Goal: Task Accomplishment & Management: Use online tool/utility

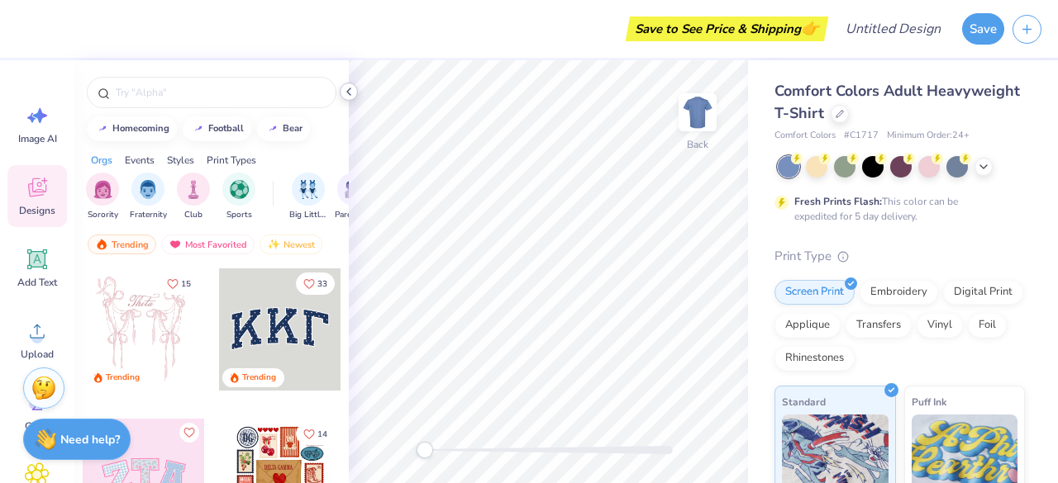
click at [344, 91] on icon at bounding box center [348, 91] width 13 height 13
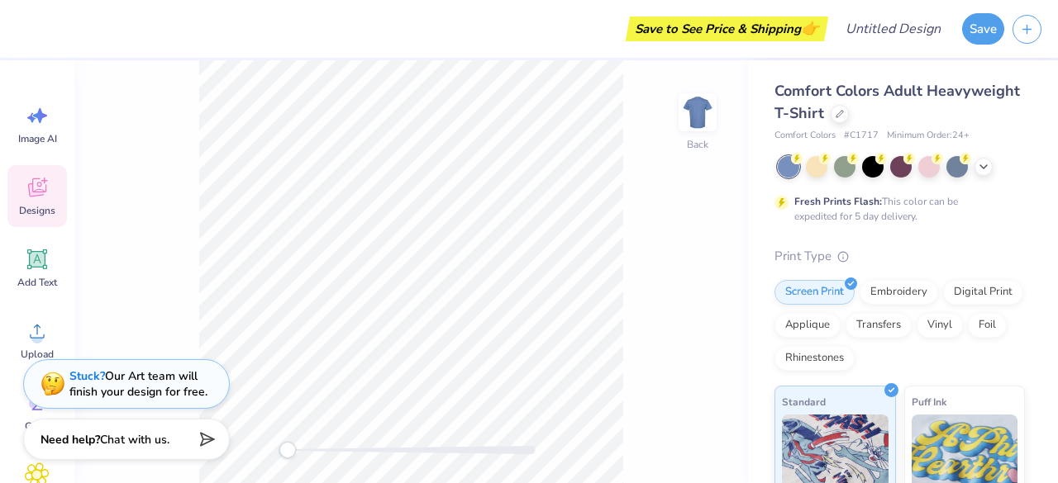
click at [129, 325] on div "Back" at bounding box center [410, 271] width 673 height 423
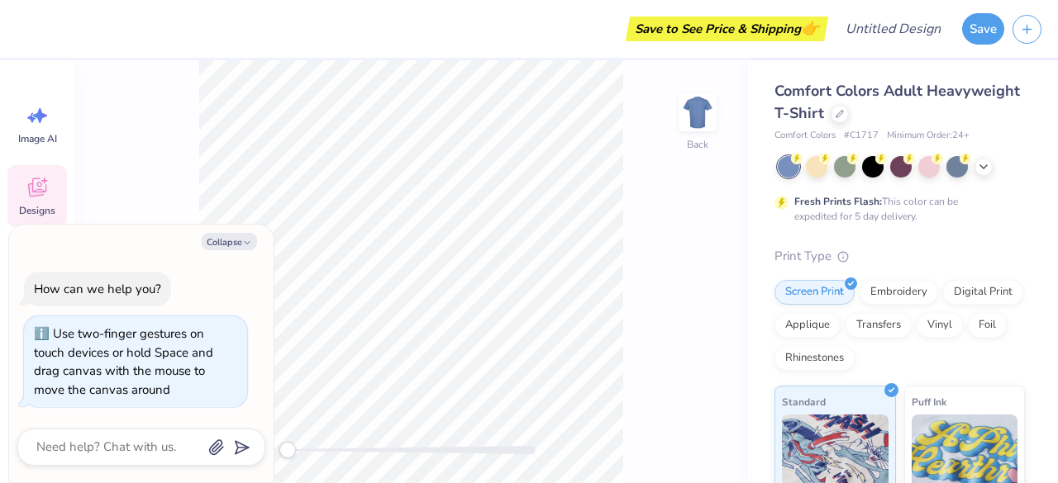
drag, startPoint x: 289, startPoint y: 452, endPoint x: 256, endPoint y: 435, distance: 36.9
click at [256, 435] on body "Save to See Price & Shipping 👉 Design Title Save Image AI Designs Add Text Uplo…" at bounding box center [529, 241] width 1058 height 483
click at [215, 244] on button "Collapse" at bounding box center [229, 241] width 55 height 17
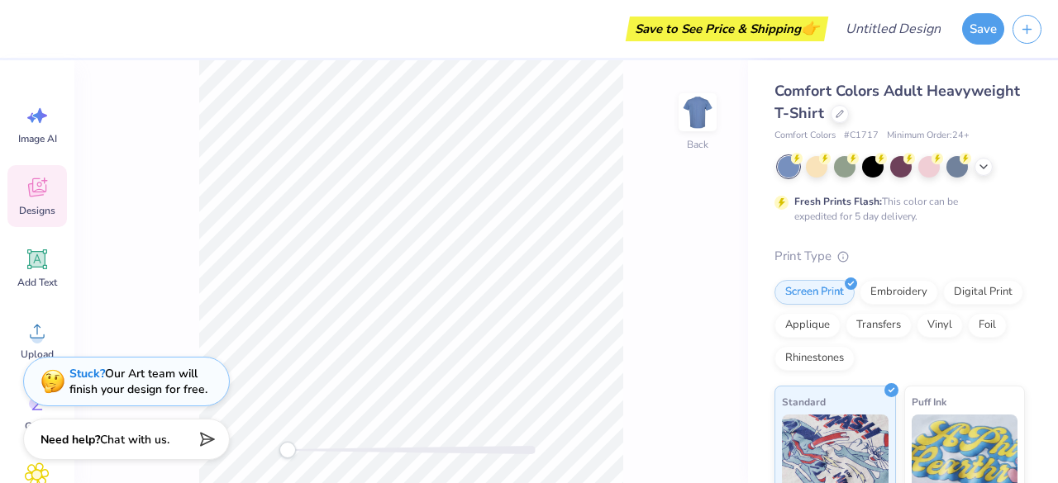
click at [79, 373] on strong "Stuck?" at bounding box center [87, 374] width 36 height 16
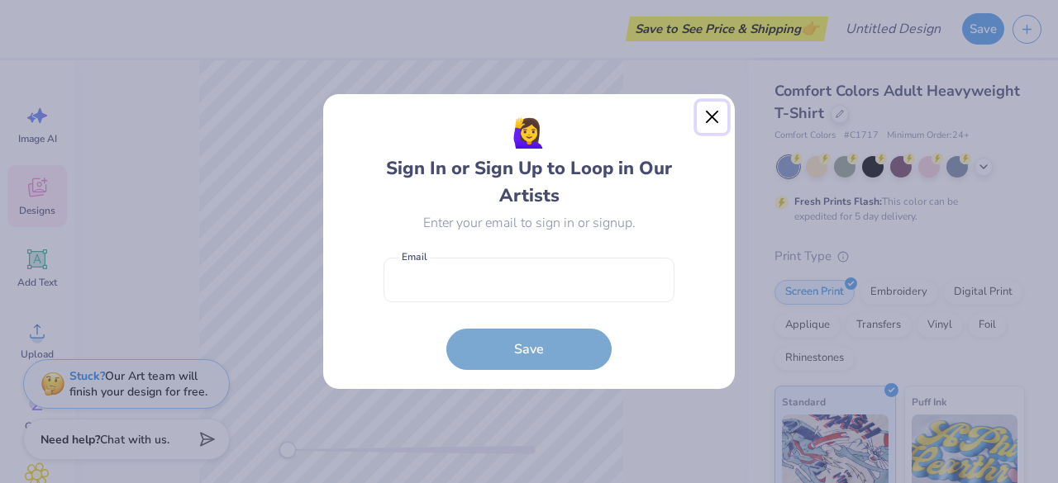
click at [715, 114] on button "Close" at bounding box center [711, 117] width 31 height 31
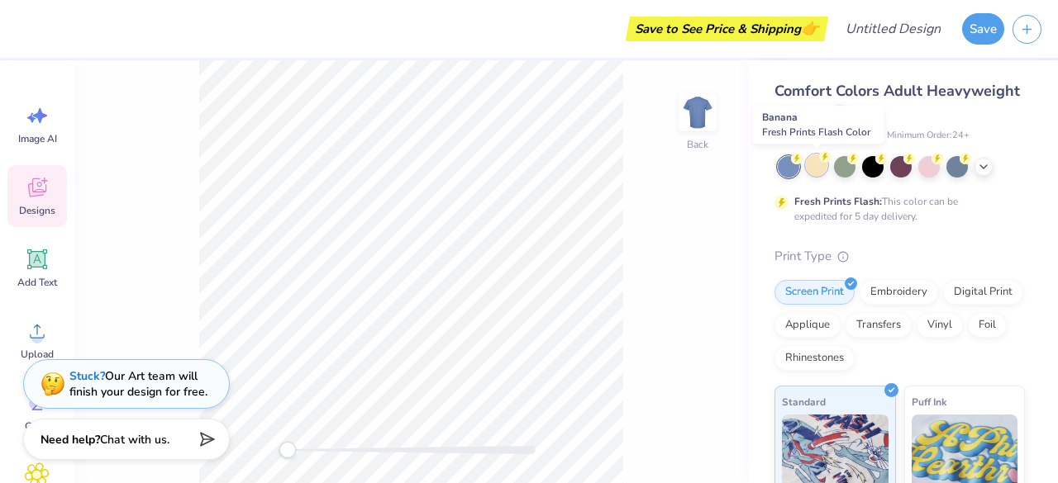
click at [822, 168] on div at bounding box center [816, 164] width 21 height 21
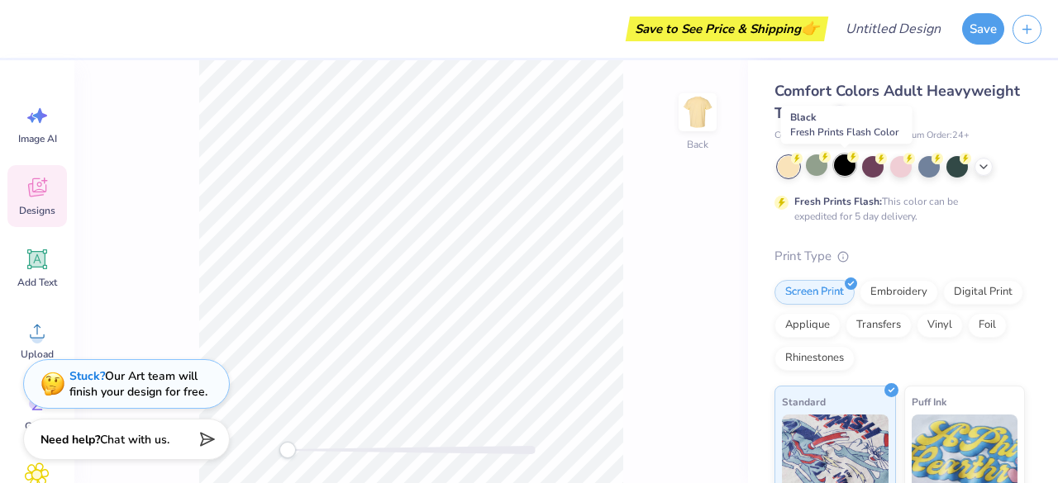
click at [845, 166] on div at bounding box center [844, 164] width 21 height 21
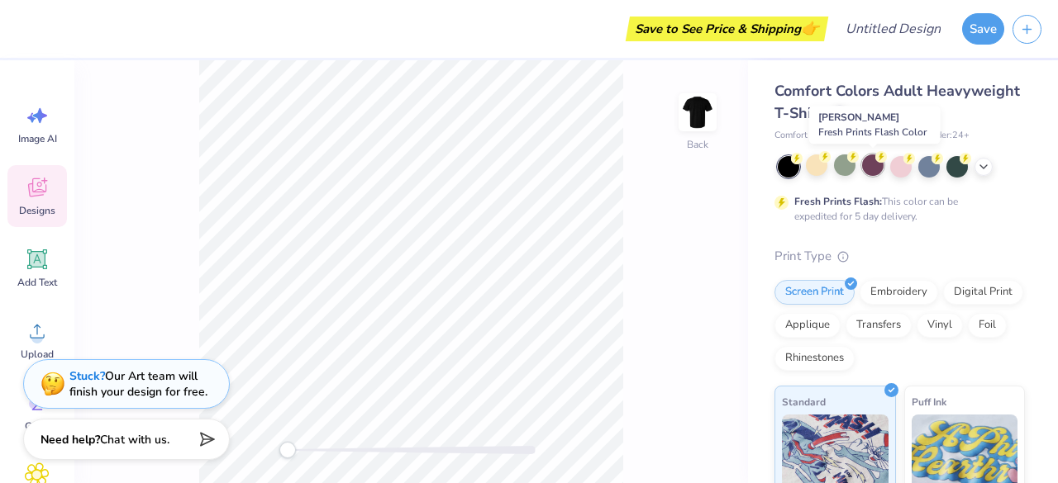
click at [882, 163] on div at bounding box center [872, 164] width 21 height 21
click at [901, 163] on div at bounding box center [900, 164] width 21 height 21
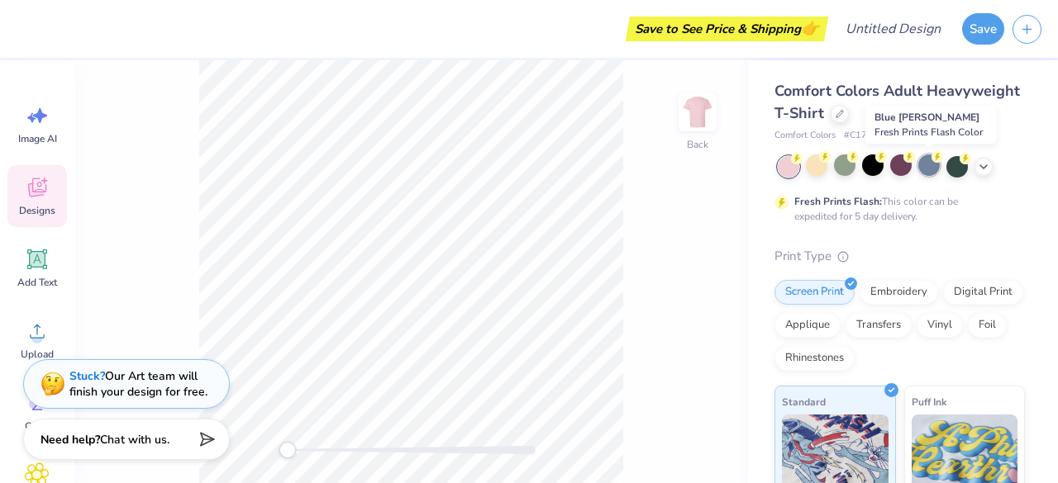
click at [927, 165] on div at bounding box center [928, 164] width 21 height 21
click at [958, 170] on div at bounding box center [956, 164] width 21 height 21
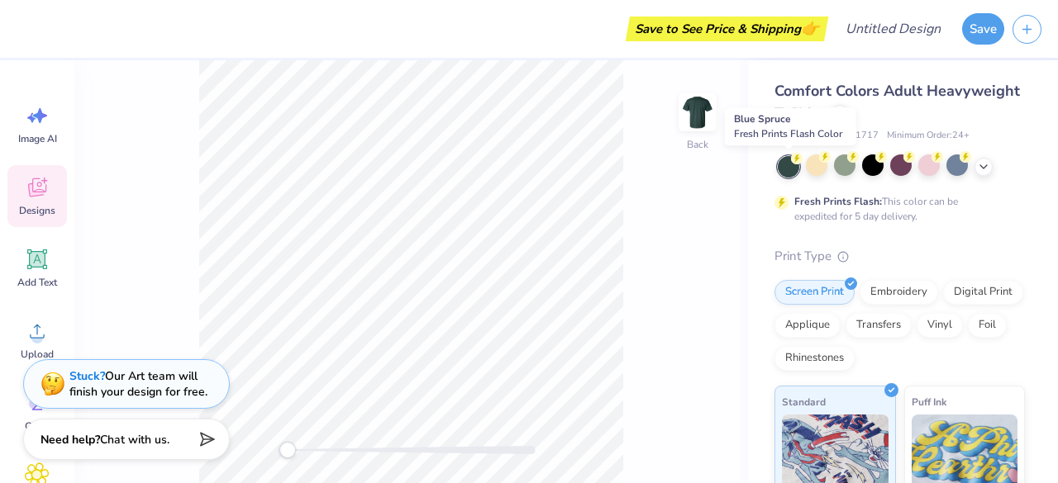
click at [787, 169] on div at bounding box center [787, 166] width 21 height 21
click at [882, 159] on circle at bounding box center [881, 157] width 12 height 12
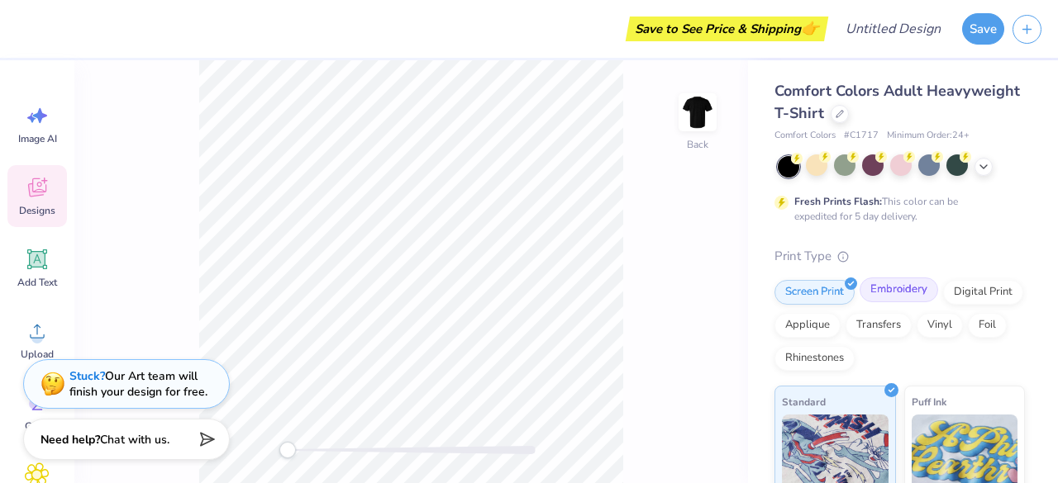
click at [875, 285] on div "Embroidery" at bounding box center [898, 290] width 78 height 25
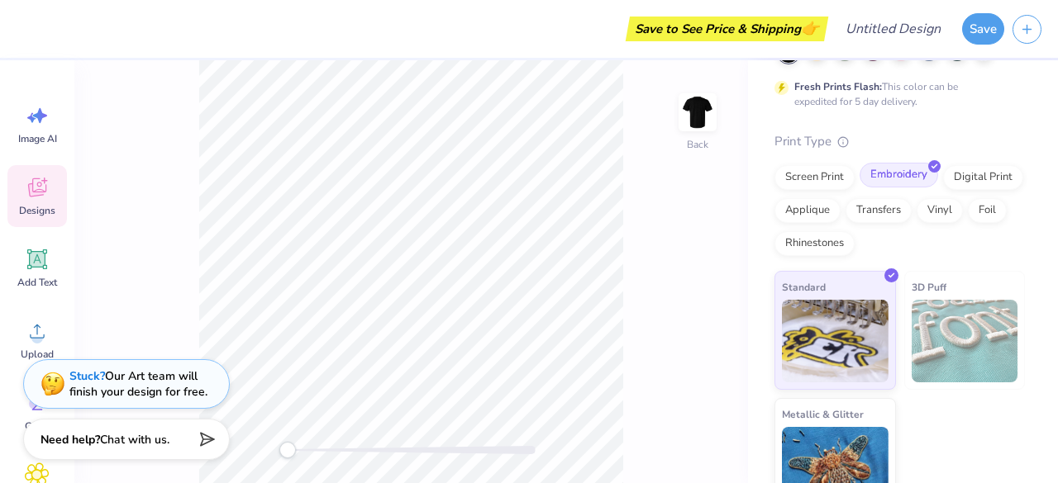
scroll to position [116, 0]
click at [818, 187] on div "Screen Print" at bounding box center [814, 174] width 80 height 25
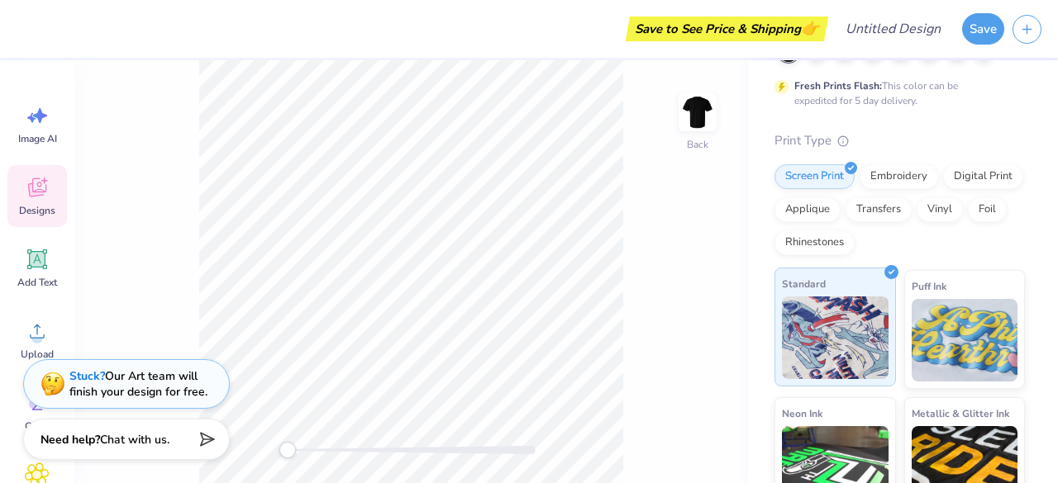
click at [859, 356] on img at bounding box center [835, 338] width 107 height 83
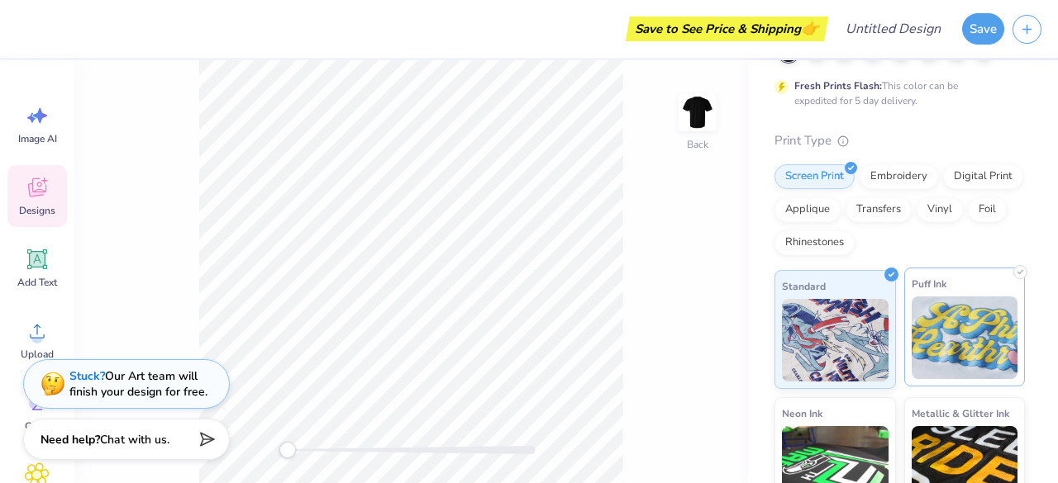
click at [950, 342] on img at bounding box center [964, 338] width 107 height 83
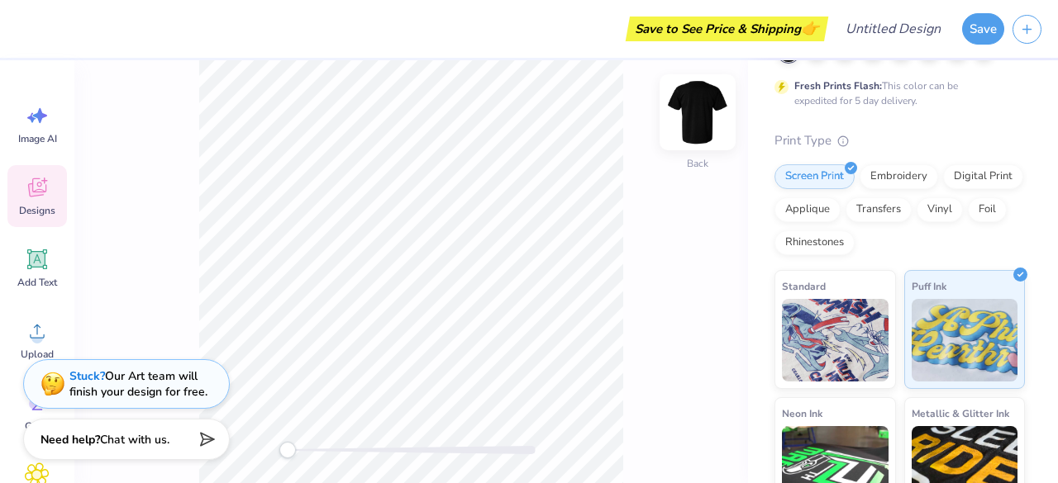
click at [703, 97] on img at bounding box center [697, 112] width 66 height 66
click at [703, 97] on img at bounding box center [697, 112] width 33 height 33
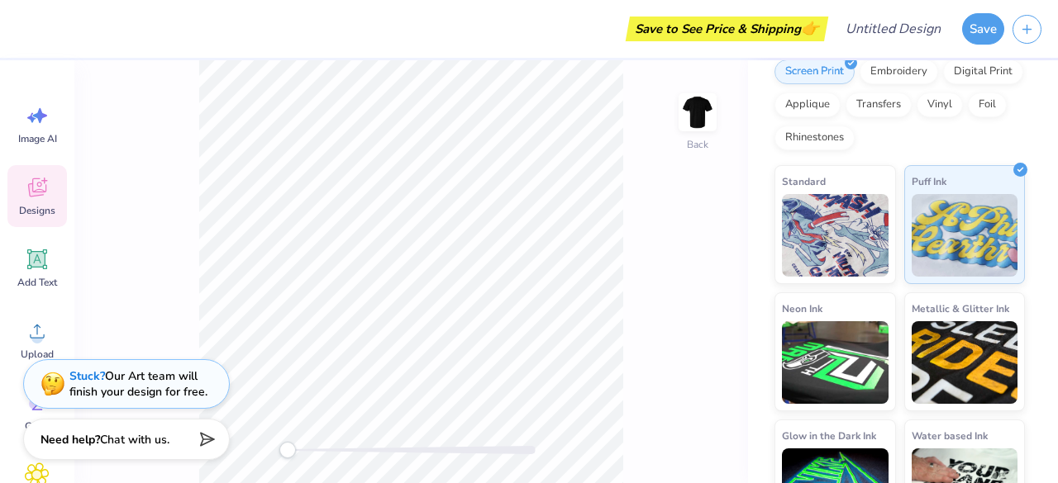
scroll to position [252, 0]
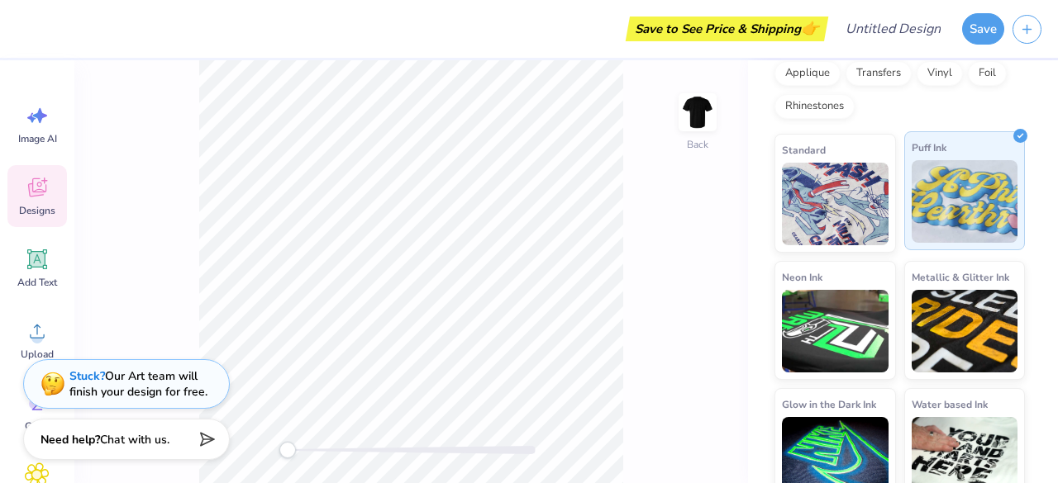
click at [974, 219] on img at bounding box center [964, 201] width 107 height 83
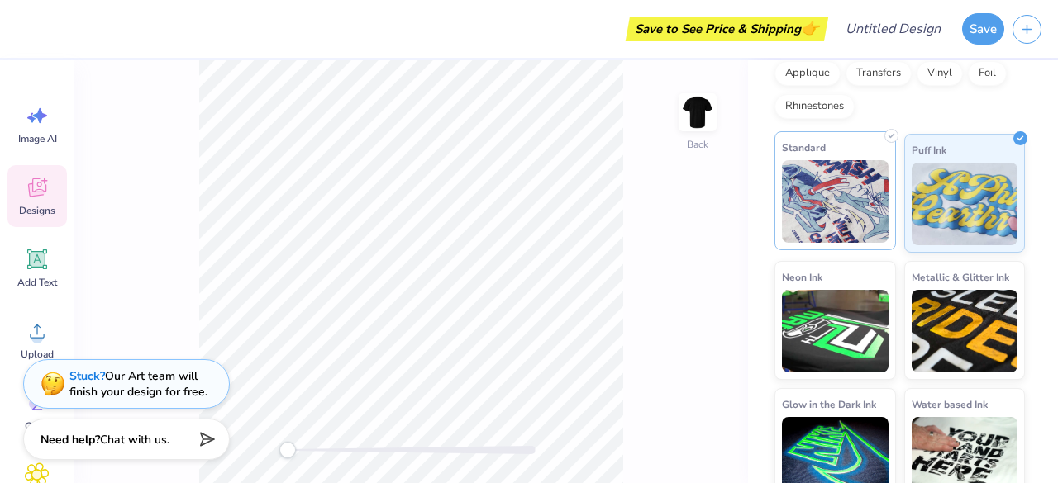
scroll to position [0, 0]
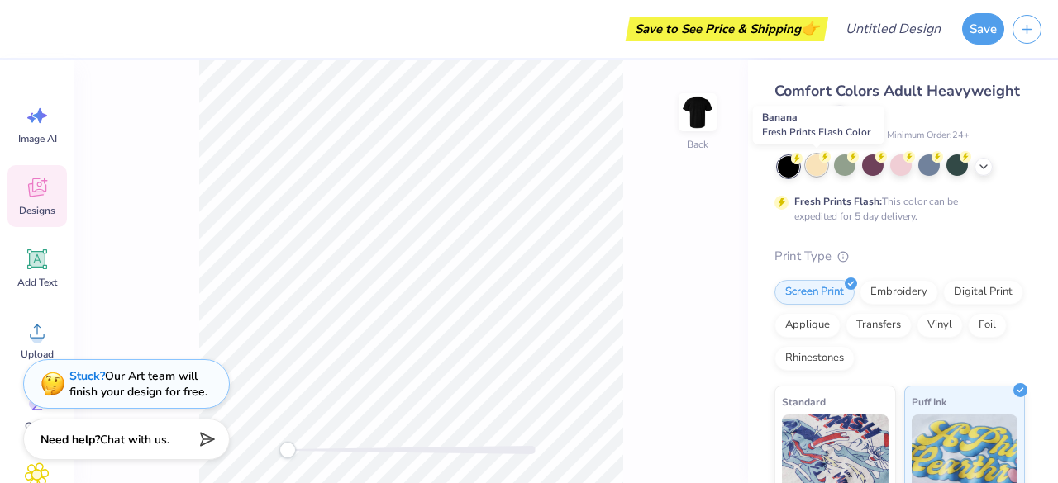
click at [816, 168] on div at bounding box center [816, 164] width 21 height 21
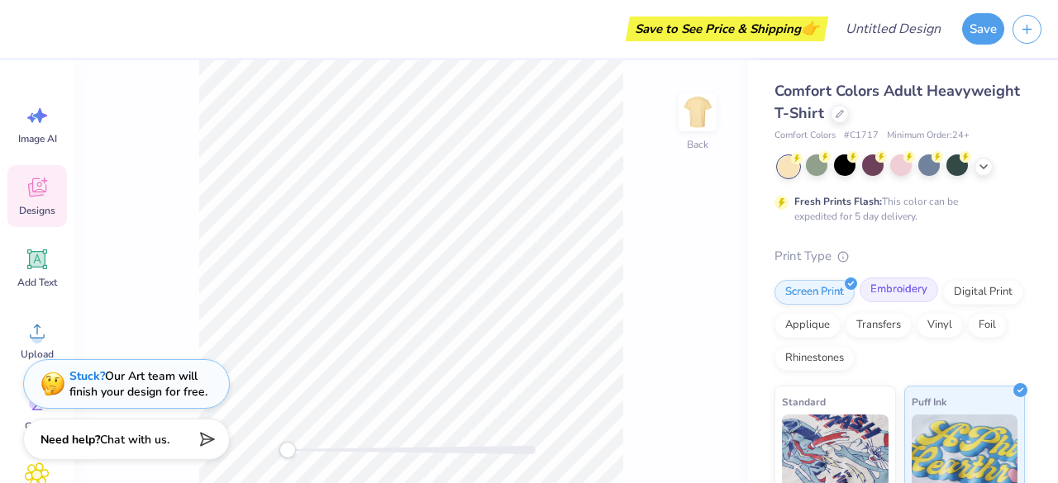
click at [882, 292] on div "Embroidery" at bounding box center [898, 290] width 78 height 25
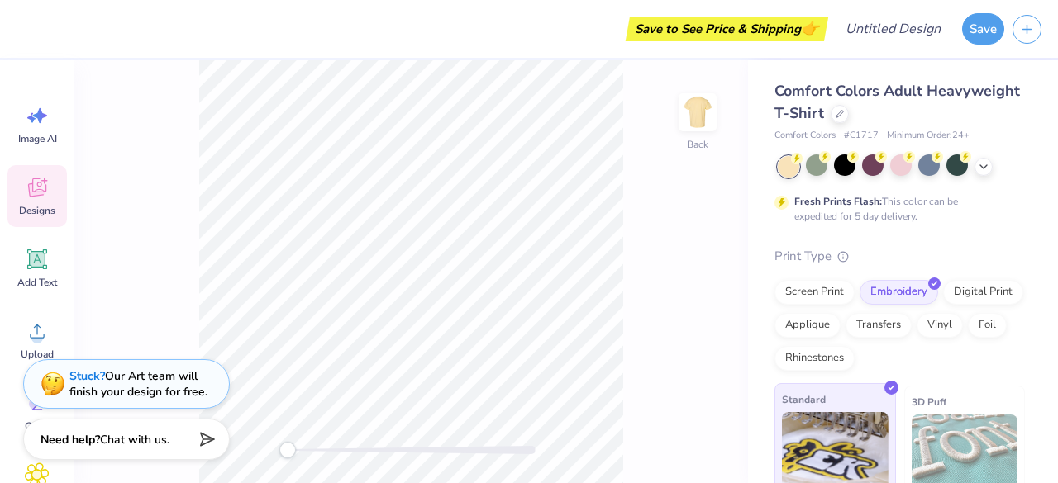
scroll to position [148, 0]
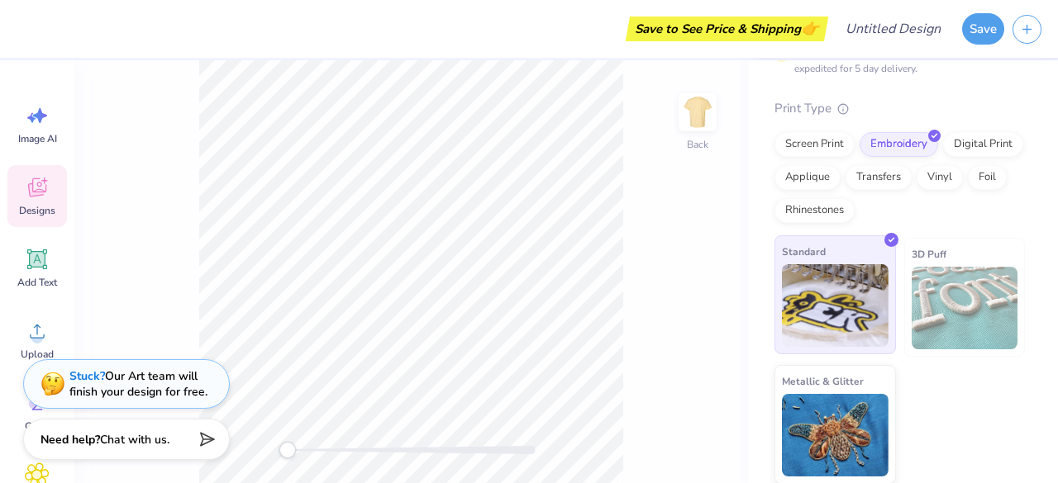
click at [874, 419] on img at bounding box center [835, 435] width 107 height 83
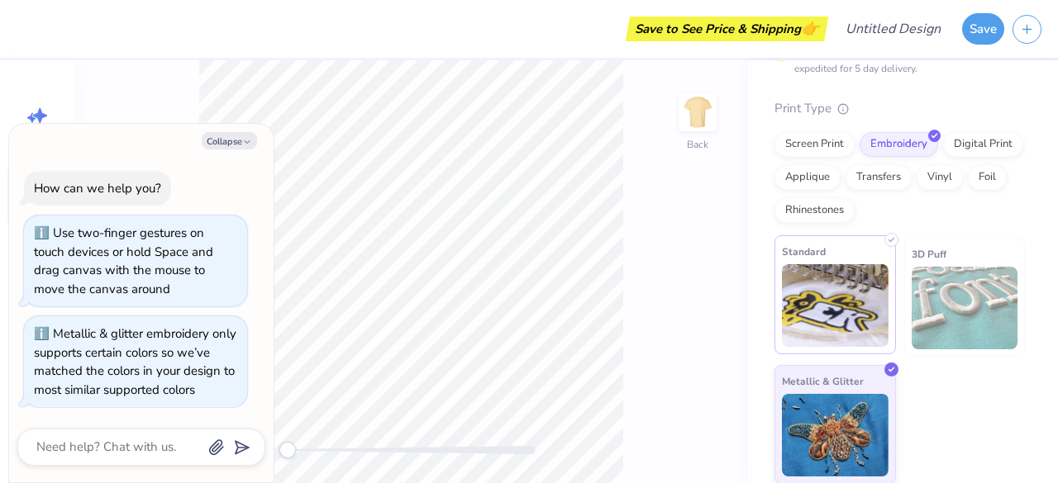
click at [874, 419] on img at bounding box center [835, 435] width 107 height 83
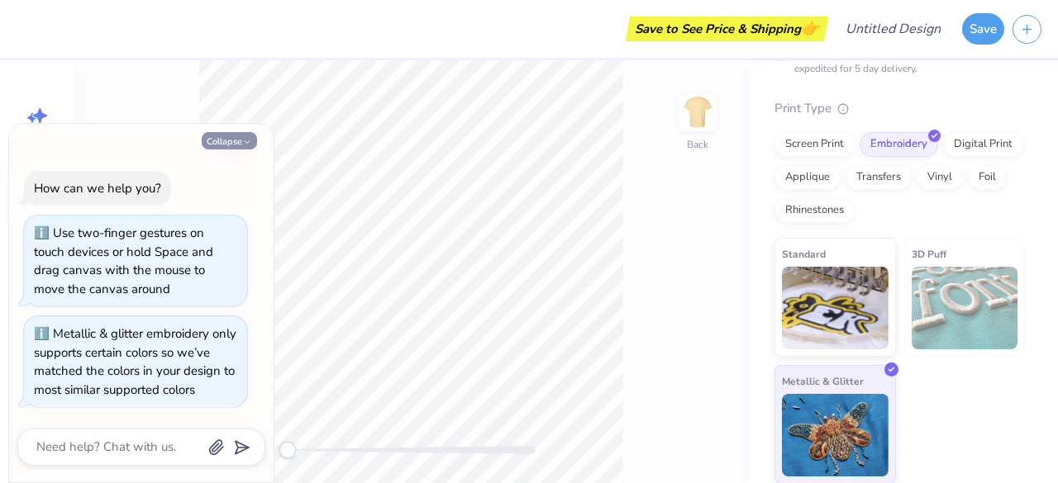
click at [240, 132] on button "Collapse" at bounding box center [229, 140] width 55 height 17
type textarea "x"
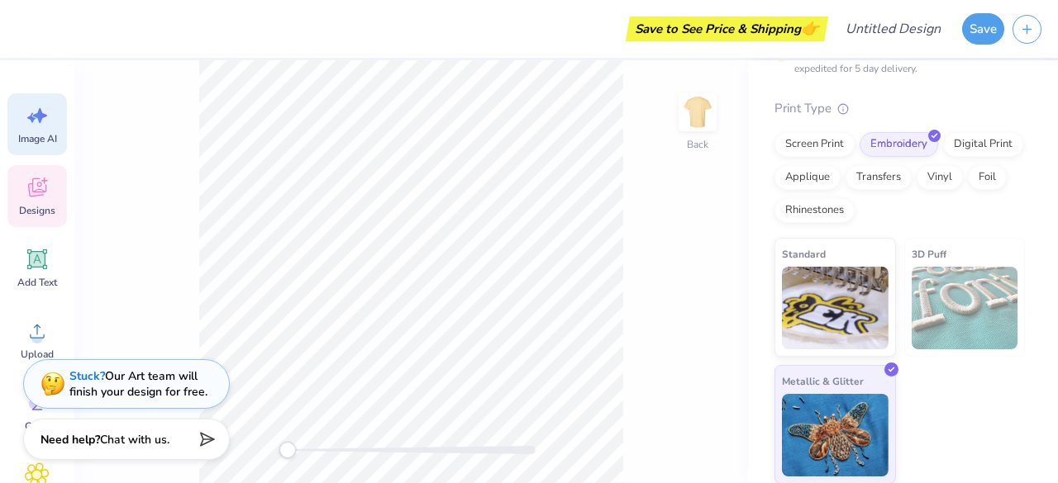
click at [53, 139] on span "Image AI" at bounding box center [37, 138] width 39 height 13
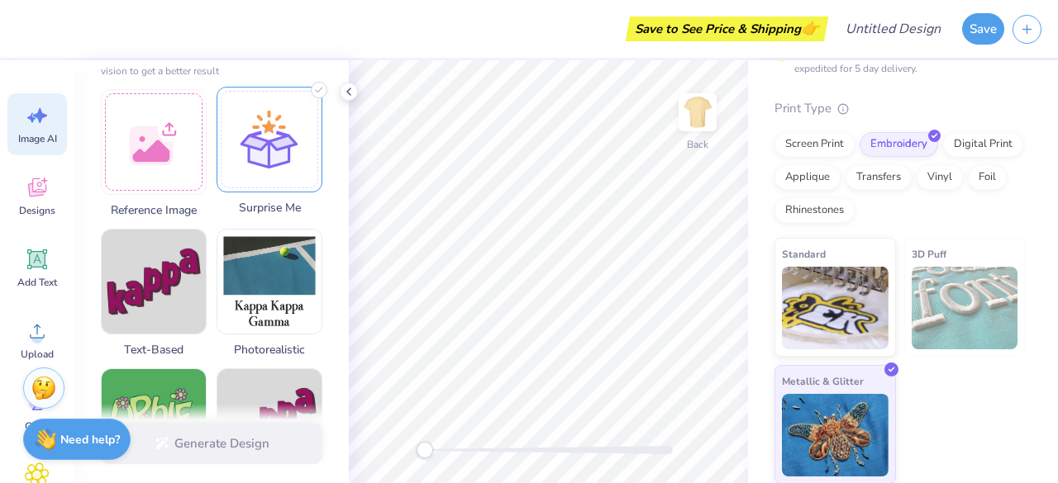
scroll to position [230, 0]
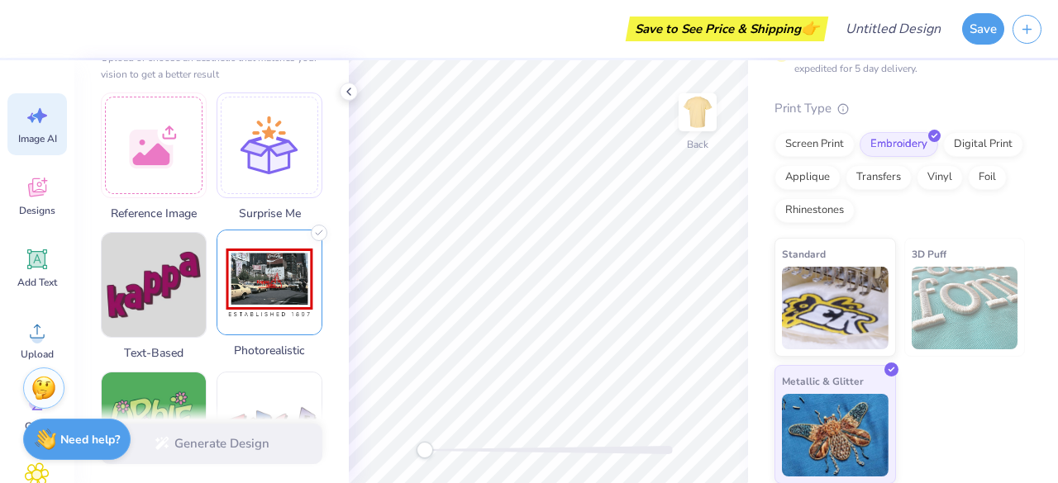
click at [267, 277] on img at bounding box center [269, 283] width 104 height 104
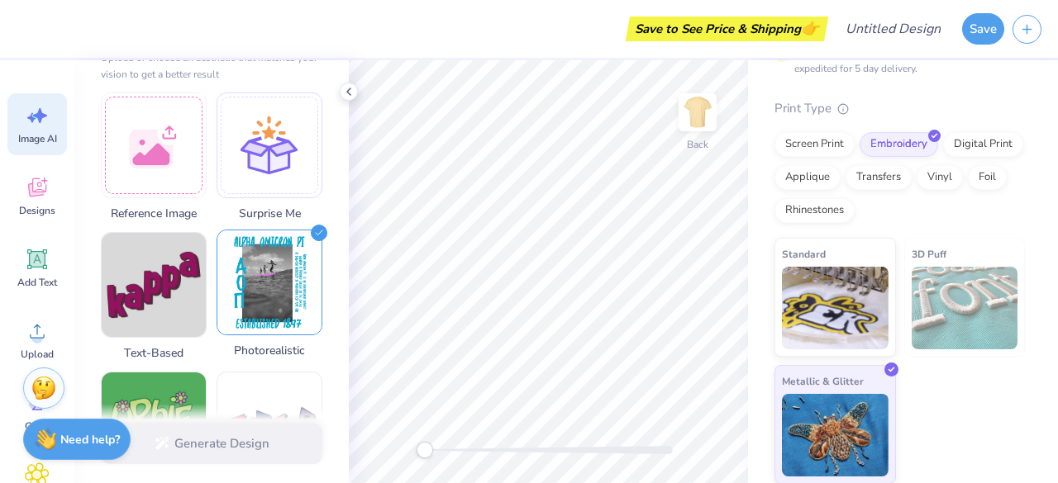
click at [267, 277] on img at bounding box center [269, 283] width 104 height 104
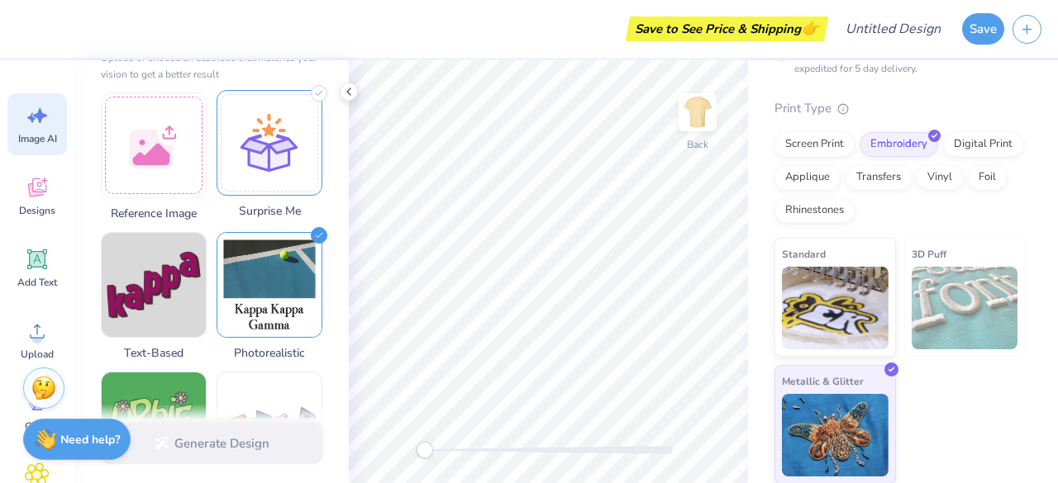
click at [266, 163] on div at bounding box center [269, 143] width 106 height 106
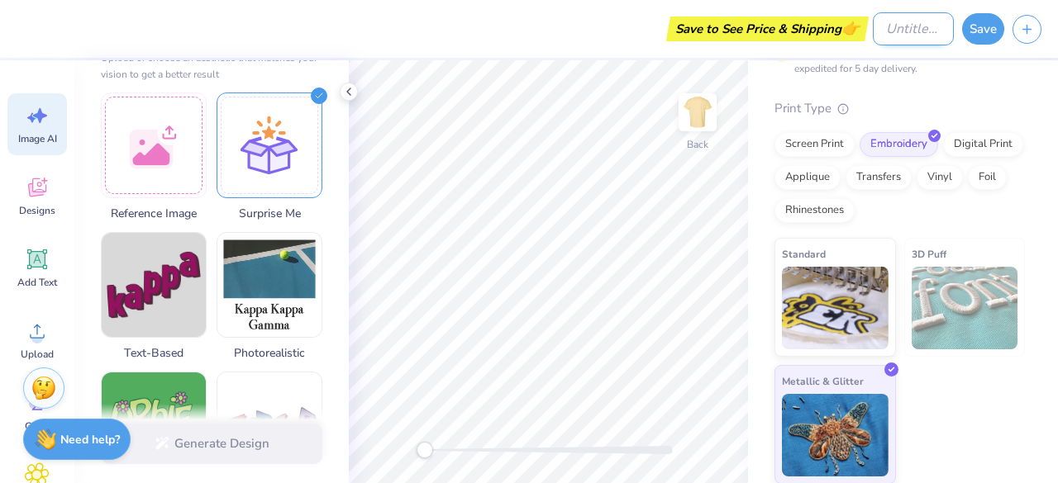
click at [903, 24] on input "Design Title" at bounding box center [912, 28] width 81 height 33
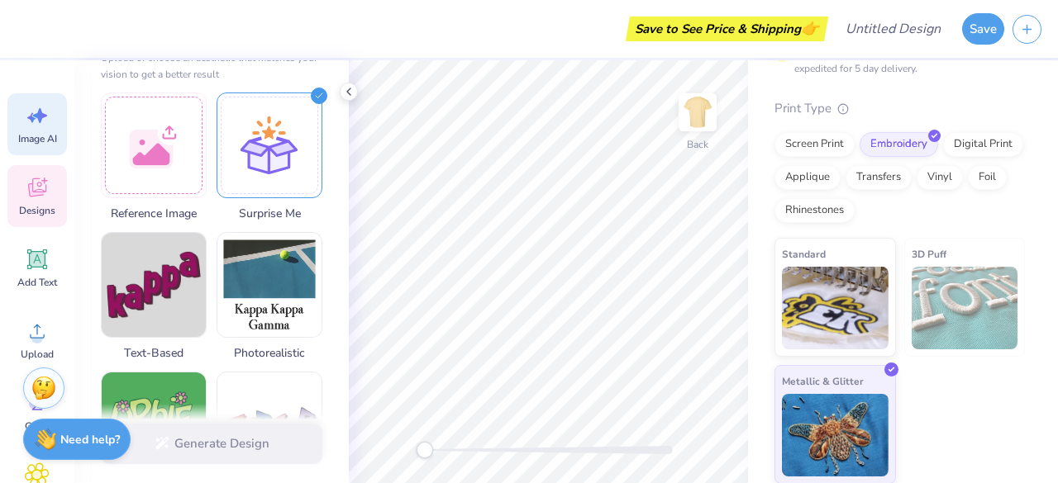
click at [38, 216] on span "Designs" at bounding box center [37, 210] width 36 height 13
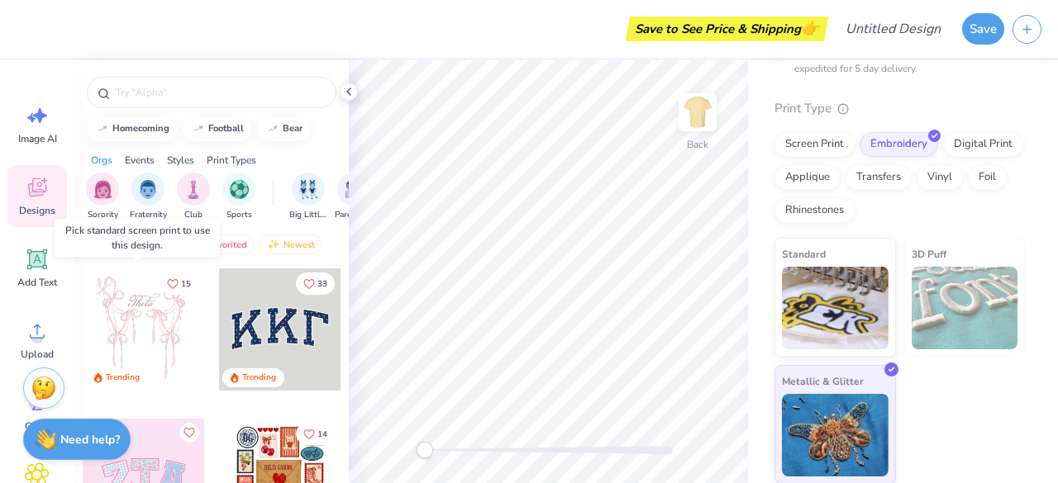
click at [164, 335] on div at bounding box center [144, 330] width 122 height 122
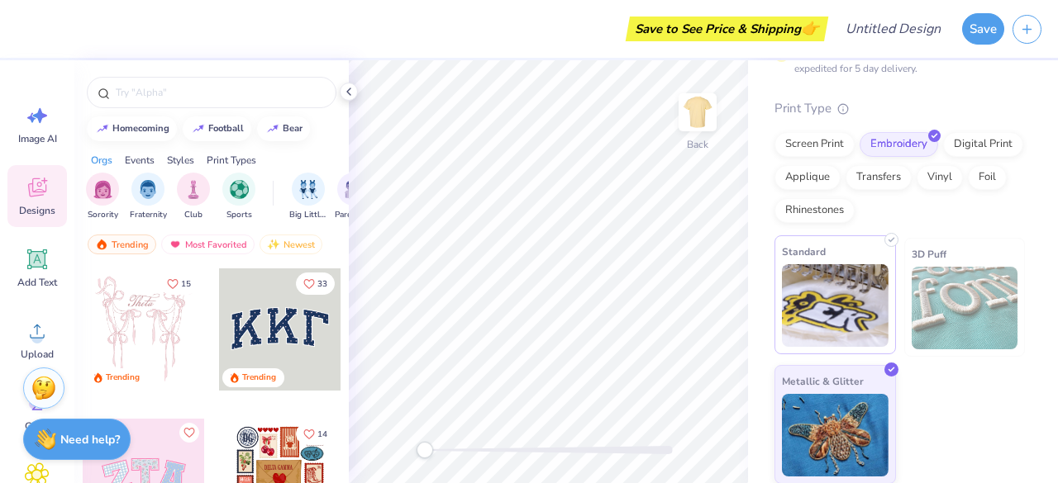
scroll to position [0, 0]
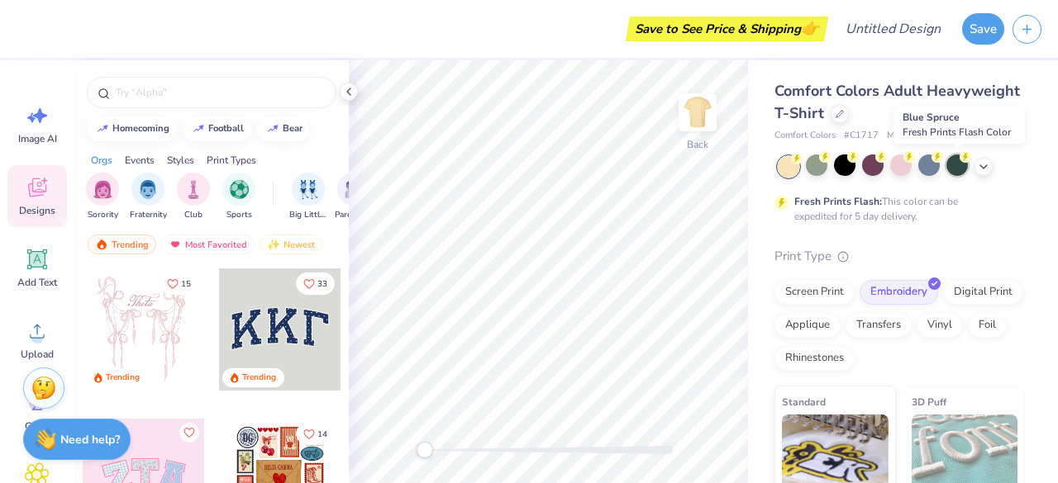
click at [955, 164] on div at bounding box center [956, 164] width 21 height 21
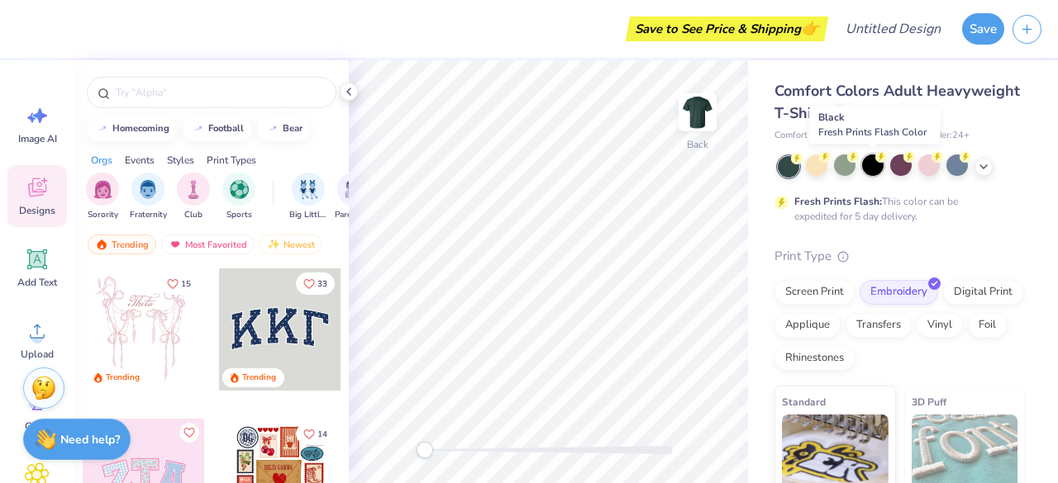
click at [884, 160] on circle at bounding box center [881, 157] width 12 height 12
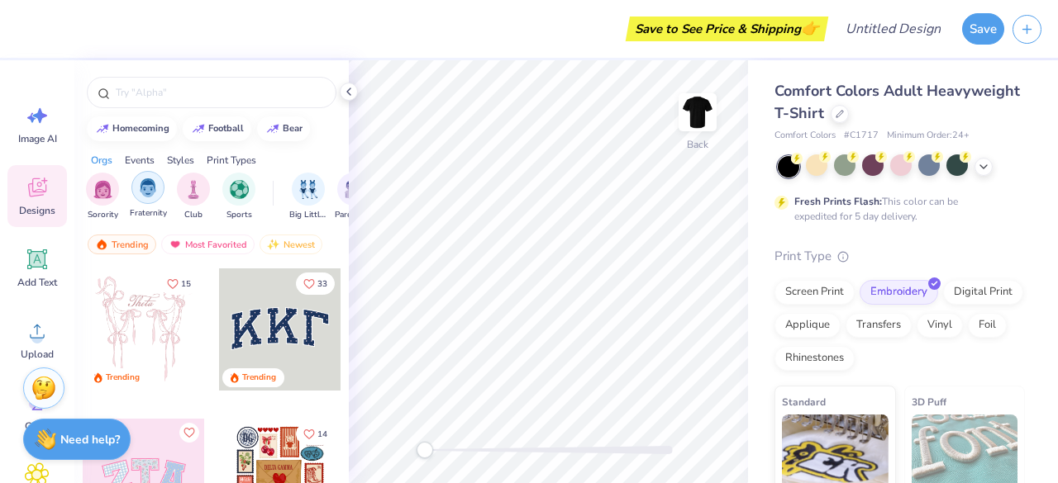
click at [145, 195] on img "filter for Fraternity" at bounding box center [148, 187] width 18 height 19
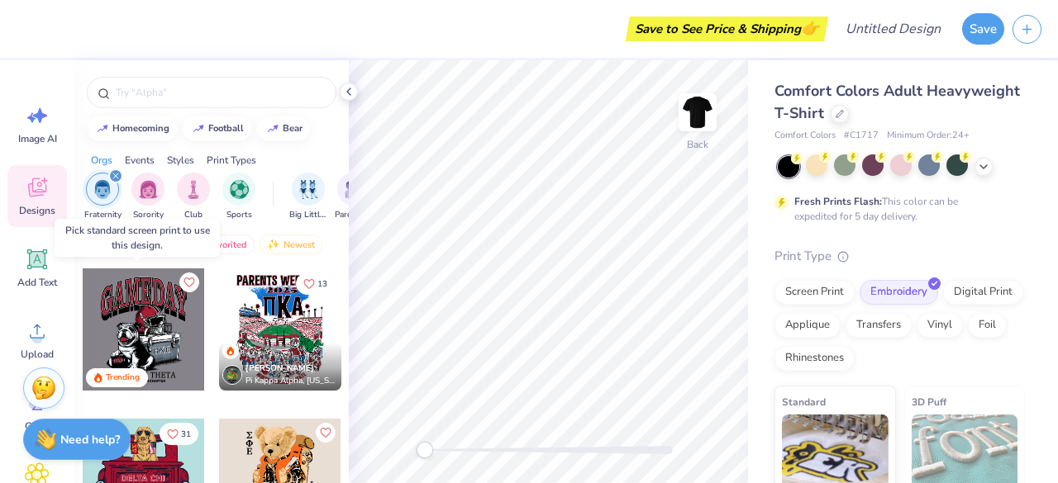
click at [101, 309] on div at bounding box center [144, 330] width 122 height 122
click at [147, 325] on div at bounding box center [20, 330] width 367 height 122
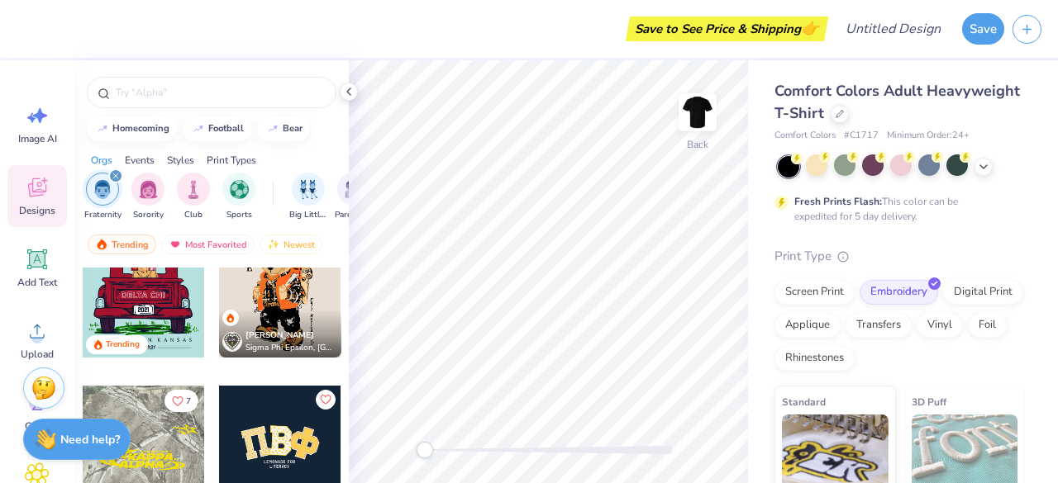
scroll to position [185, 0]
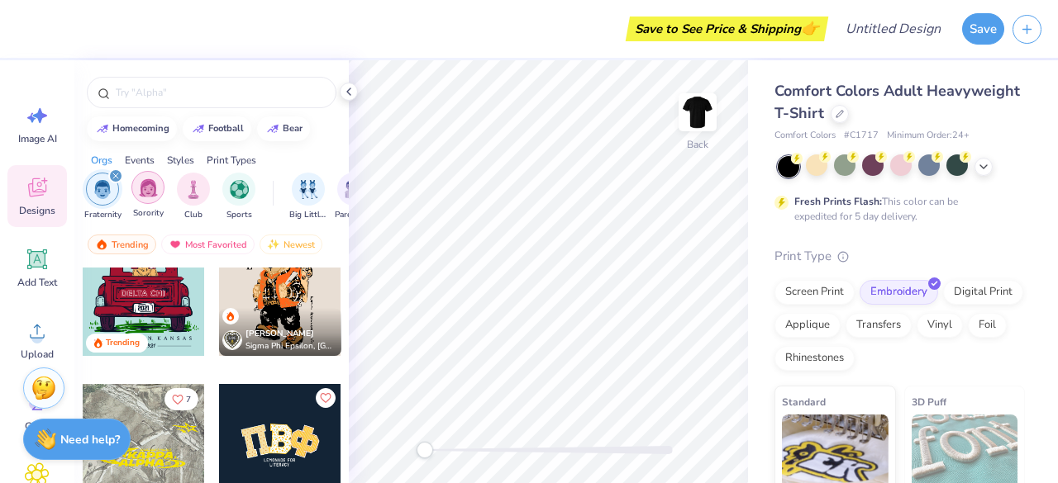
click at [154, 185] on img "filter for Sorority" at bounding box center [148, 187] width 19 height 19
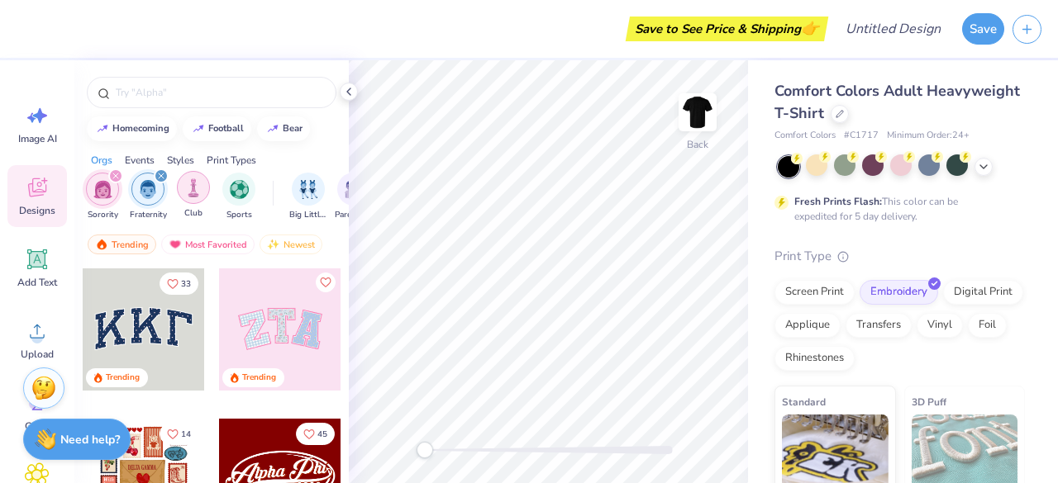
click at [188, 178] on img "filter for Club" at bounding box center [193, 187] width 18 height 19
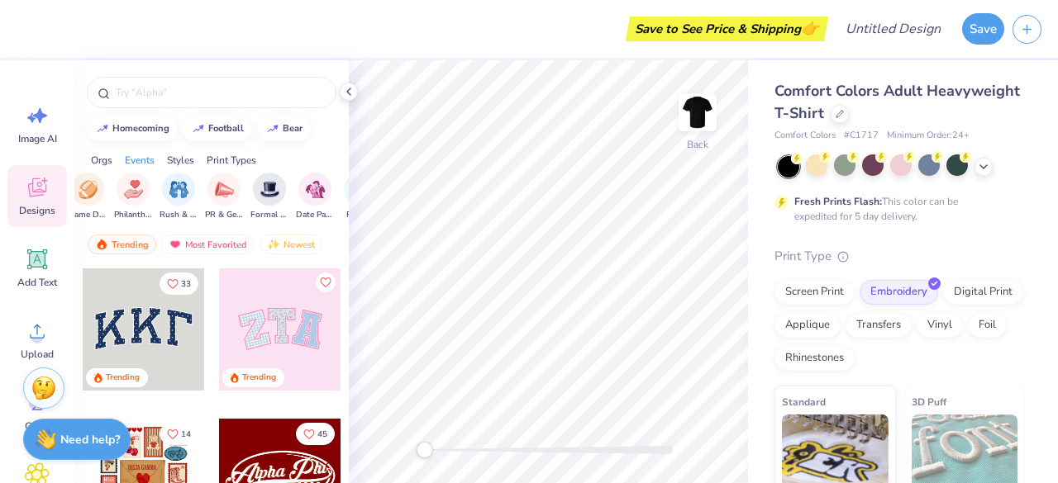
scroll to position [0, 430]
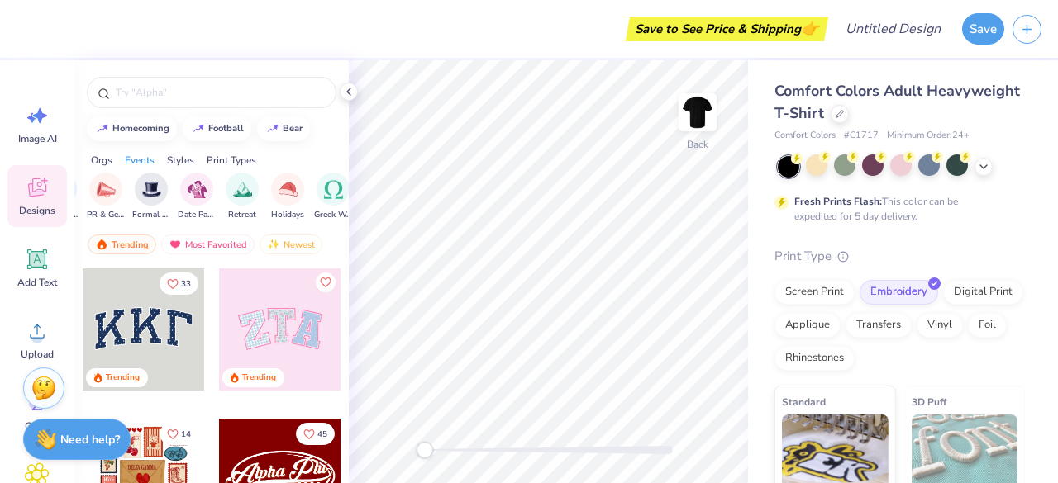
click at [183, 168] on div "Club Sorority Fraternity Sports Big Little Reveal Parent's Weekend Game Day Phi…" at bounding box center [211, 199] width 274 height 62
click at [182, 166] on div "Styles" at bounding box center [180, 160] width 27 height 15
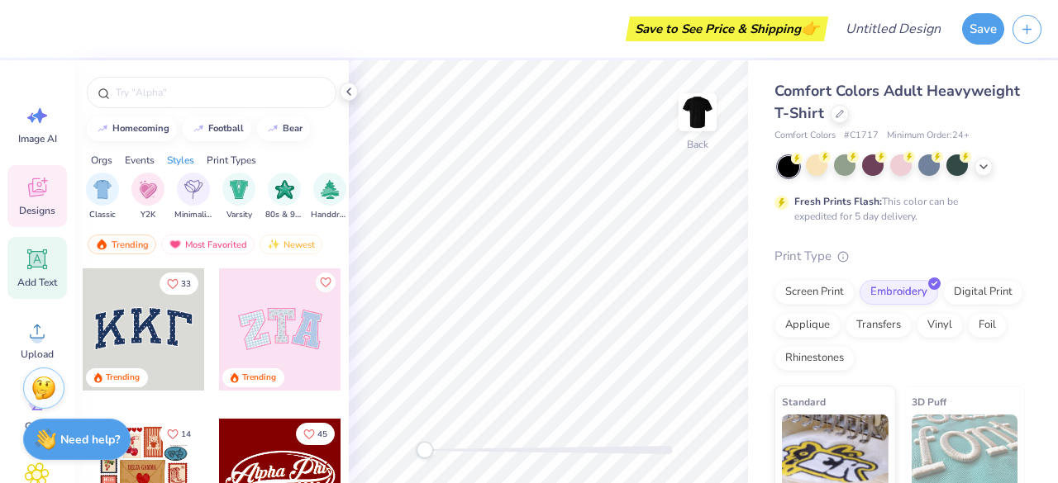
click at [40, 259] on icon at bounding box center [38, 260] width 16 height 16
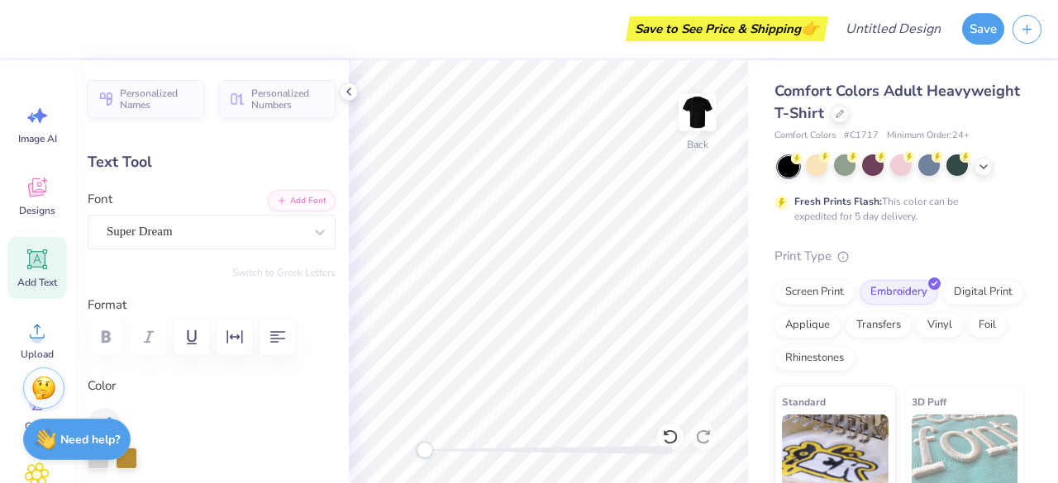
scroll to position [13, 2]
type textarea "Make Art no Not War"
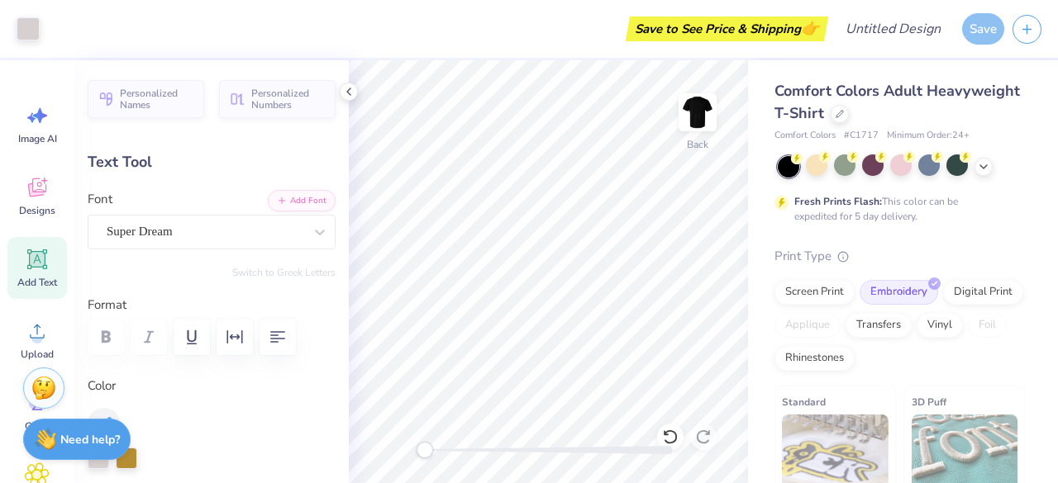
type input "12.97"
type input "4.40"
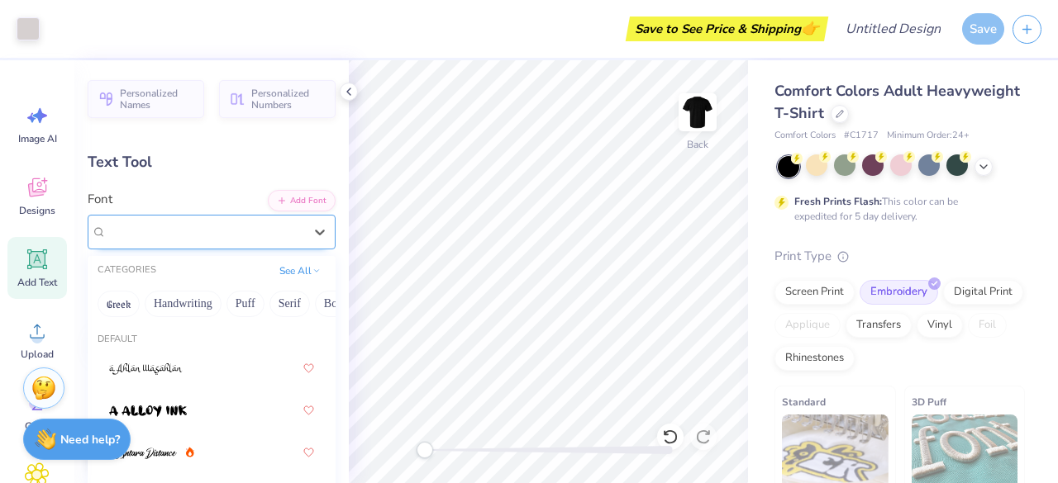
click at [279, 222] on div "Super Dream" at bounding box center [205, 232] width 200 height 26
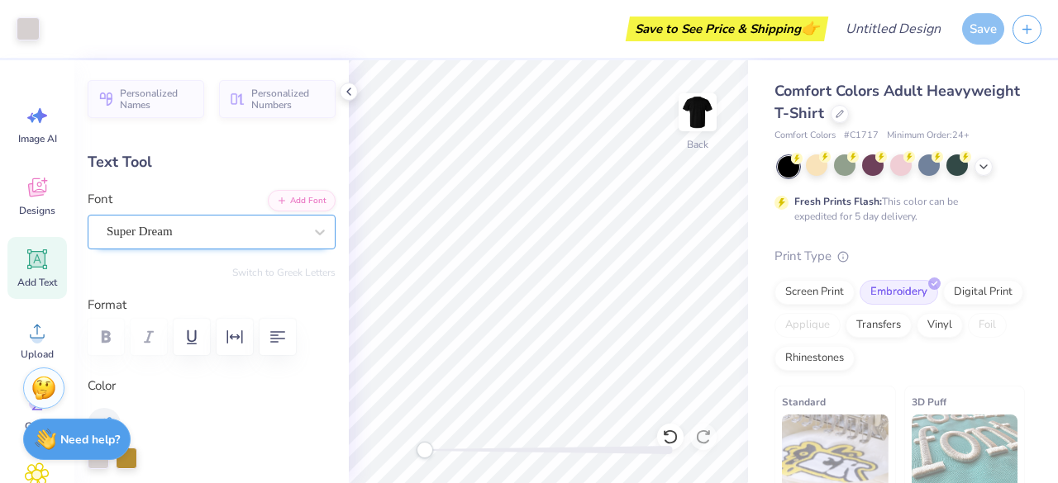
type input "4.17"
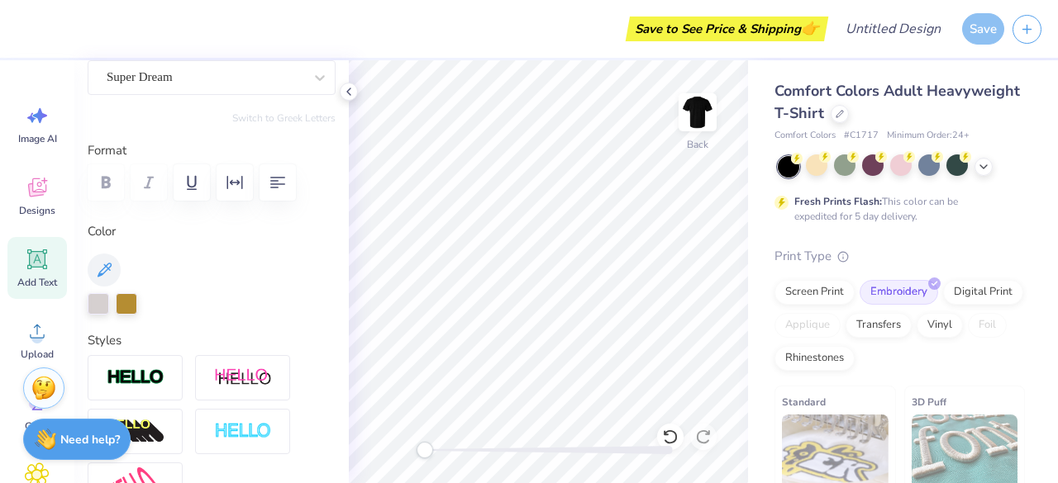
scroll to position [155, 0]
click at [253, 358] on div at bounding box center [242, 376] width 95 height 45
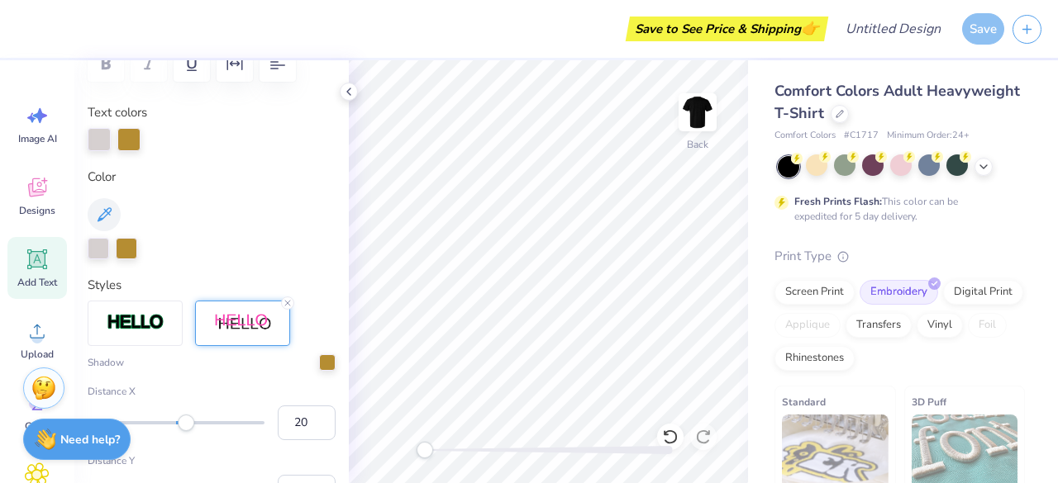
scroll to position [278, 0]
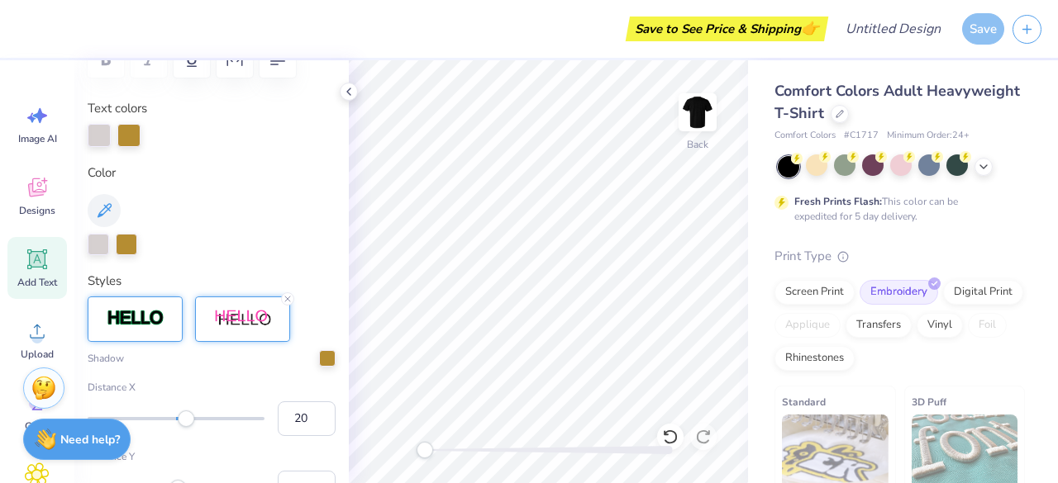
click at [151, 332] on div at bounding box center [135, 319] width 95 height 45
click at [178, 300] on line at bounding box center [180, 299] width 5 height 5
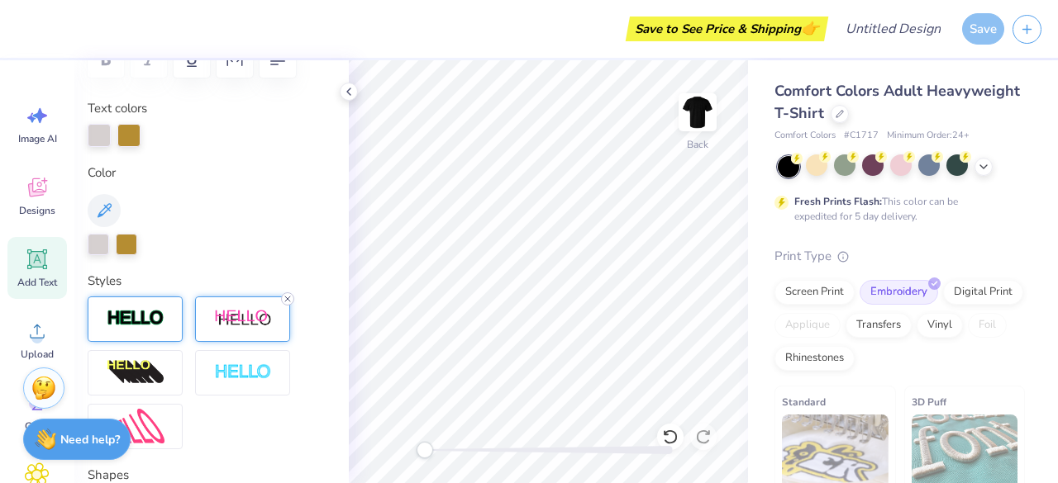
click at [286, 297] on line at bounding box center [287, 299] width 5 height 5
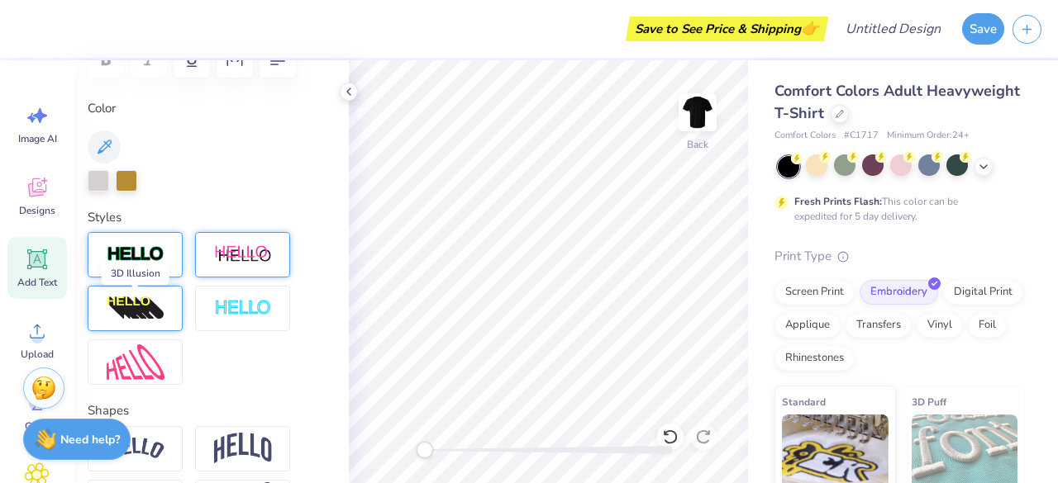
click at [151, 307] on img at bounding box center [136, 309] width 58 height 26
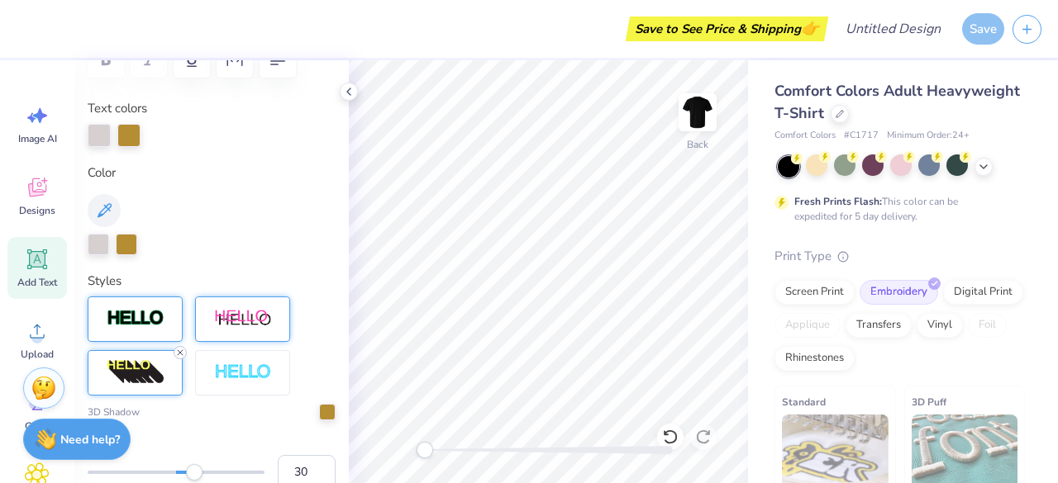
click at [179, 350] on line at bounding box center [180, 352] width 5 height 5
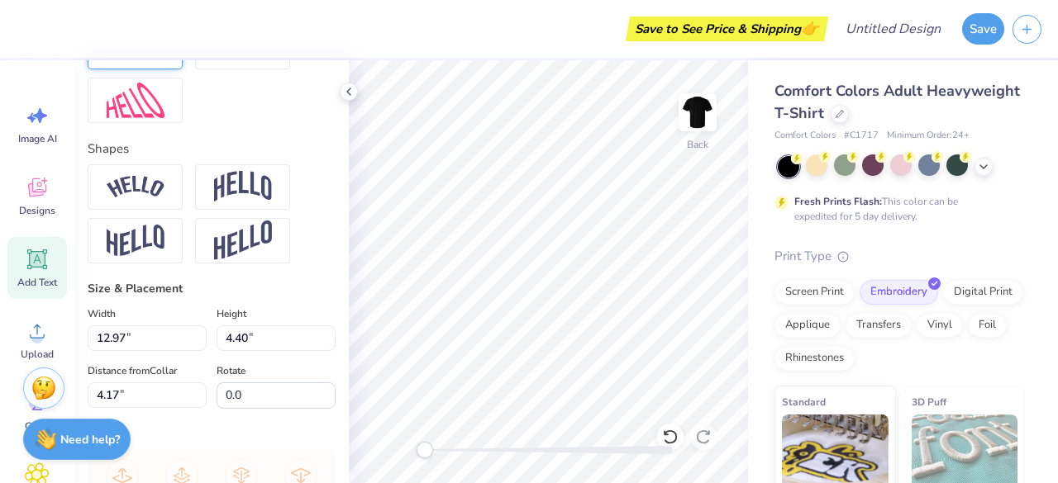
scroll to position [568, 0]
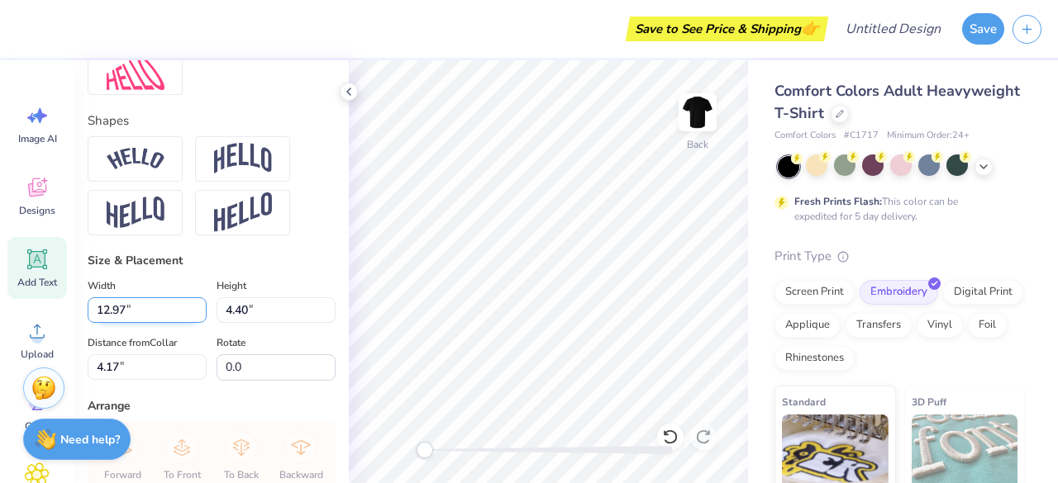
click at [175, 307] on input "12.97" at bounding box center [147, 310] width 119 height 26
click at [195, 303] on input "12.97" at bounding box center [147, 310] width 119 height 26
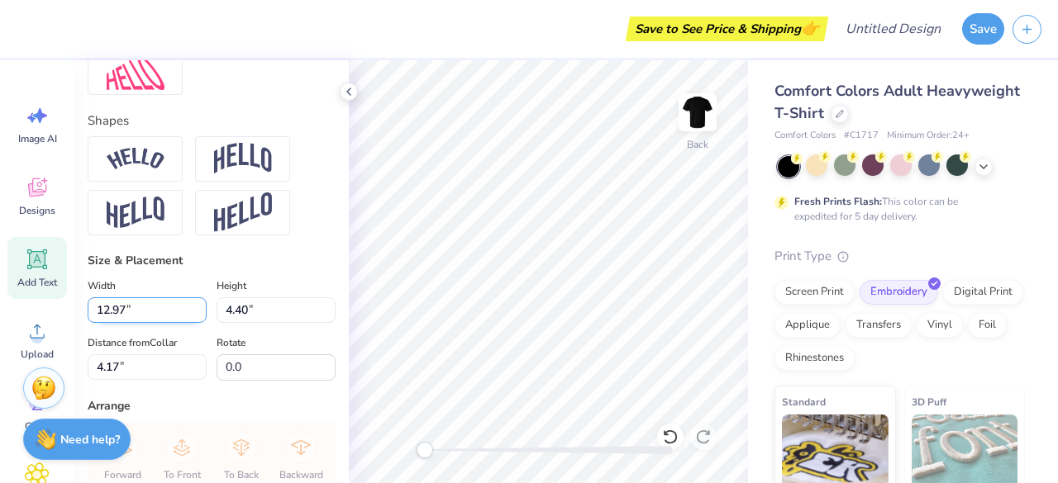
click at [192, 303] on input "12.97" at bounding box center [147, 310] width 119 height 26
type input "10.90"
type input "3.70"
type input "4.59"
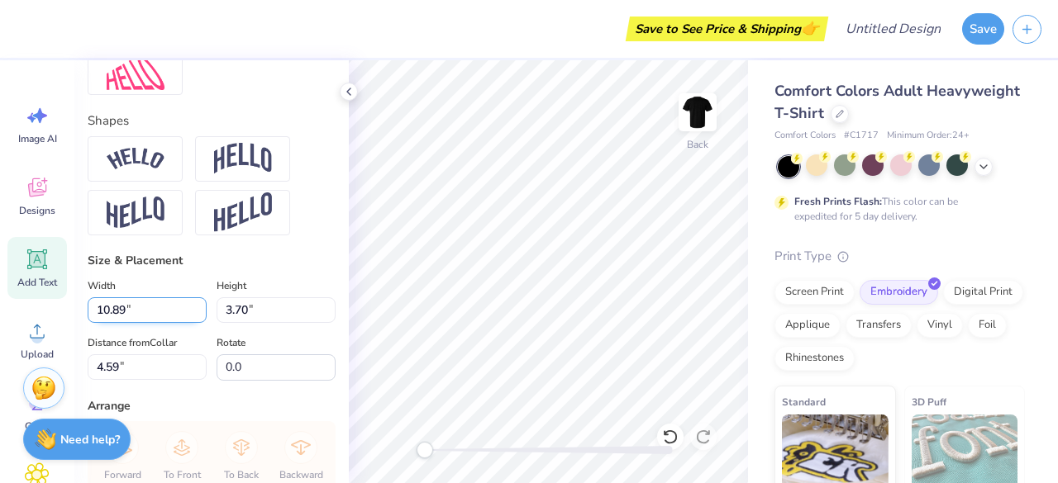
click at [193, 316] on input "10.89" at bounding box center [147, 310] width 119 height 26
click at [702, 116] on img at bounding box center [697, 112] width 66 height 66
type input "11.08"
type input "3.76"
type input "7.29"
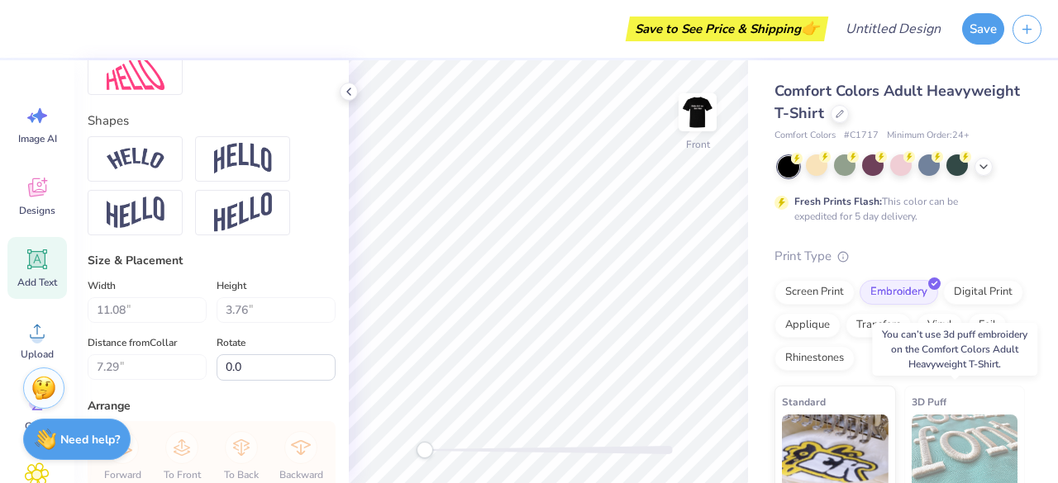
click at [925, 465] on img at bounding box center [964, 456] width 107 height 83
click at [947, 432] on img at bounding box center [964, 456] width 107 height 83
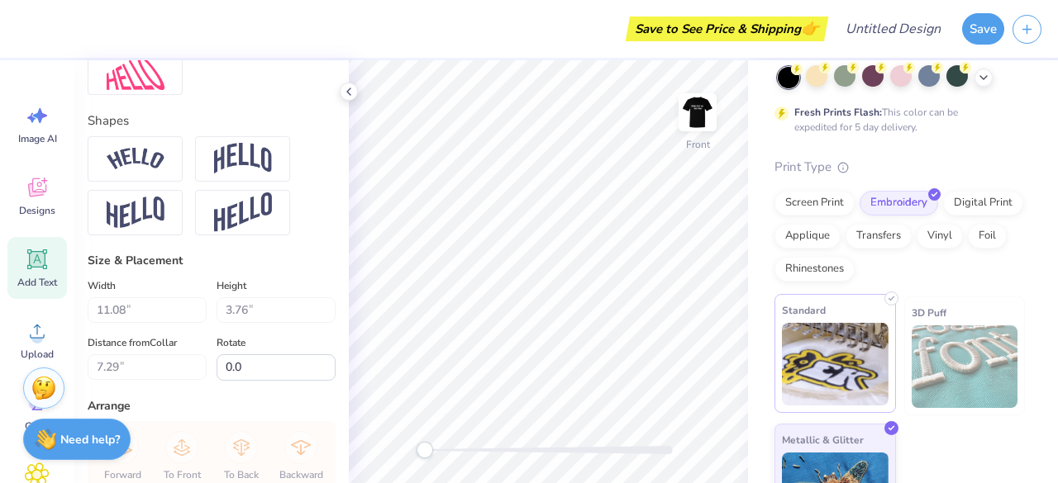
scroll to position [92, 0]
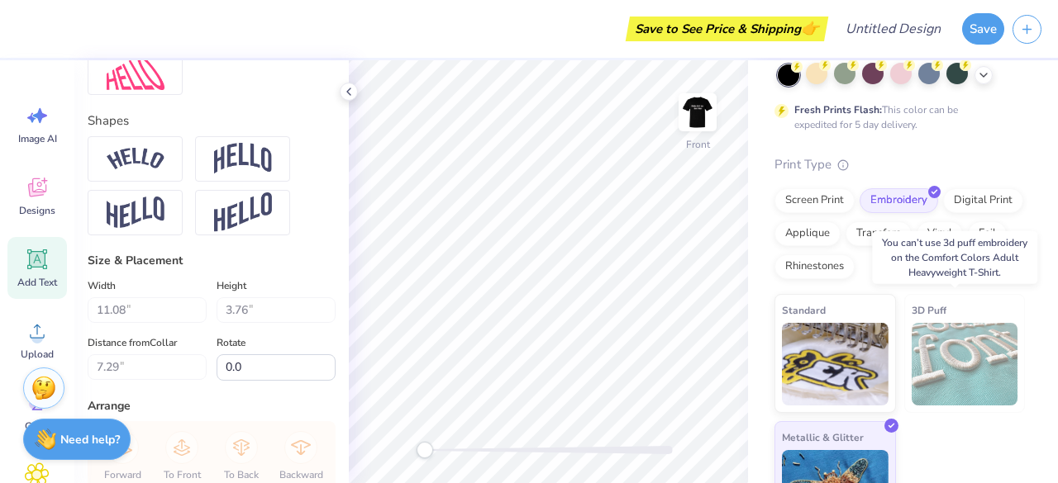
click at [957, 346] on img at bounding box center [964, 364] width 107 height 83
click at [431, 406] on div "Front" at bounding box center [548, 271] width 399 height 423
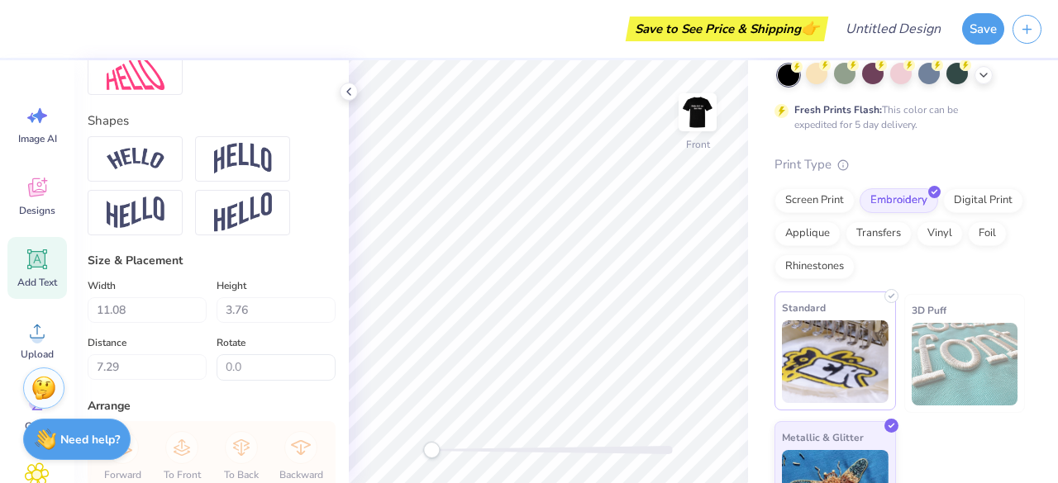
scroll to position [148, 0]
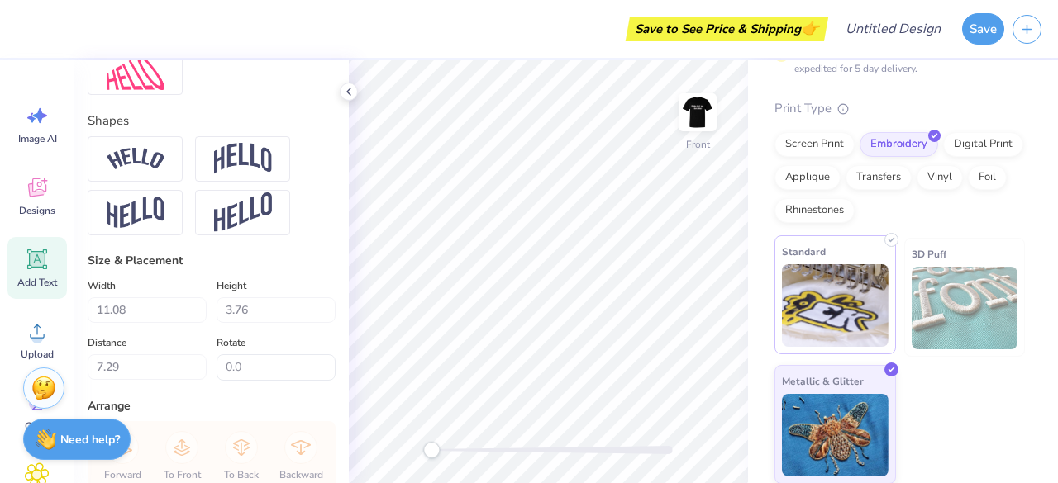
click at [850, 385] on span "Metallic & Glitter" at bounding box center [823, 381] width 82 height 17
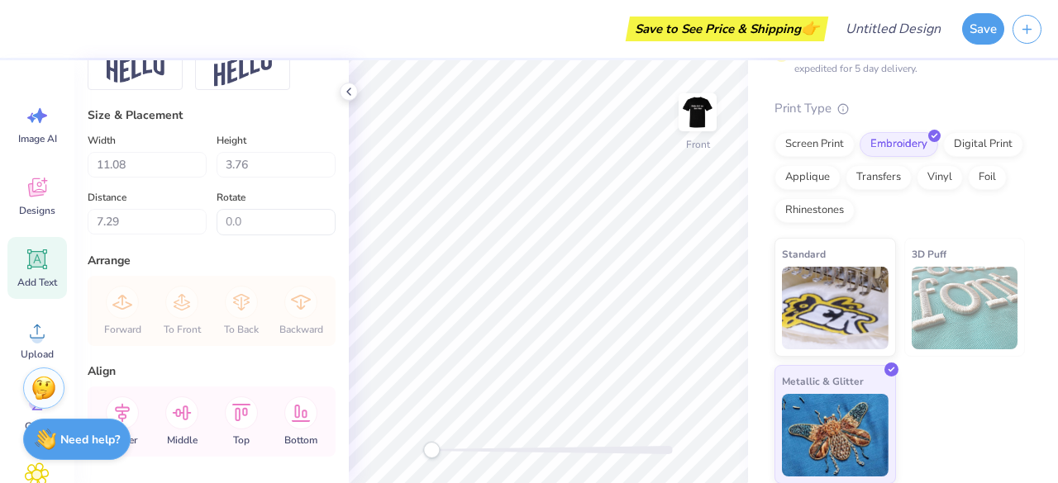
scroll to position [767, 0]
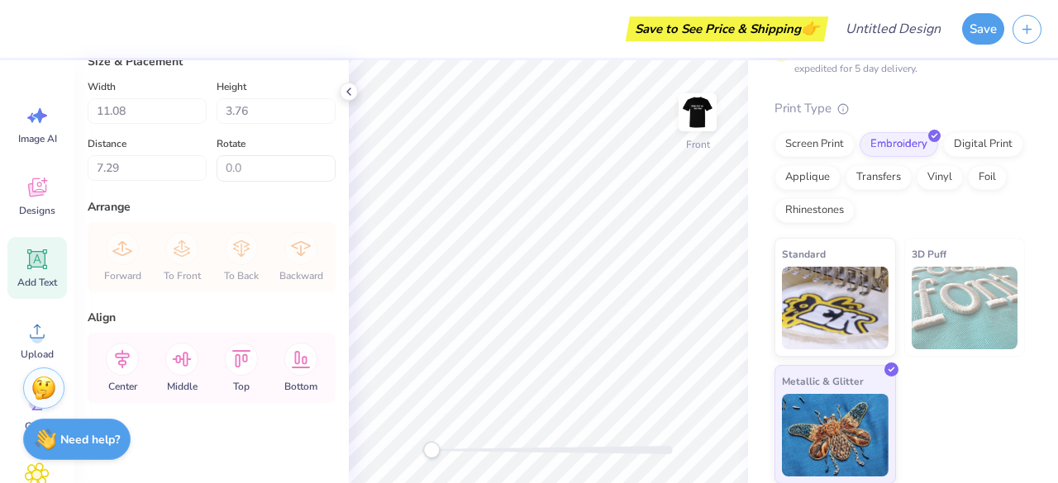
click at [182, 259] on div "Forward To Front To Back Backward" at bounding box center [212, 257] width 238 height 70
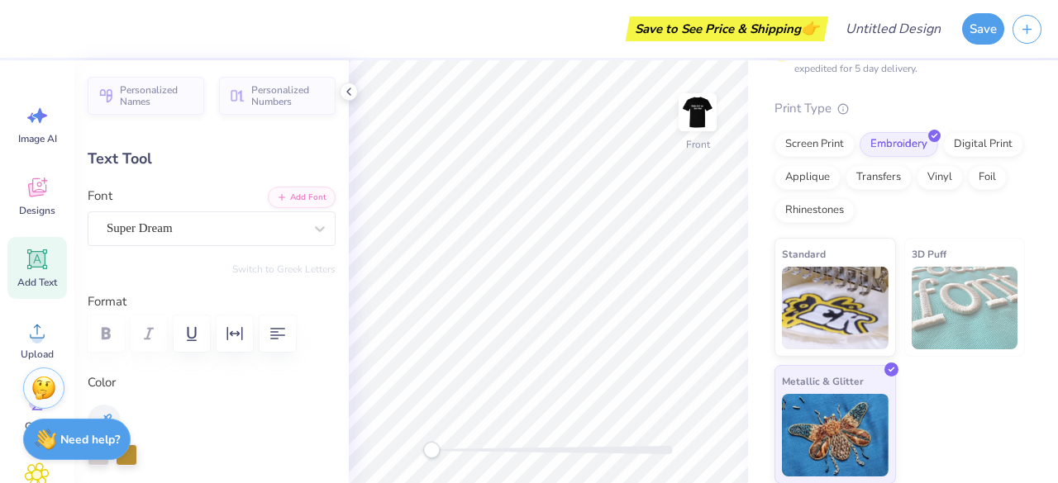
scroll to position [0, 0]
click at [293, 252] on div "Personalized Names Personalized Numbers Text Tool Add Font Font Super Dream Swi…" at bounding box center [211, 271] width 274 height 423
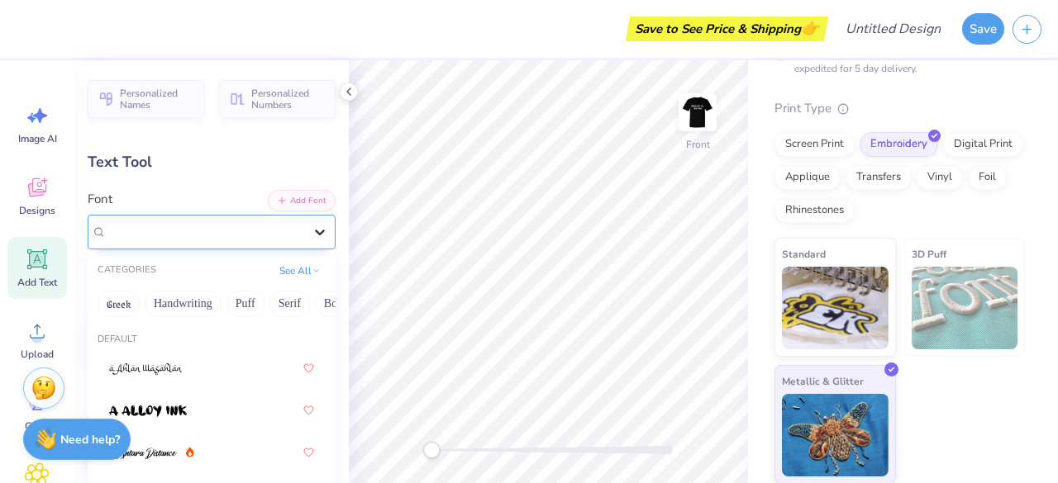
click at [311, 242] on div at bounding box center [320, 232] width 30 height 30
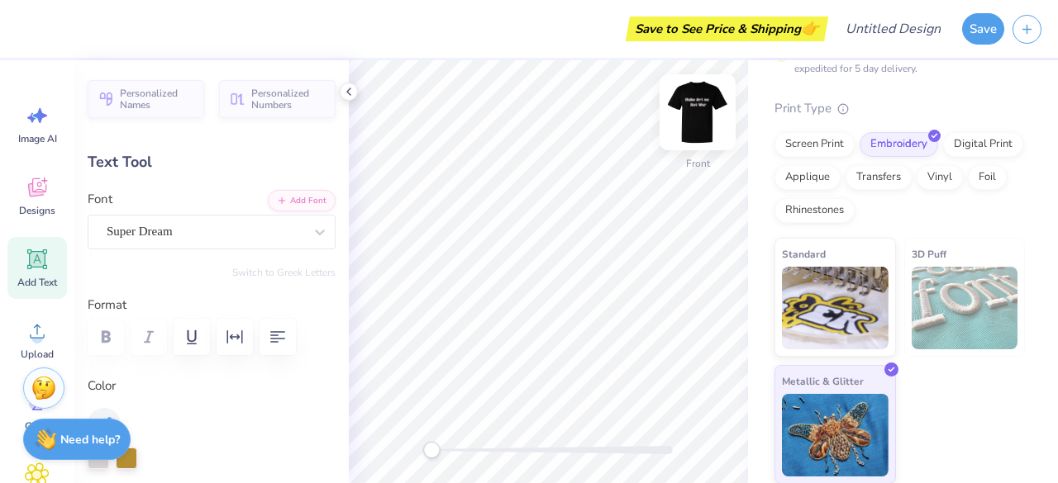
click at [698, 105] on img at bounding box center [697, 112] width 66 height 66
click at [698, 105] on img at bounding box center [697, 112] width 33 height 33
click at [697, 123] on img at bounding box center [697, 112] width 66 height 66
type input "10.90"
type input "3.70"
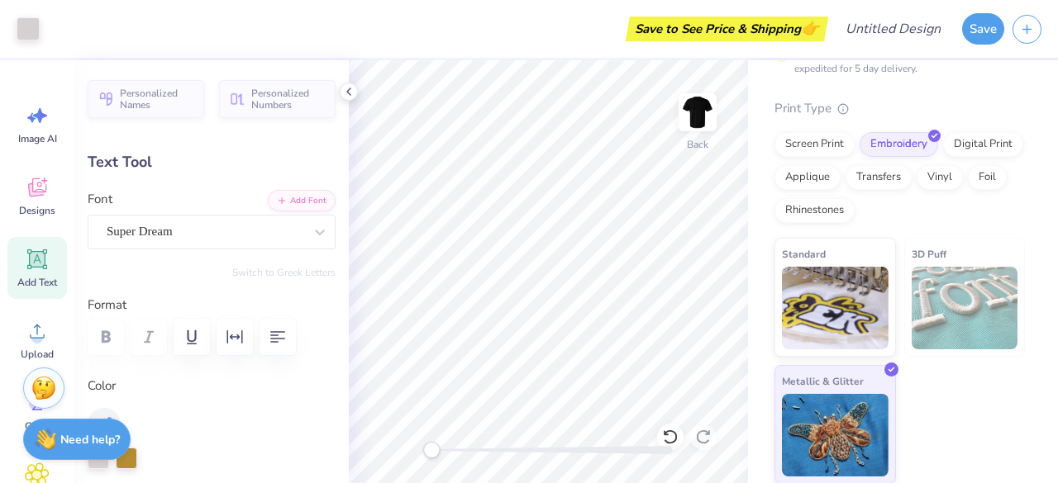
type input "4.86"
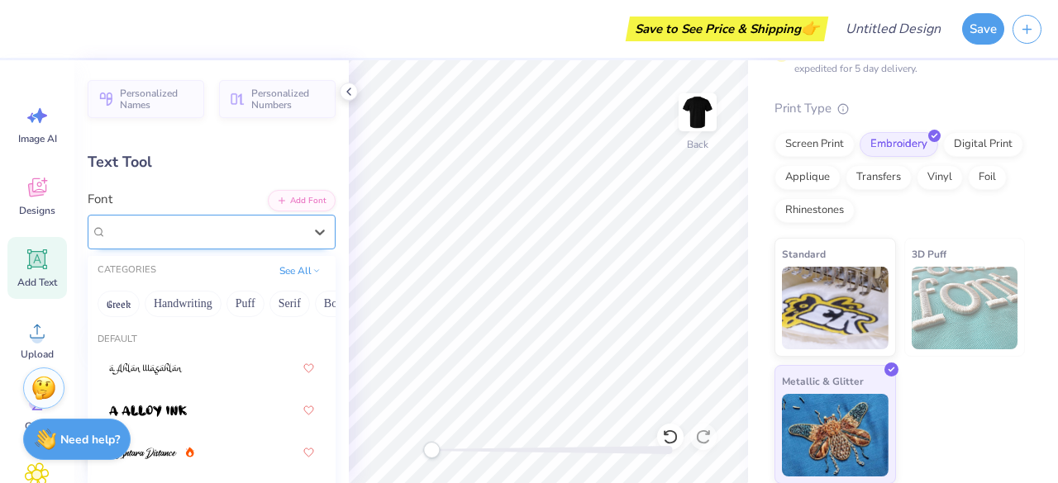
click at [268, 238] on div "Super Dream" at bounding box center [205, 232] width 200 height 26
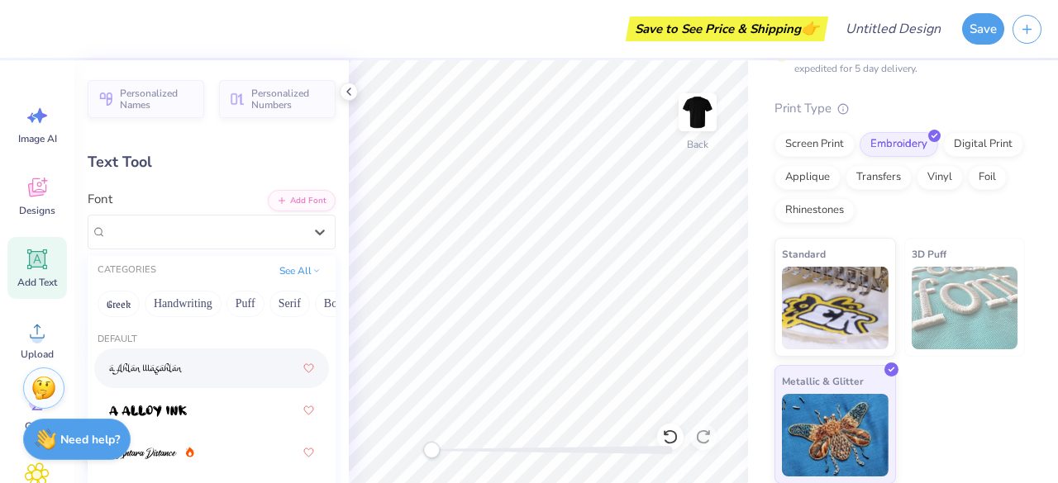
click at [178, 373] on img at bounding box center [146, 370] width 74 height 12
click at [305, 232] on div at bounding box center [320, 232] width 30 height 30
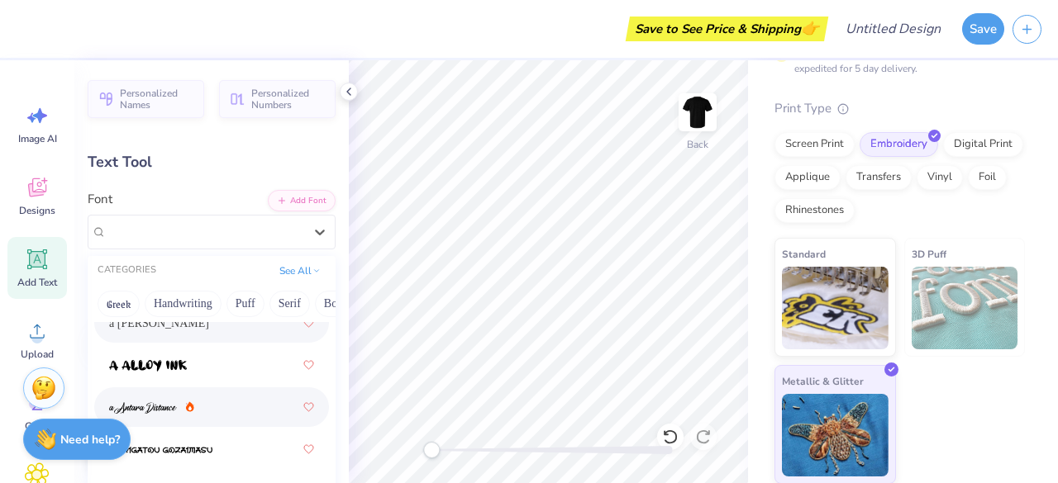
scroll to position [46, 0]
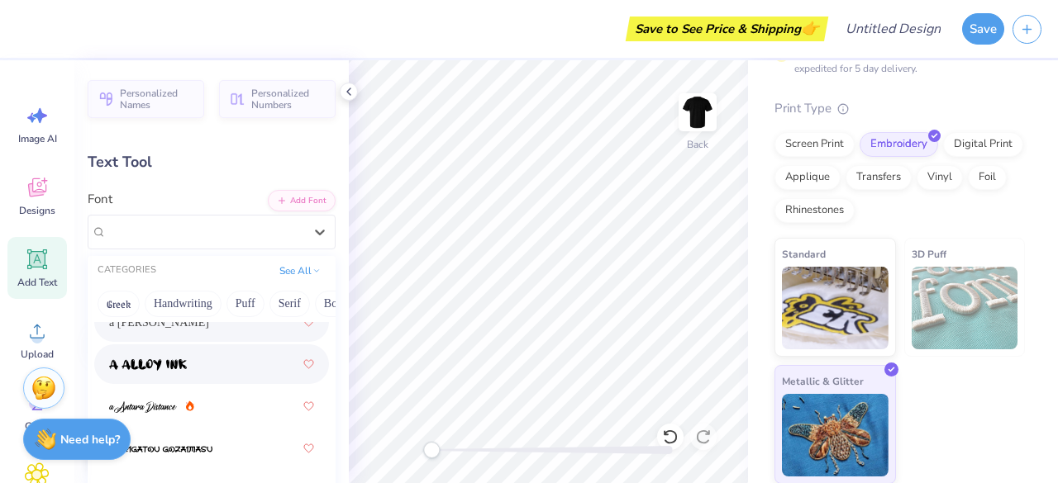
click at [177, 373] on div at bounding box center [211, 364] width 205 height 30
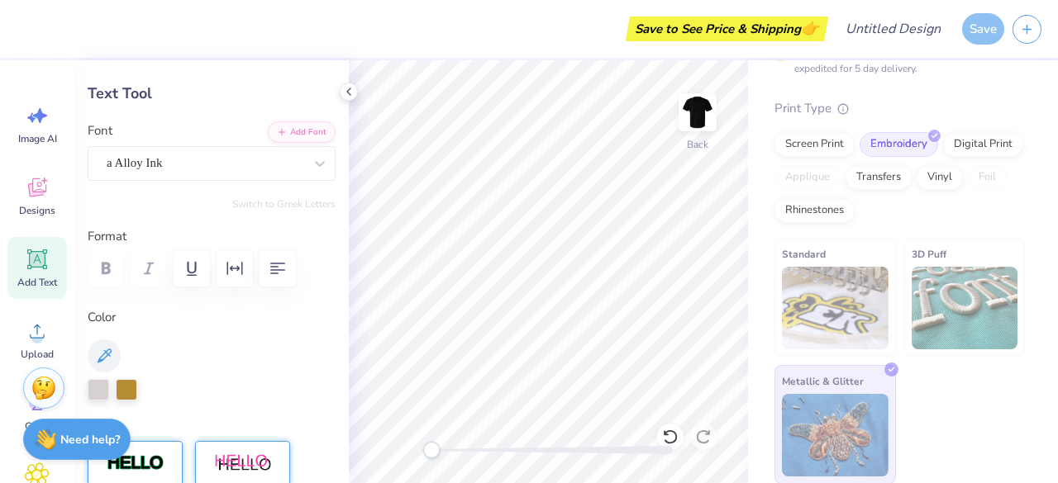
scroll to position [78, 0]
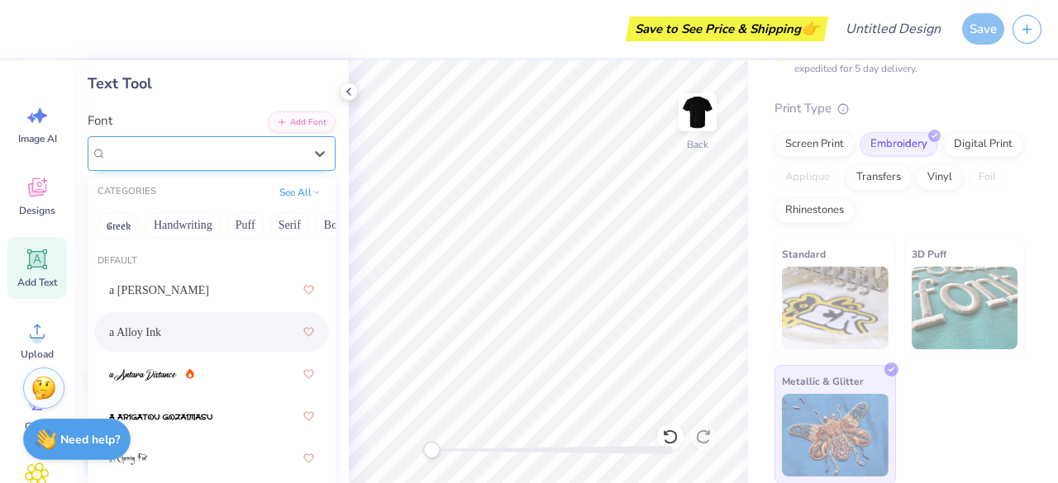
click at [280, 145] on div "a Alloy Ink" at bounding box center [205, 153] width 200 height 26
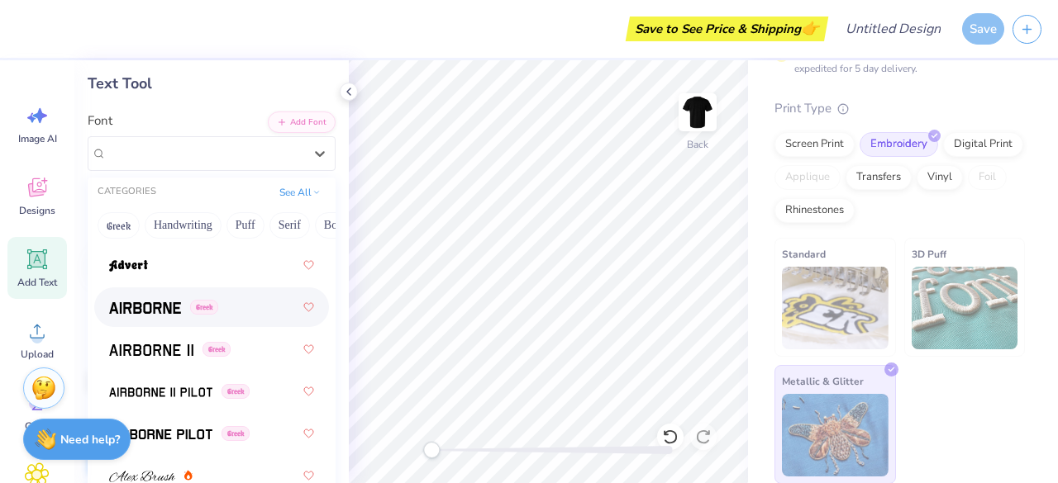
scroll to position [380, 0]
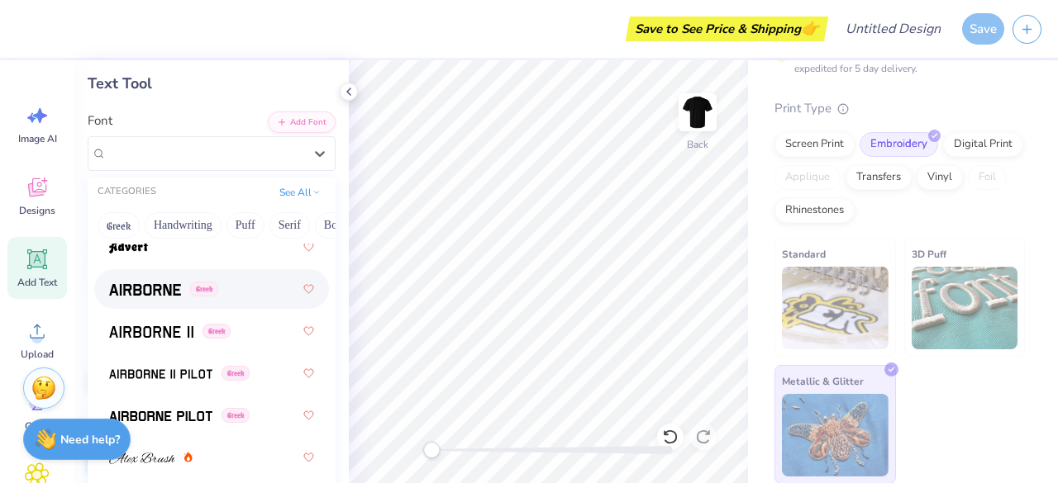
click at [220, 292] on div "Greek" at bounding box center [211, 289] width 205 height 30
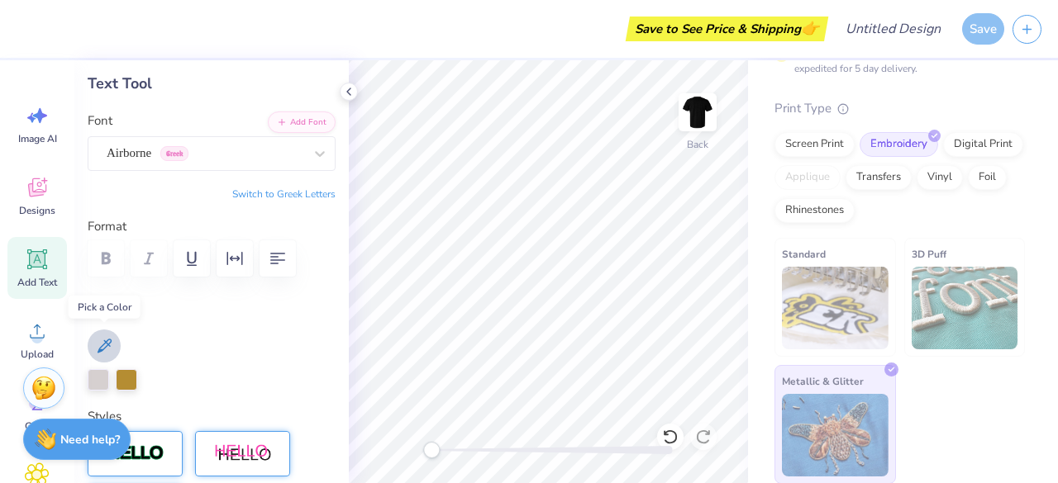
click at [106, 345] on icon at bounding box center [104, 346] width 20 height 20
type input "12.32"
type input "3.76"
type input "4.83"
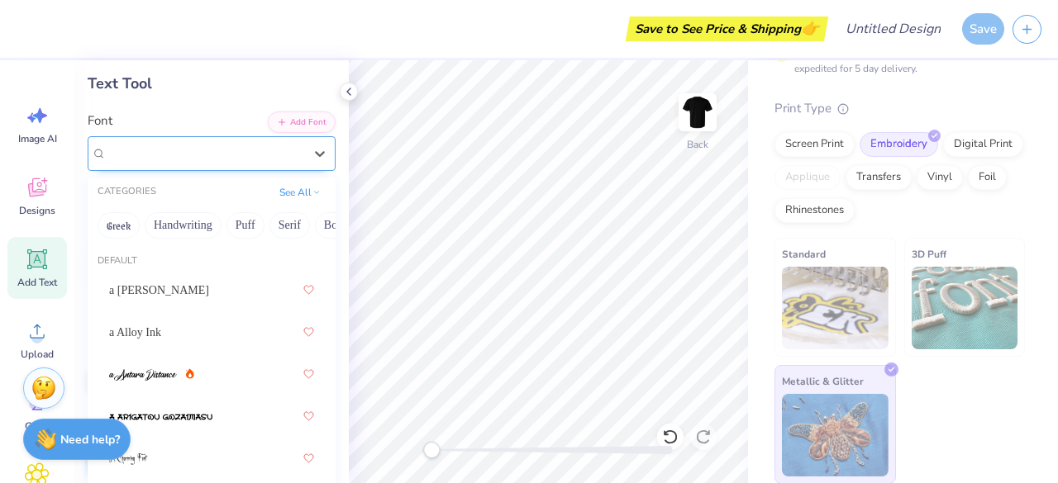
click at [279, 150] on div "Airborne Greek" at bounding box center [205, 153] width 200 height 26
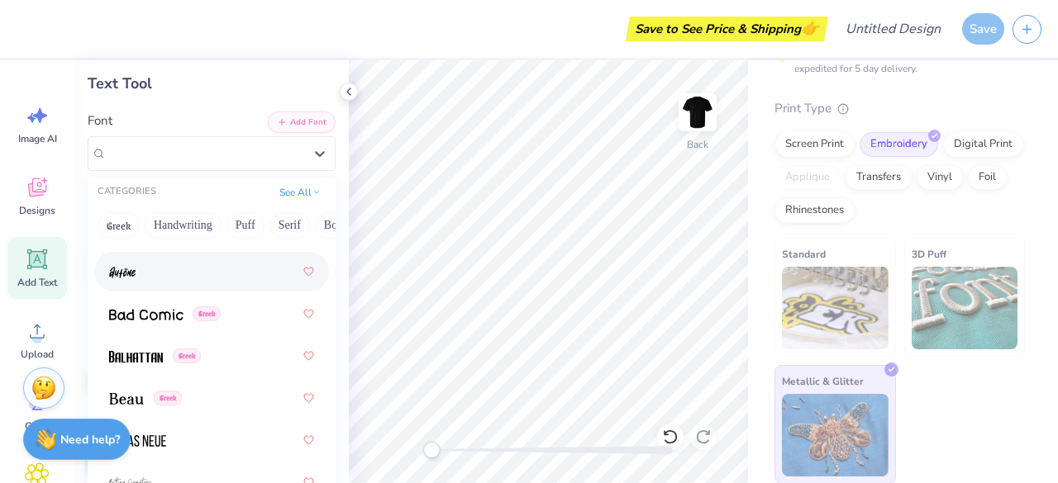
scroll to position [948, 0]
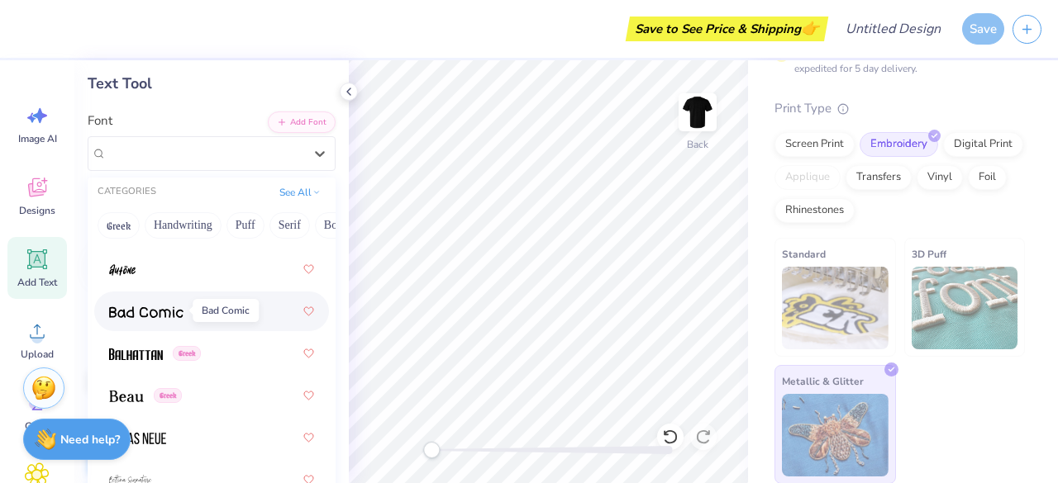
click at [159, 312] on img at bounding box center [146, 313] width 74 height 12
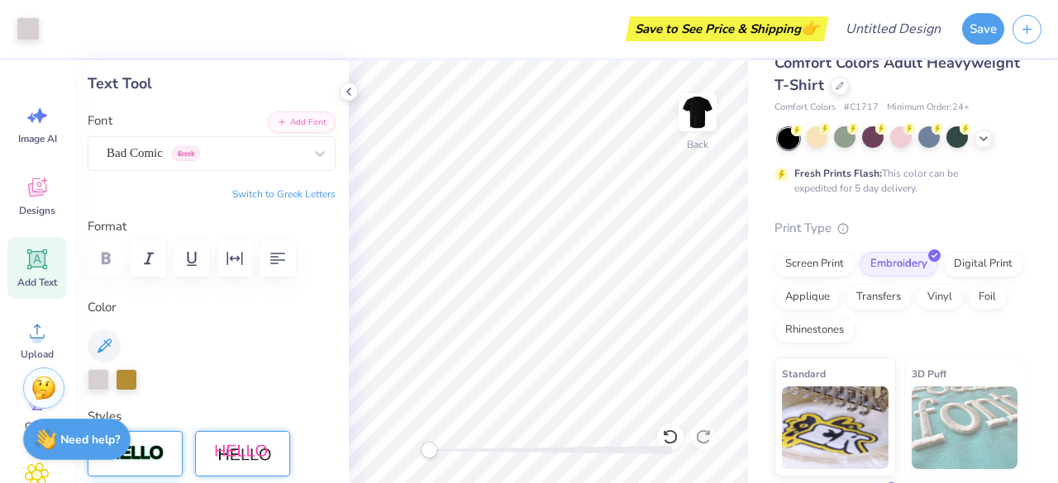
scroll to position [36, 0]
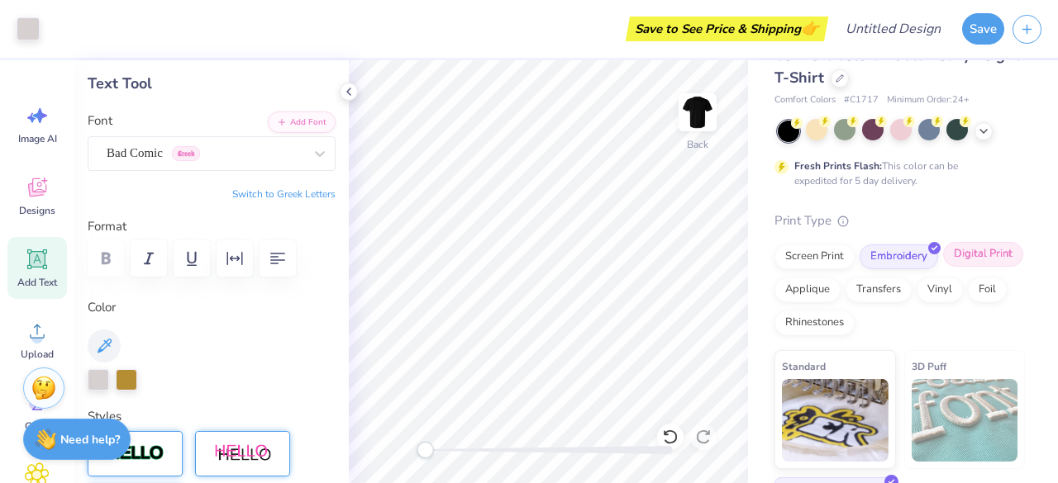
click at [943, 267] on div "Digital Print" at bounding box center [983, 254] width 80 height 25
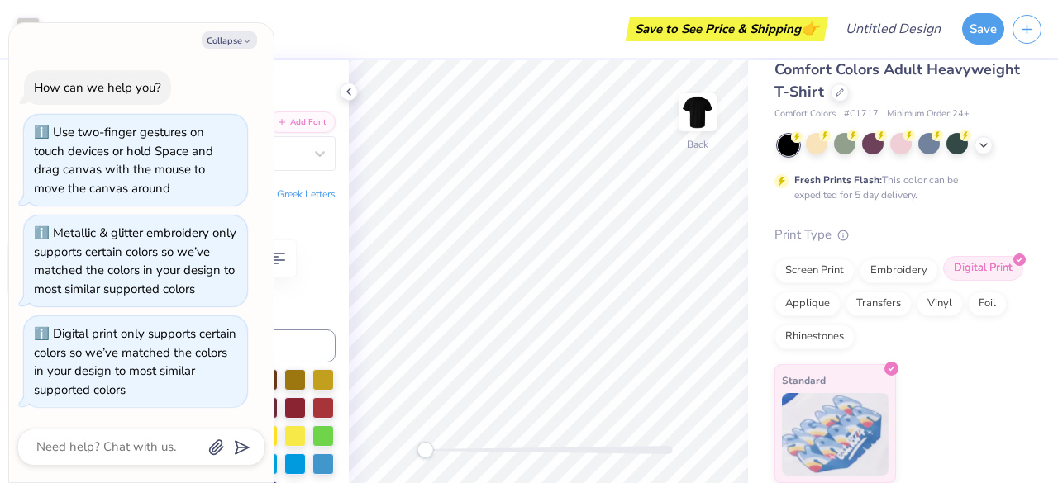
scroll to position [21, 0]
click at [245, 36] on icon "button" at bounding box center [247, 41] width 10 height 10
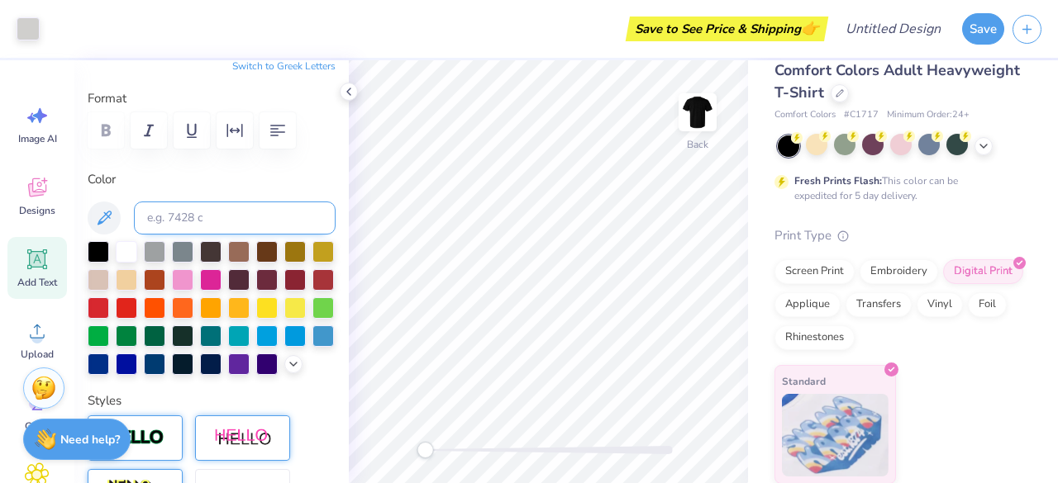
scroll to position [207, 0]
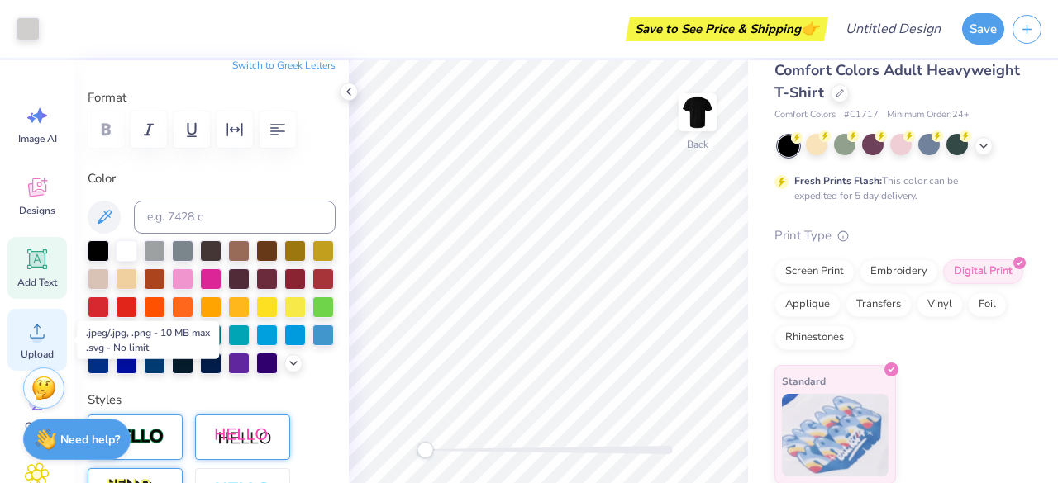
click at [55, 336] on div "Upload" at bounding box center [36, 340] width 59 height 62
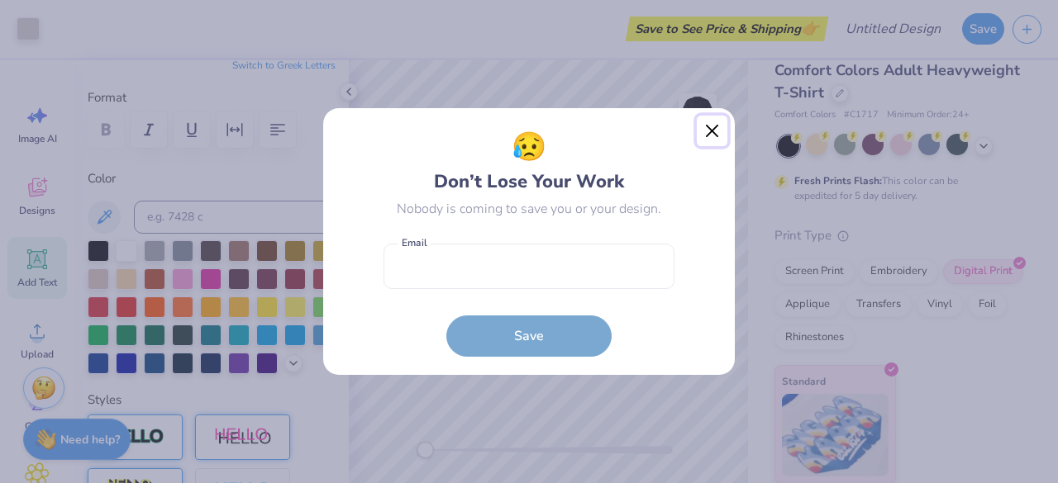
click at [712, 134] on button "Close" at bounding box center [711, 131] width 31 height 31
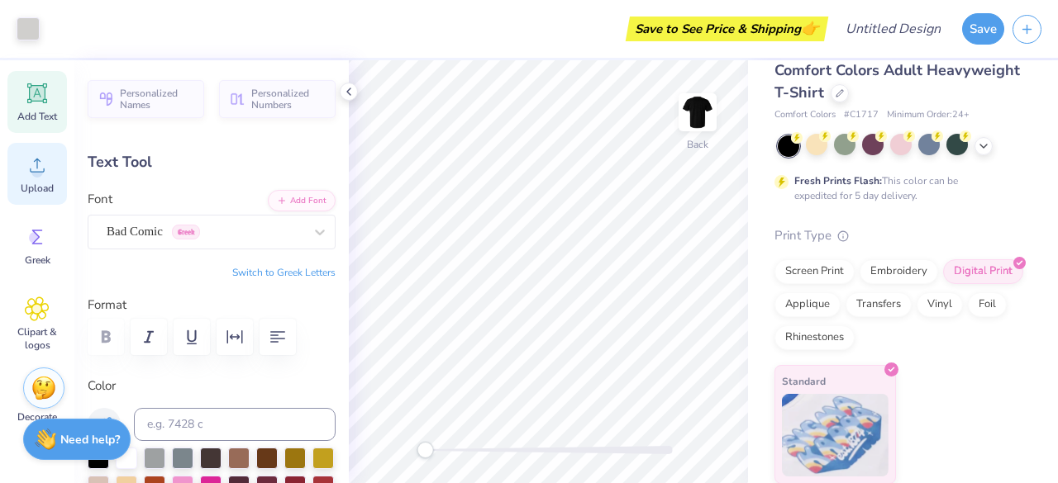
scroll to position [0, 0]
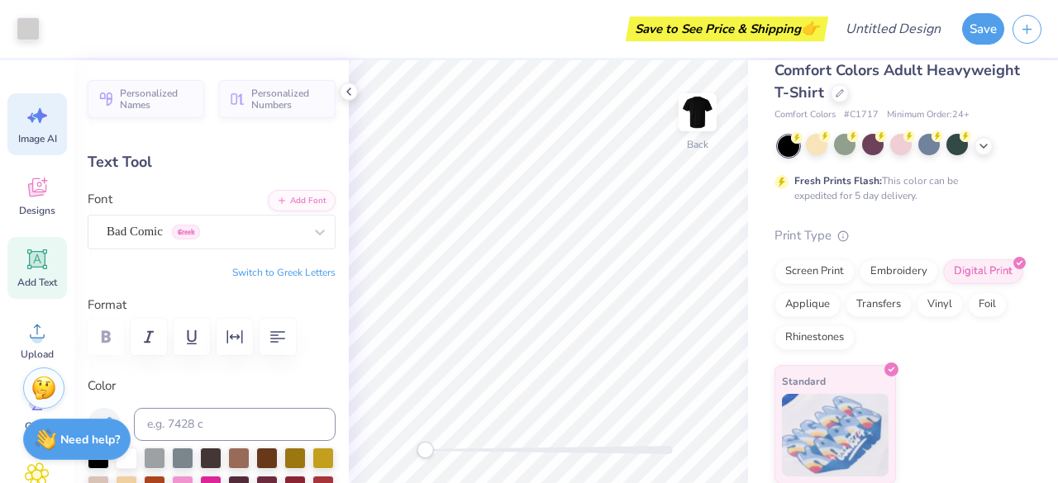
click at [41, 139] on span "Image AI" at bounding box center [37, 138] width 39 height 13
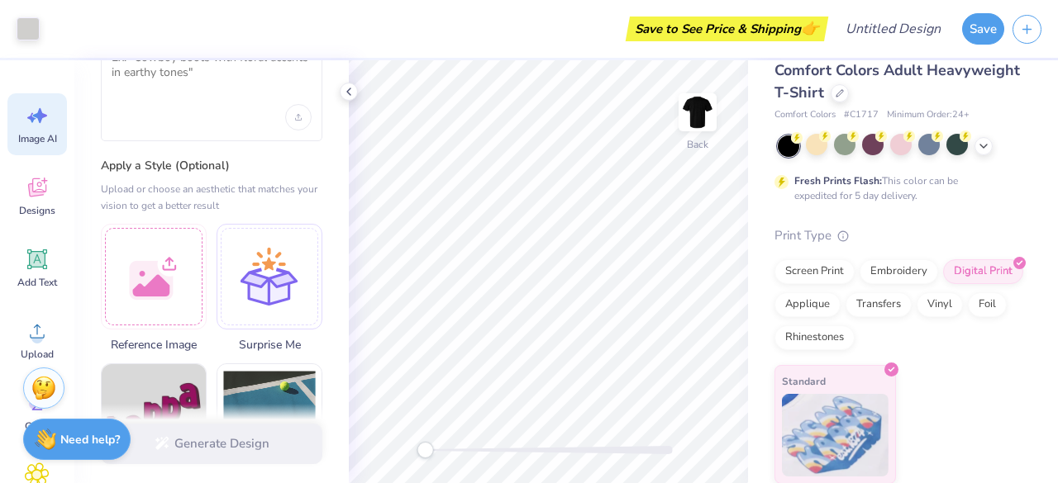
scroll to position [99, 0]
click at [174, 288] on div at bounding box center [154, 274] width 106 height 106
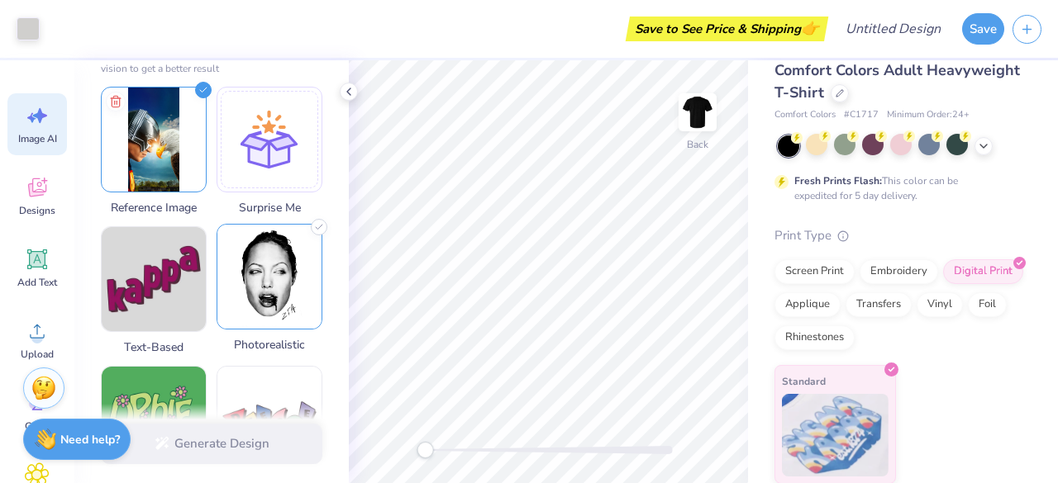
scroll to position [236, 0]
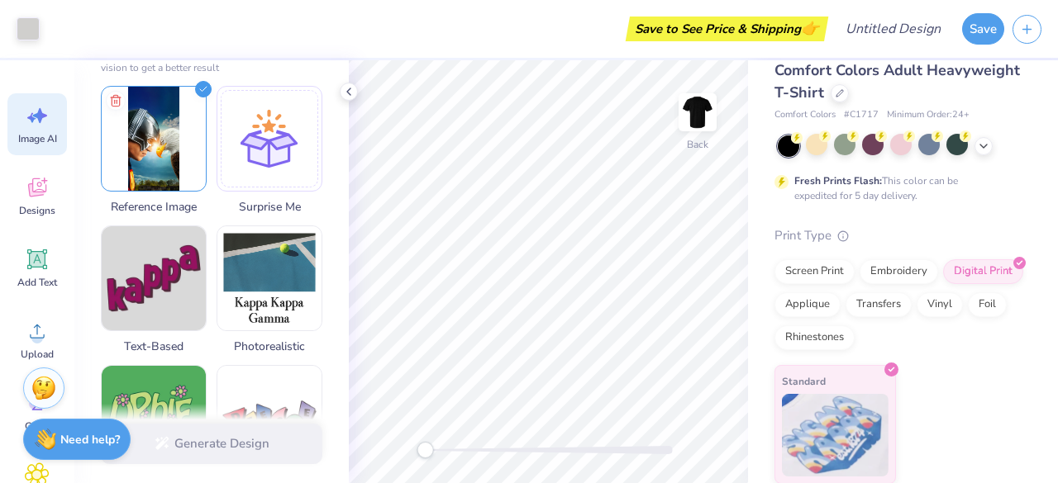
click at [251, 449] on div "Generate Design" at bounding box center [211, 444] width 274 height 80
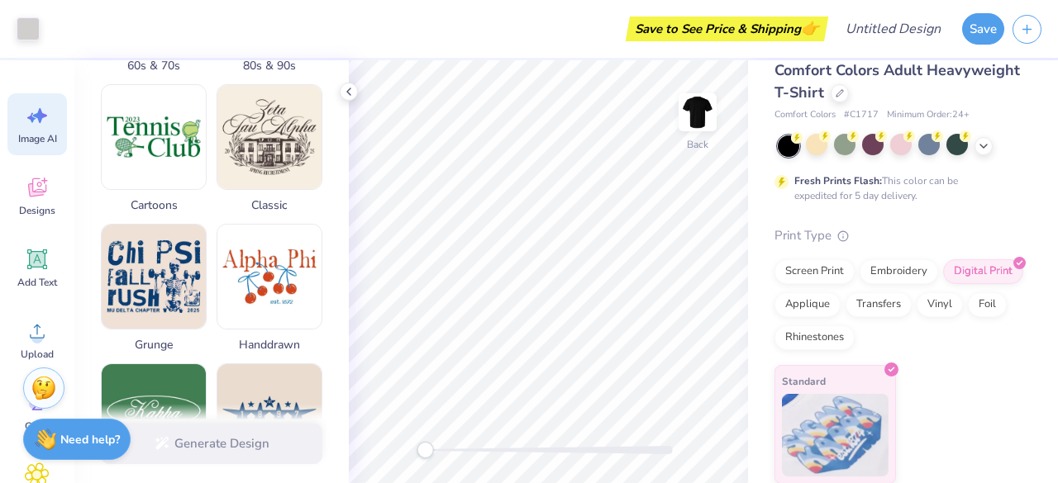
scroll to position [677, 0]
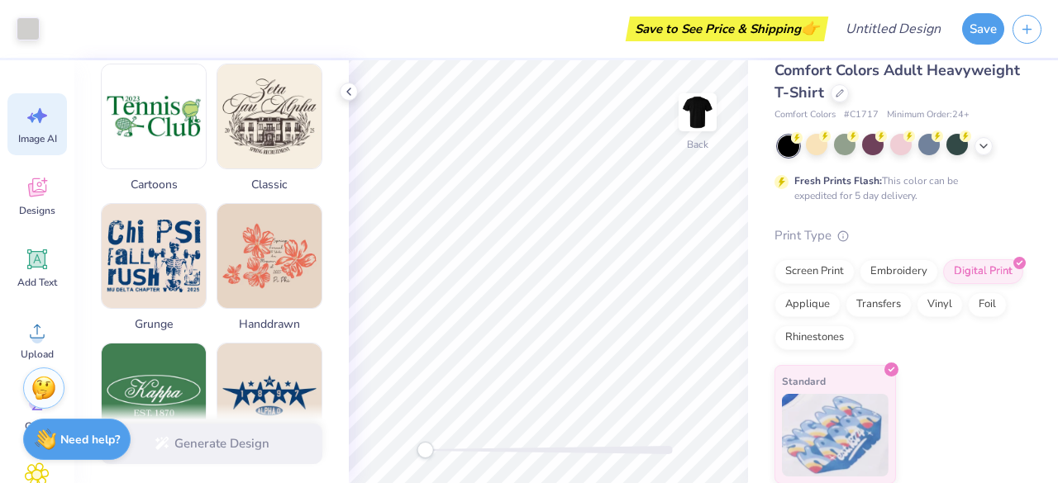
click at [253, 271] on img at bounding box center [269, 256] width 104 height 104
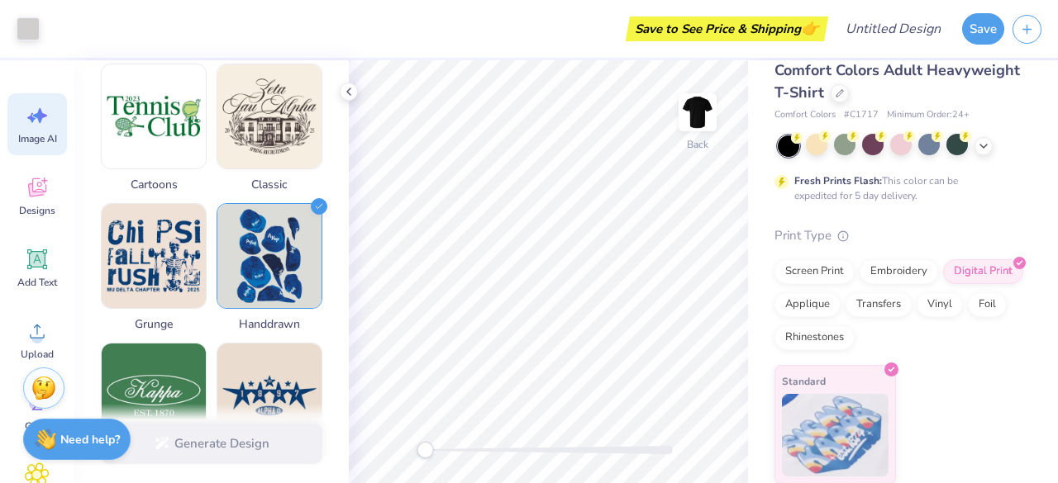
click at [253, 271] on img at bounding box center [269, 256] width 104 height 104
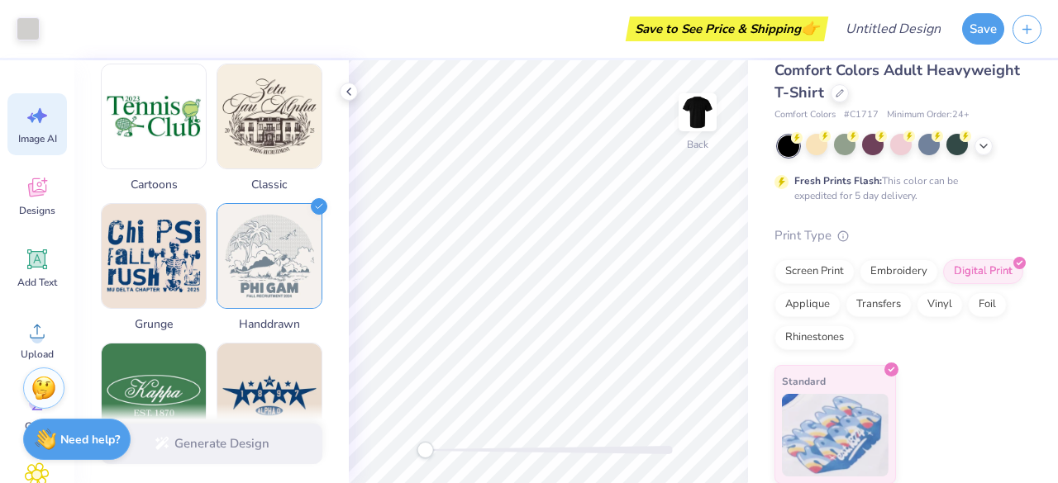
click at [253, 271] on img at bounding box center [269, 256] width 104 height 104
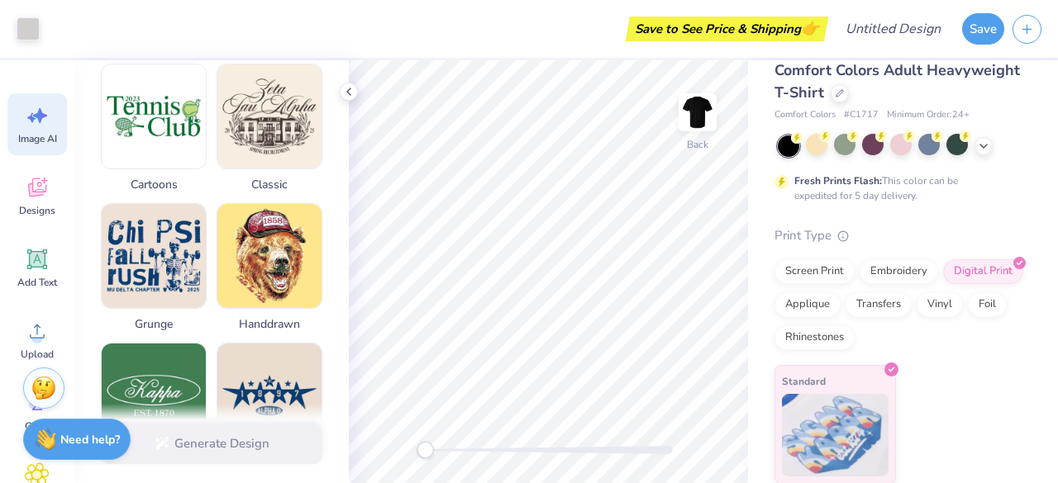
click at [253, 271] on img at bounding box center [269, 256] width 104 height 104
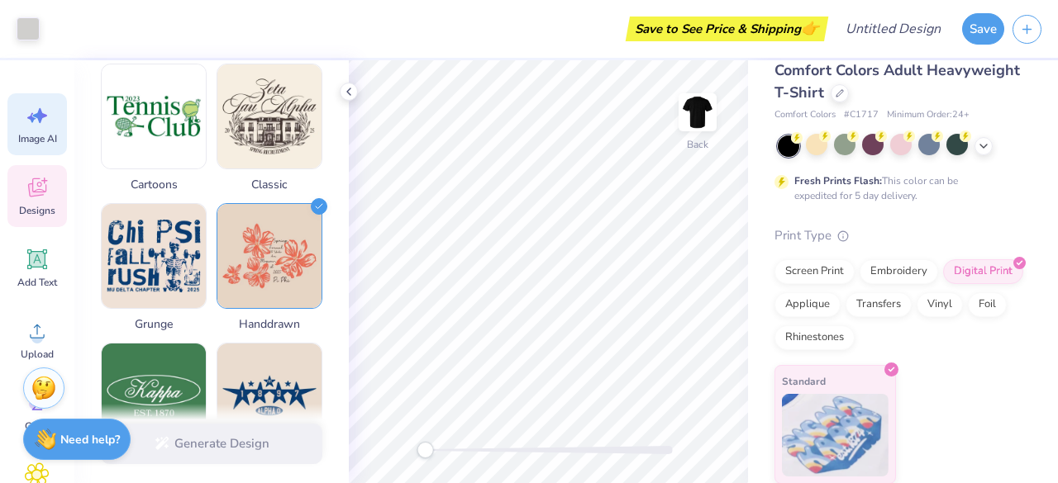
click at [50, 197] on div "Designs" at bounding box center [36, 196] width 59 height 62
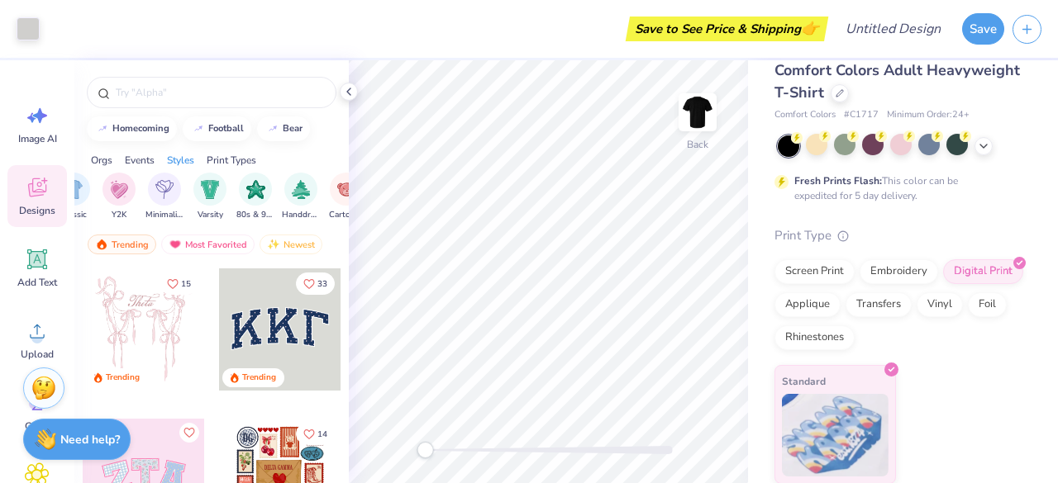
scroll to position [0, 896]
click at [840, 307] on div "Applique" at bounding box center [807, 302] width 66 height 25
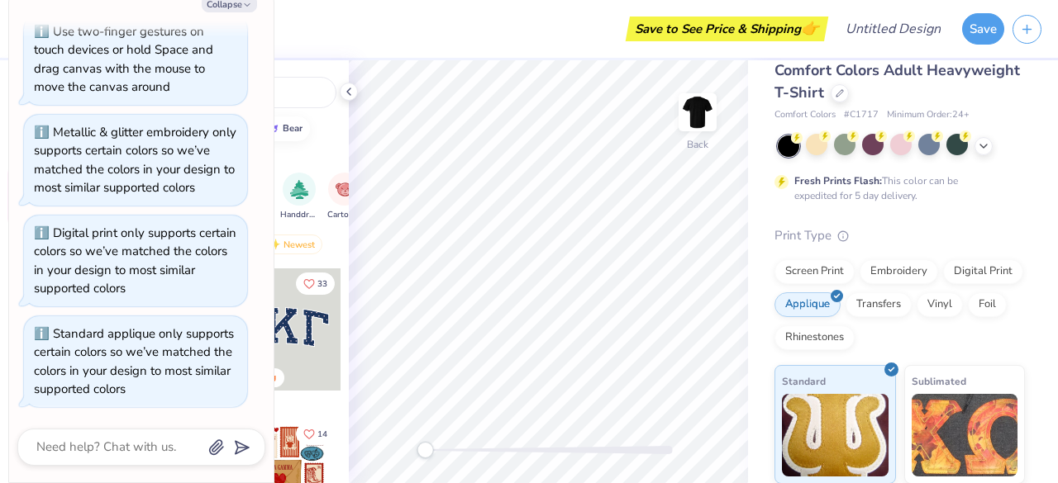
scroll to position [21, 0]
click at [922, 458] on img at bounding box center [964, 433] width 107 height 83
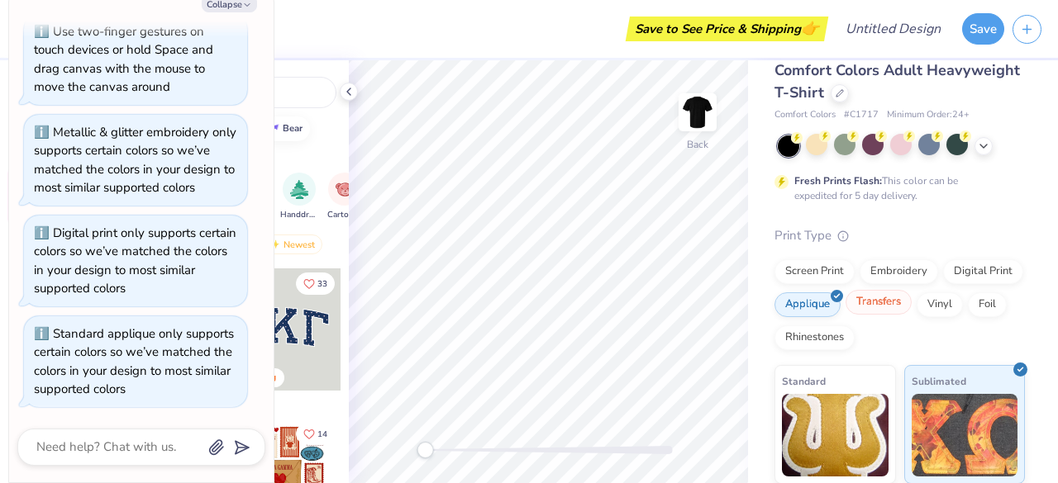
click at [911, 300] on div "Transfers" at bounding box center [878, 302] width 66 height 25
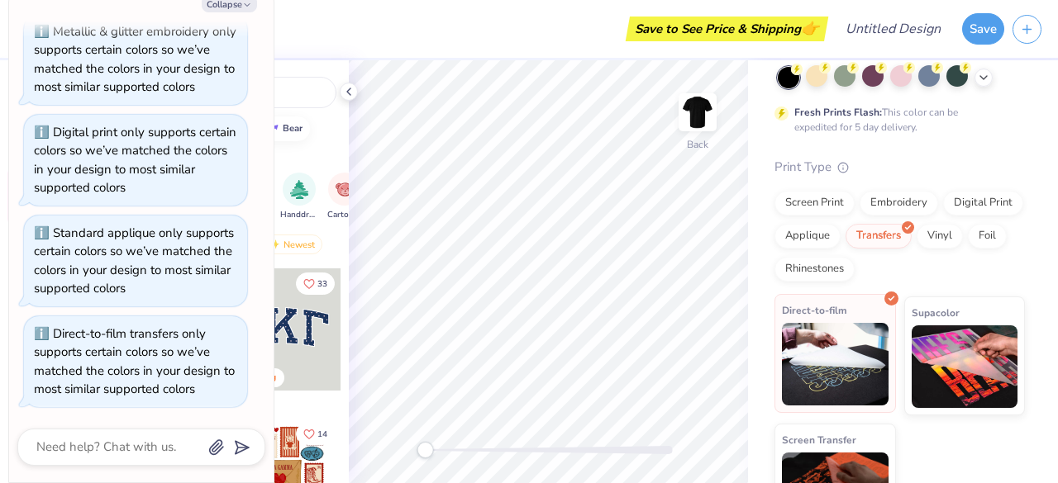
scroll to position [107, 0]
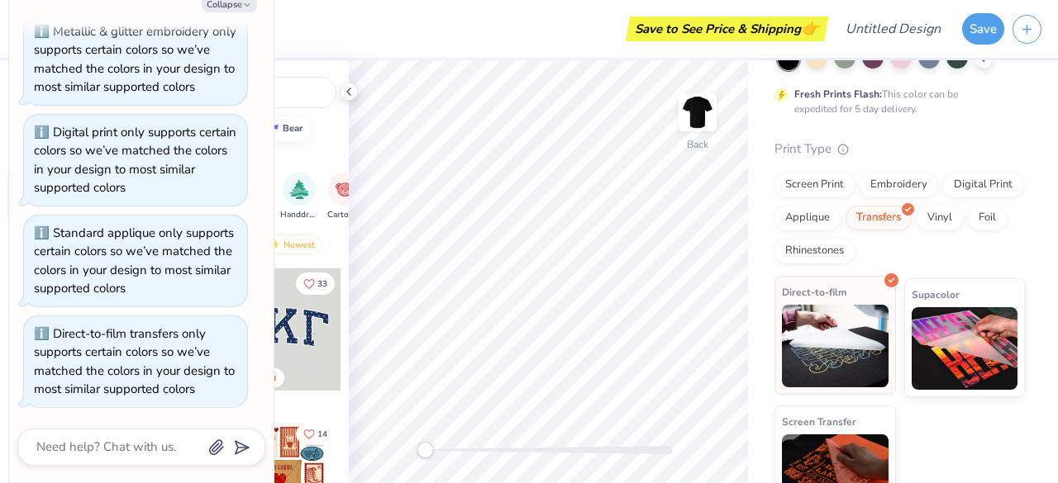
click at [791, 278] on div "Direct-to-film" at bounding box center [834, 335] width 121 height 119
click at [916, 228] on div "Vinyl" at bounding box center [939, 215] width 46 height 25
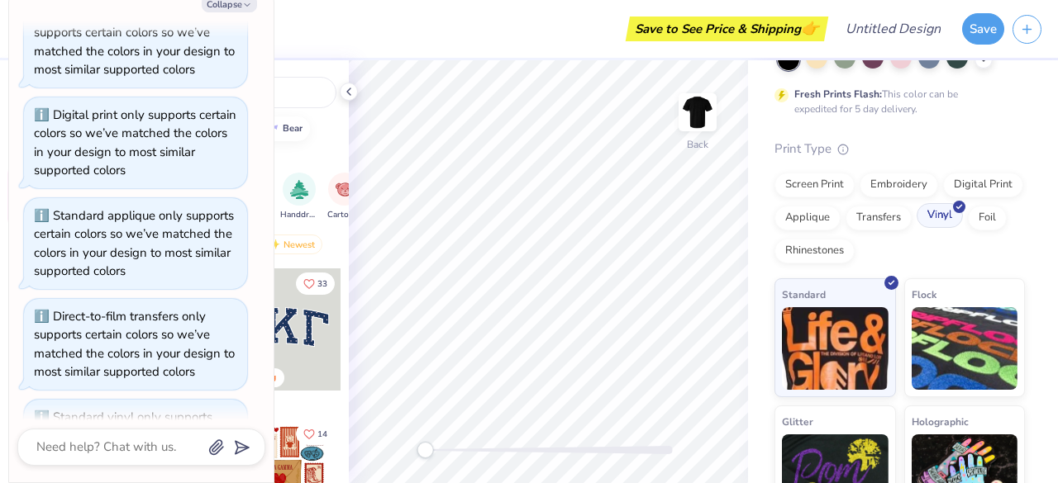
scroll to position [284, 0]
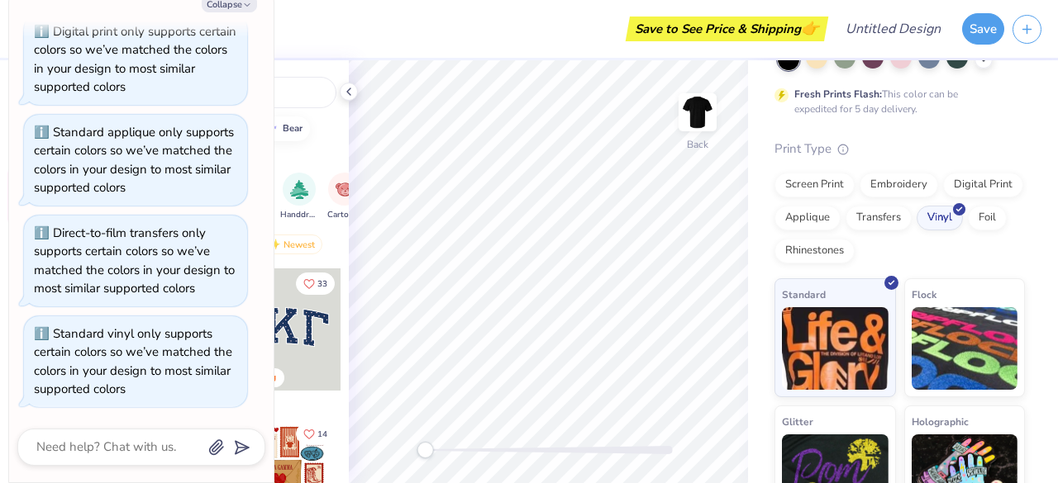
click at [235, 12] on button "Collapse" at bounding box center [229, 3] width 55 height 17
type textarea "x"
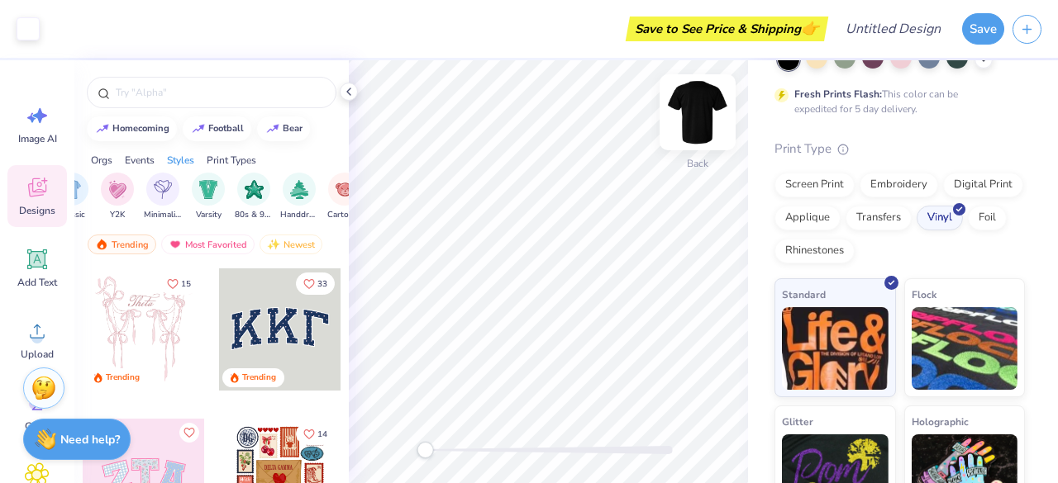
click at [695, 104] on img at bounding box center [697, 112] width 66 height 66
click at [695, 104] on img at bounding box center [697, 112] width 33 height 33
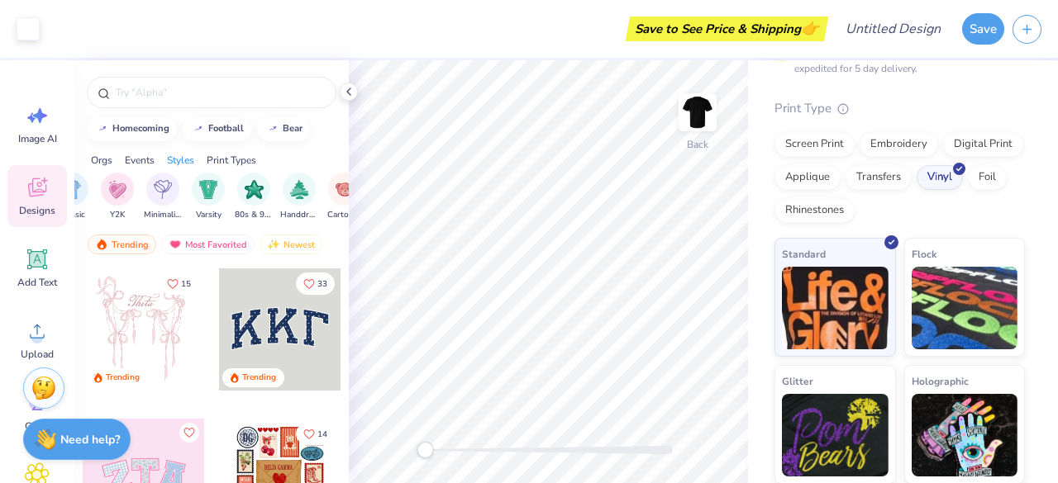
scroll to position [0, 0]
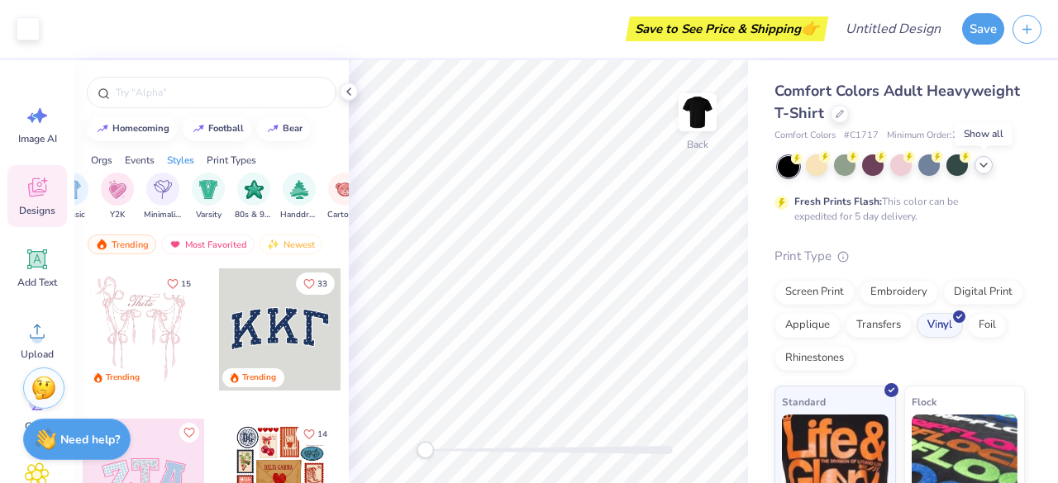
click at [983, 166] on polyline at bounding box center [983, 165] width 7 height 3
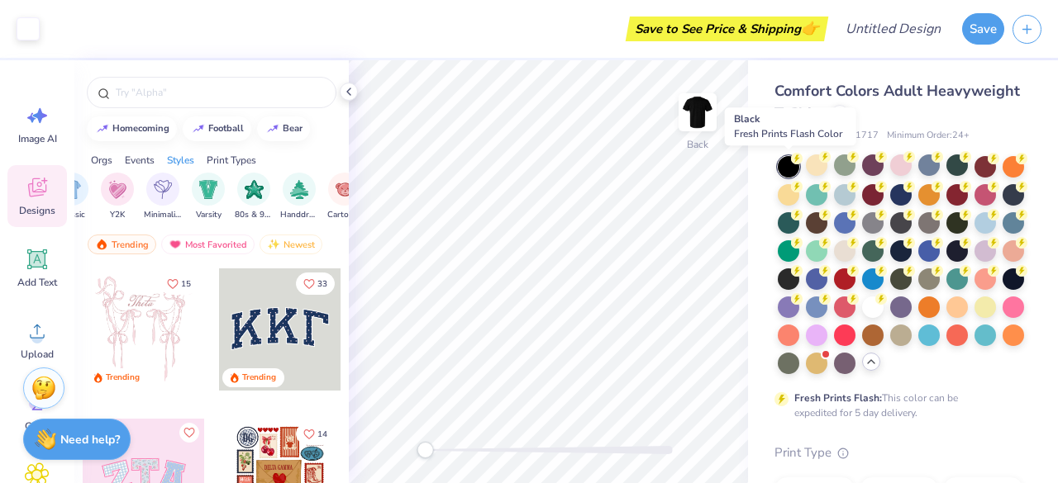
click at [780, 163] on div at bounding box center [787, 166] width 21 height 21
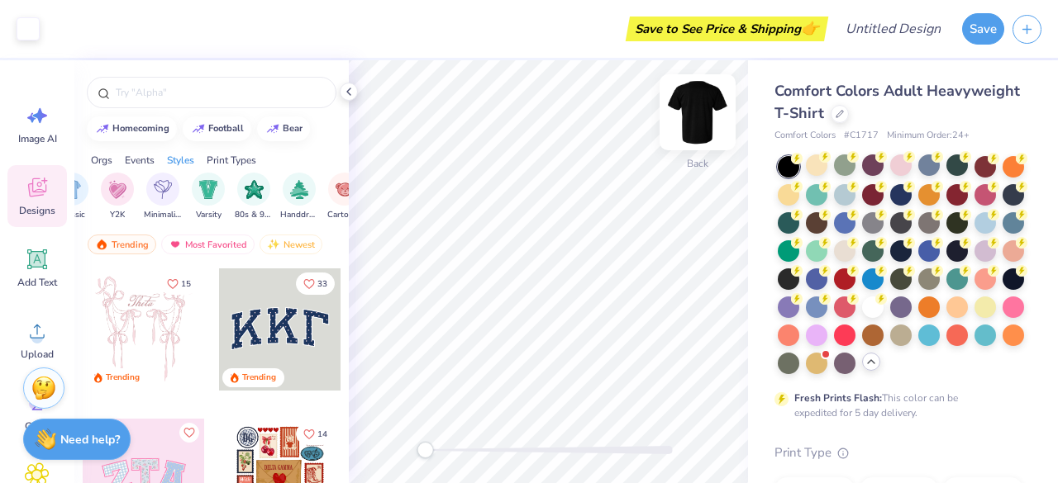
click at [702, 119] on img at bounding box center [697, 112] width 66 height 66
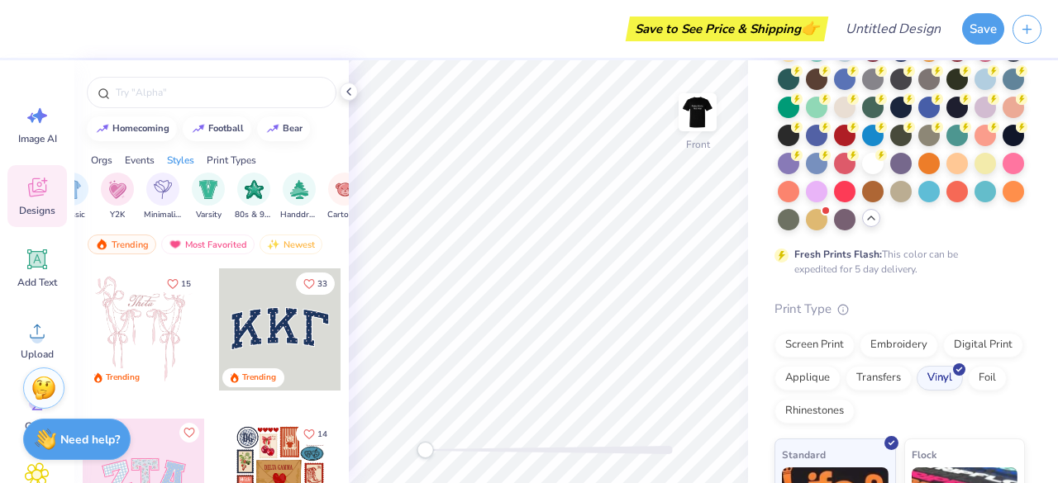
scroll to position [143, 0]
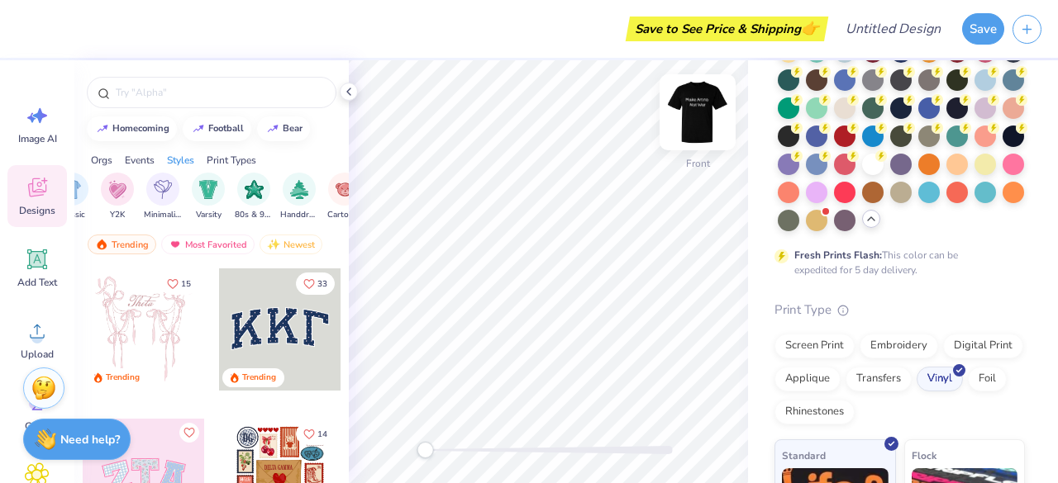
click at [712, 105] on img at bounding box center [697, 112] width 66 height 66
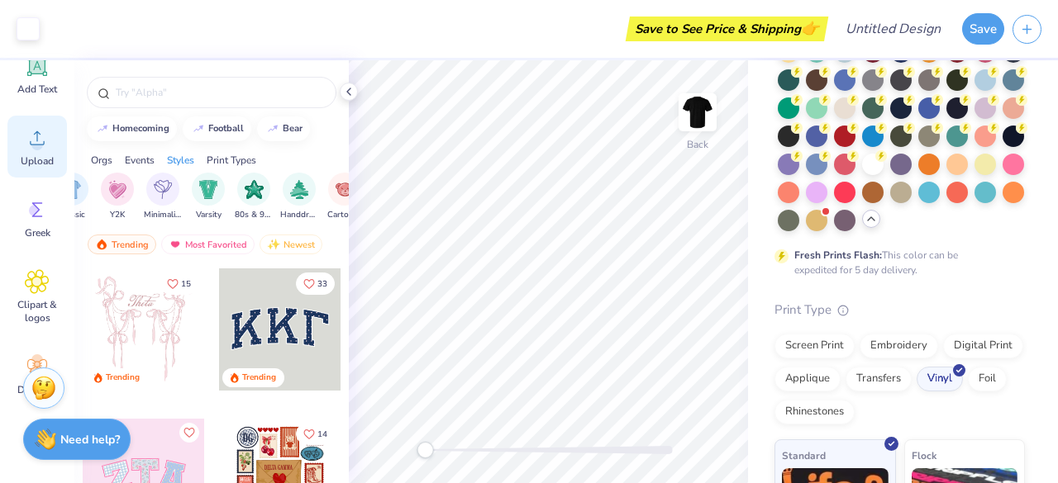
scroll to position [196, 0]
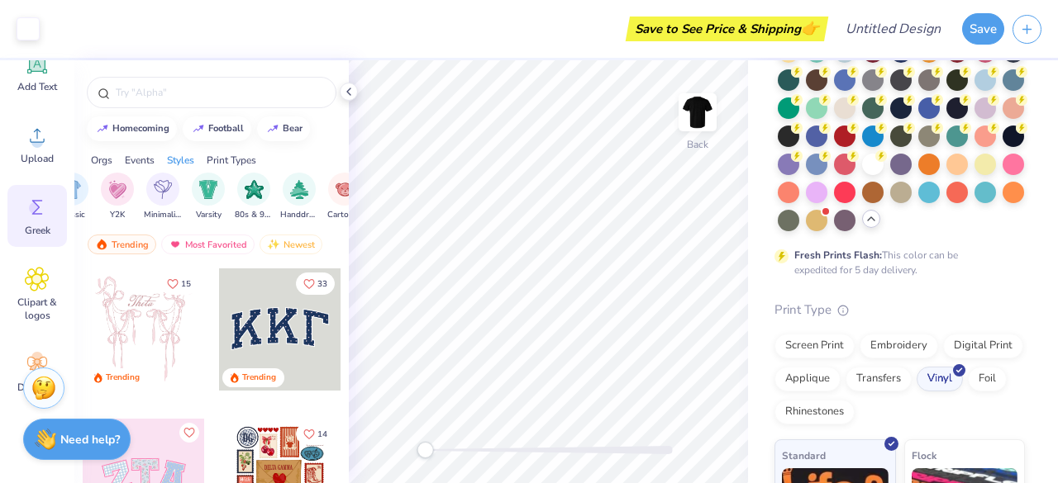
click at [31, 222] on div "Greek" at bounding box center [36, 216] width 59 height 62
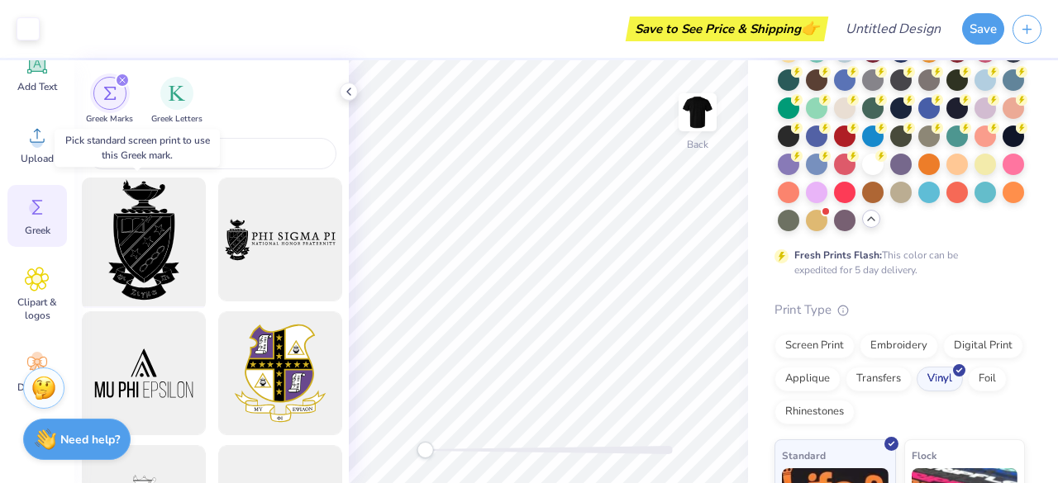
click at [181, 251] on div at bounding box center [143, 240] width 136 height 136
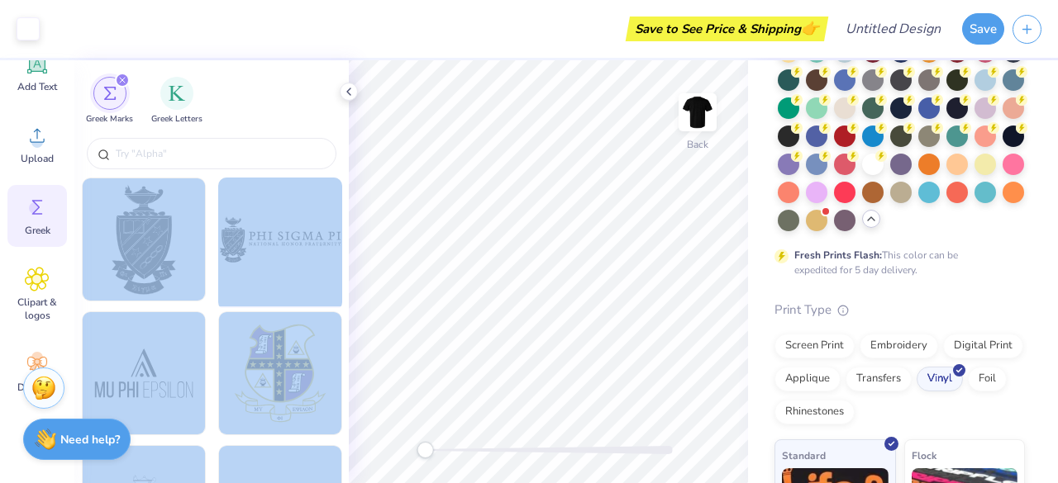
click at [539, 302] on div "Art colors Save to See Price & Shipping 👉 Design Title Save Image AI Designs Ad…" at bounding box center [529, 241] width 1058 height 483
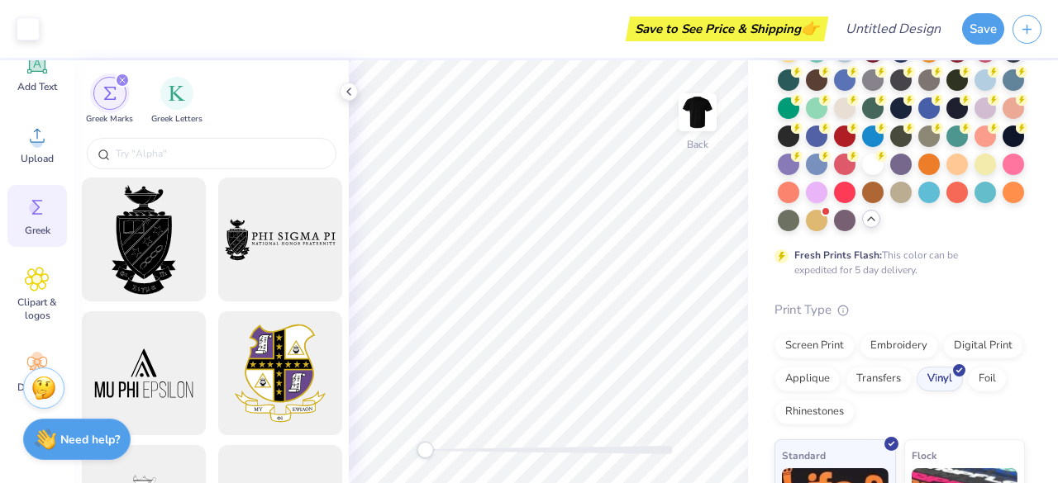
click at [151, 245] on div at bounding box center [143, 240] width 136 height 136
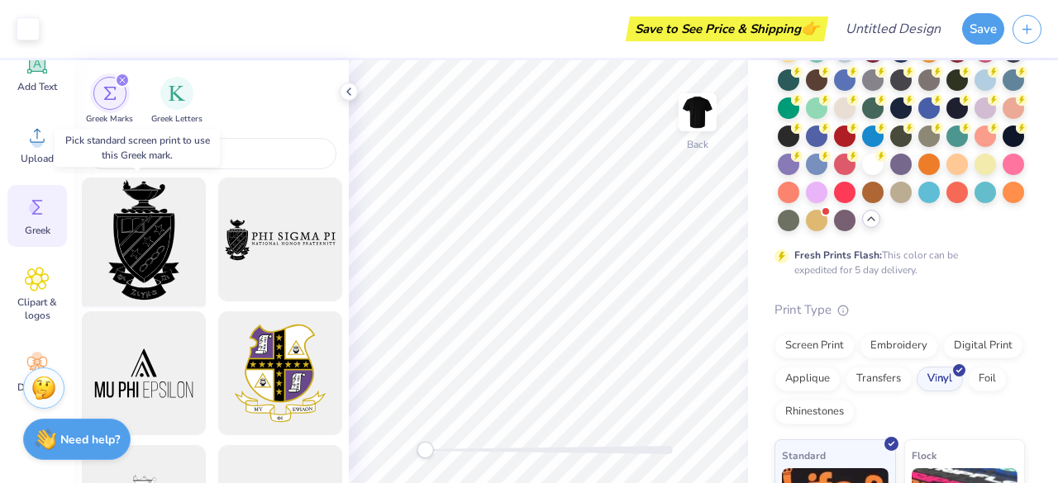
click at [151, 245] on div at bounding box center [143, 240] width 136 height 136
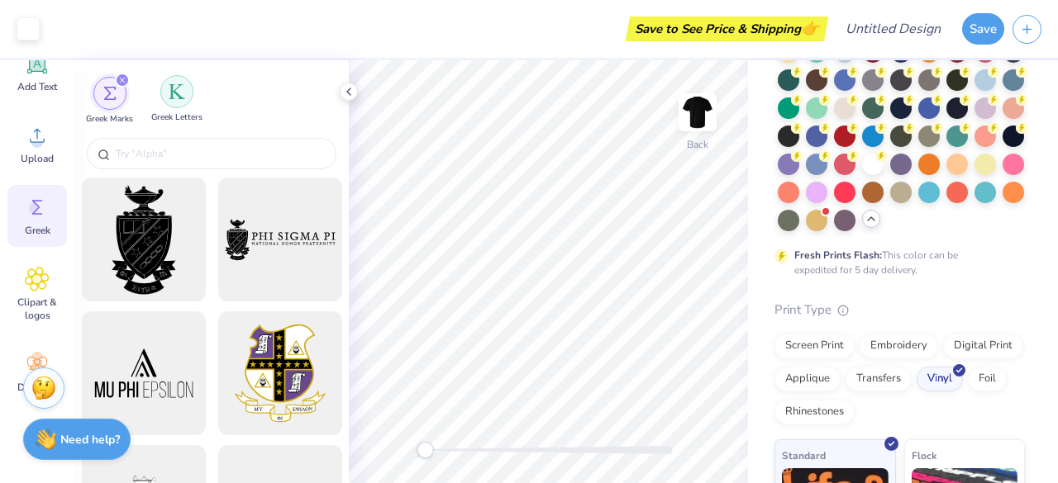
click at [182, 97] on img "filter for Greek Letters" at bounding box center [177, 91] width 17 height 17
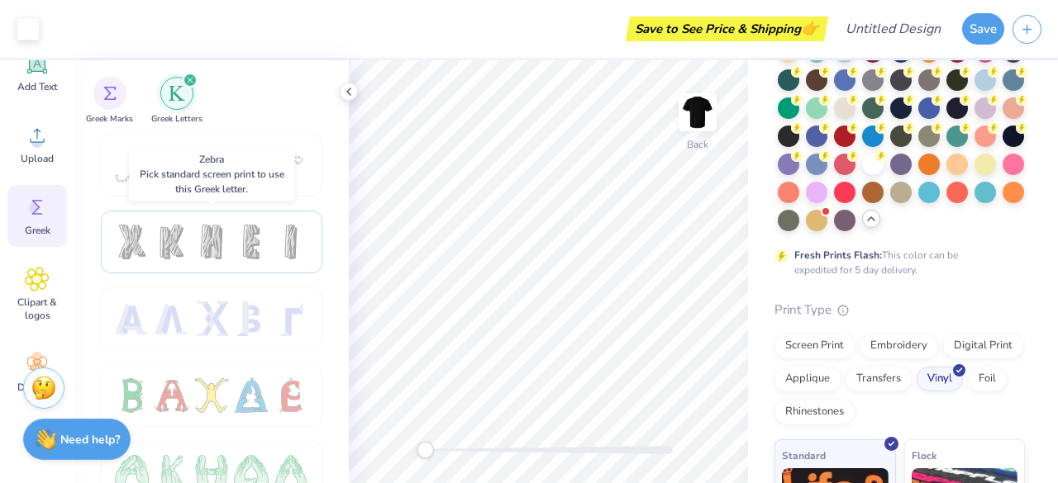
click at [207, 246] on div at bounding box center [211, 242] width 35 height 35
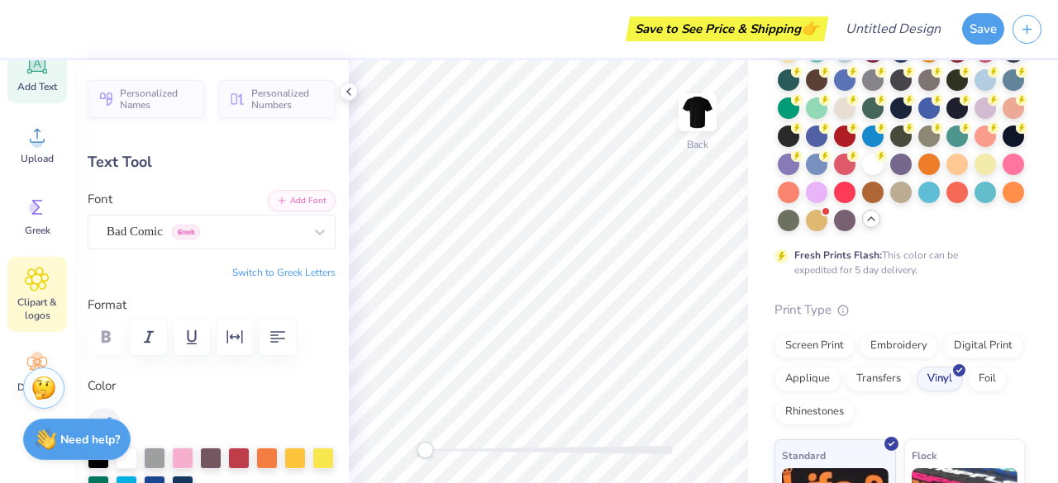
scroll to position [240, 0]
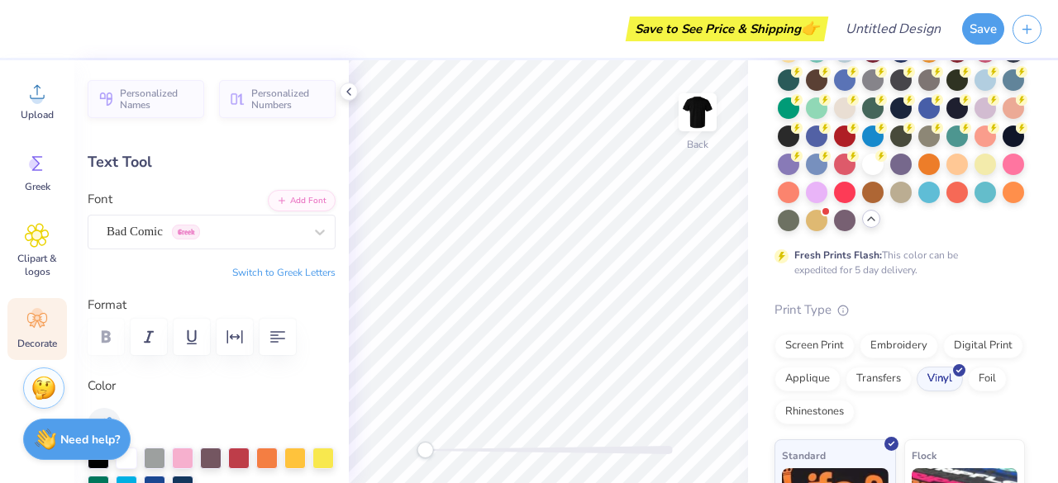
click at [38, 320] on icon at bounding box center [37, 320] width 20 height 15
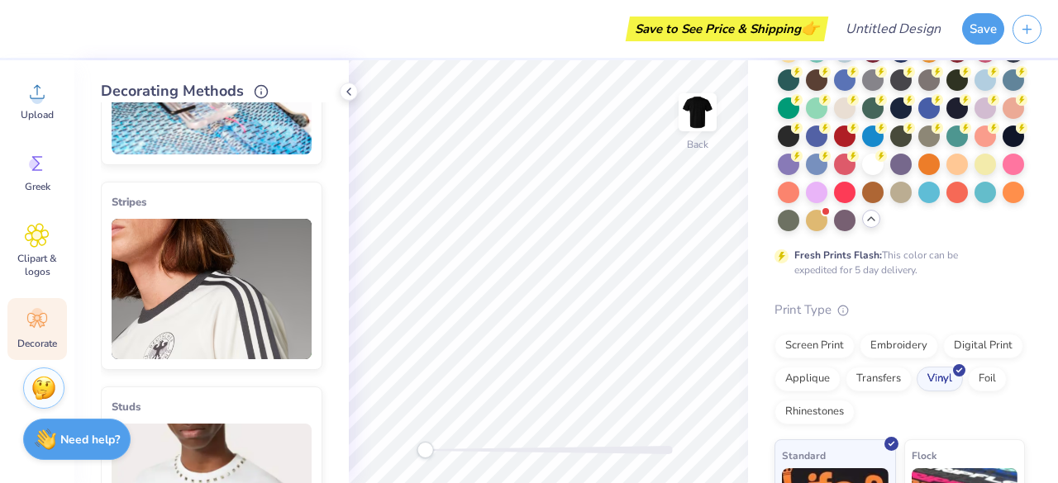
scroll to position [147, 0]
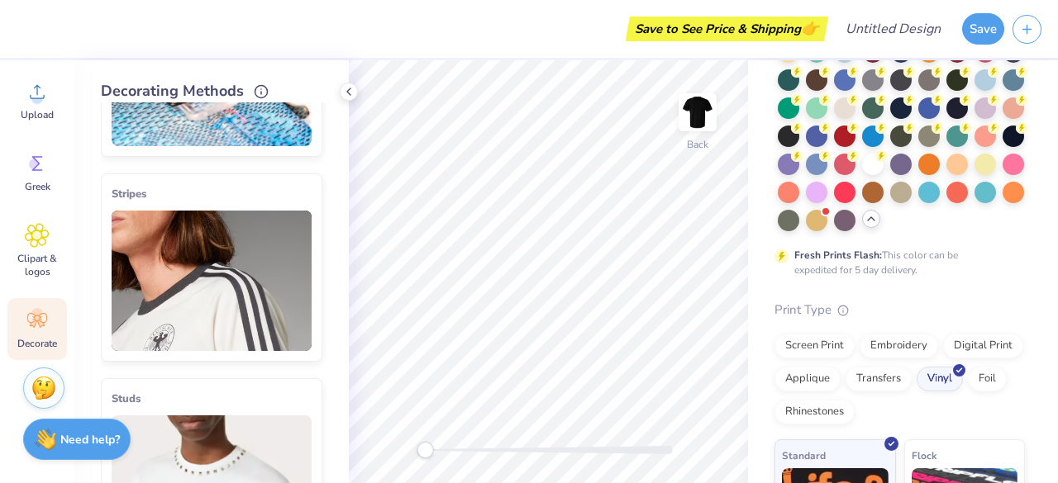
click at [218, 338] on img at bounding box center [212, 281] width 200 height 140
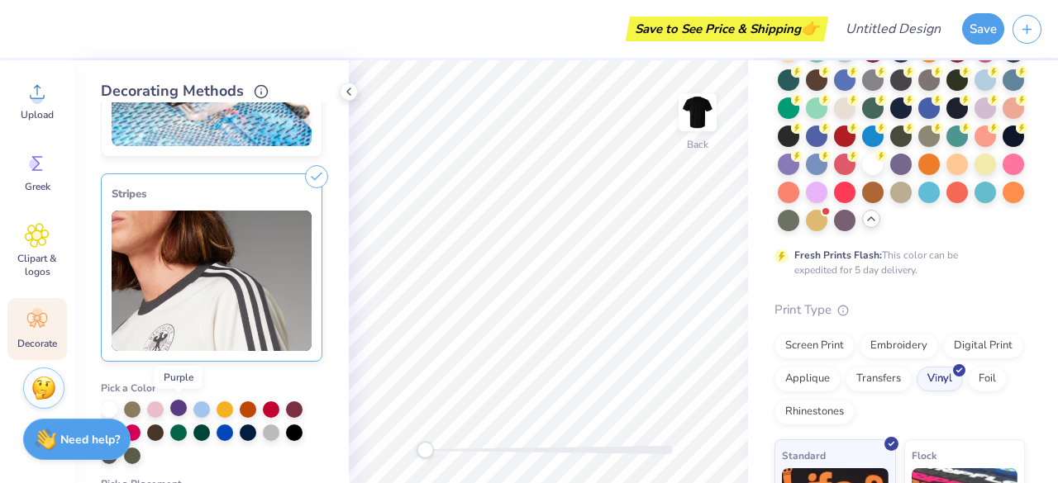
click at [173, 412] on div at bounding box center [178, 408] width 17 height 17
click at [173, 412] on div at bounding box center [178, 410] width 17 height 17
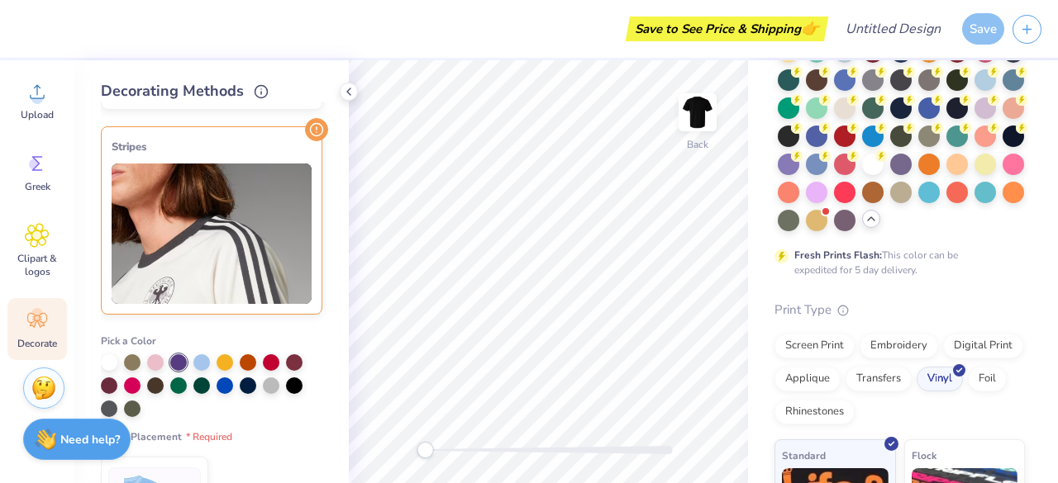
scroll to position [0, 0]
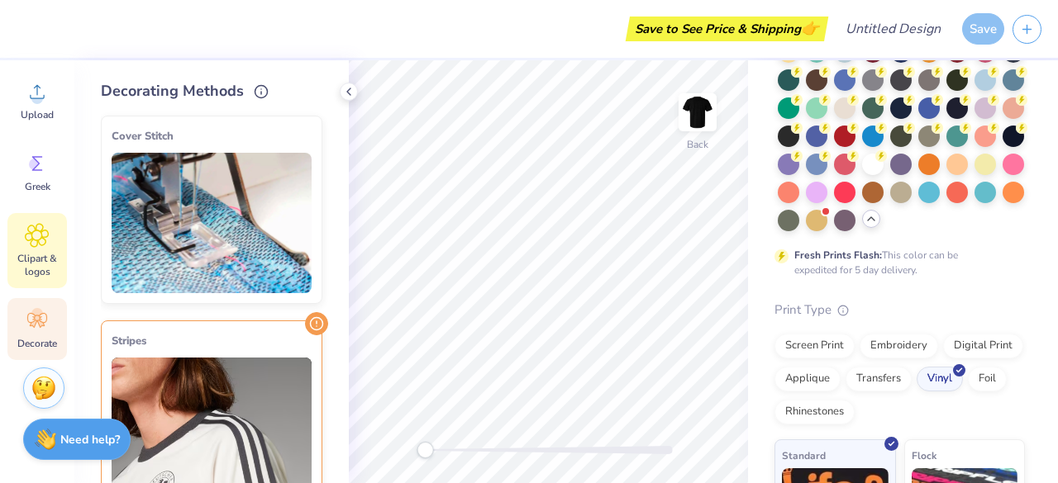
click at [51, 260] on span "Clipart & logos" at bounding box center [37, 265] width 55 height 26
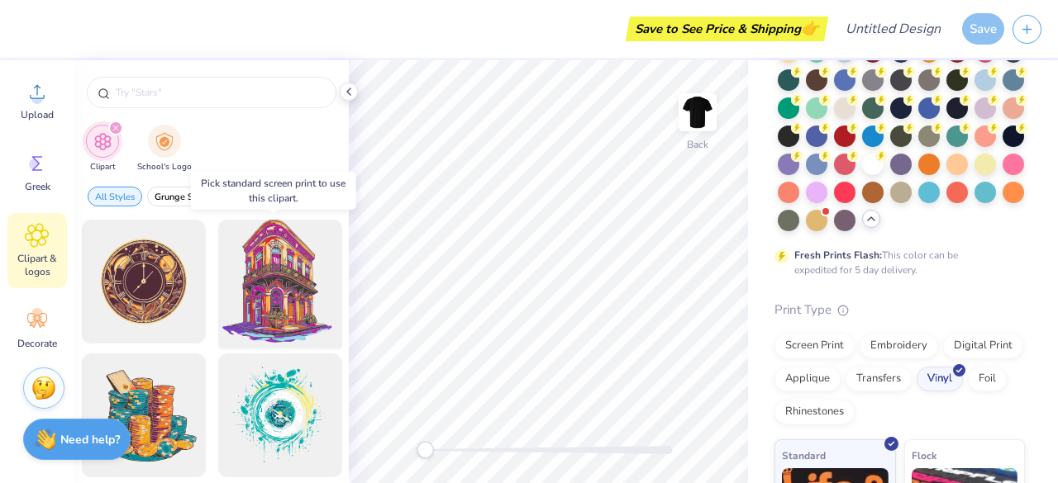
click at [284, 269] on div at bounding box center [280, 282] width 136 height 136
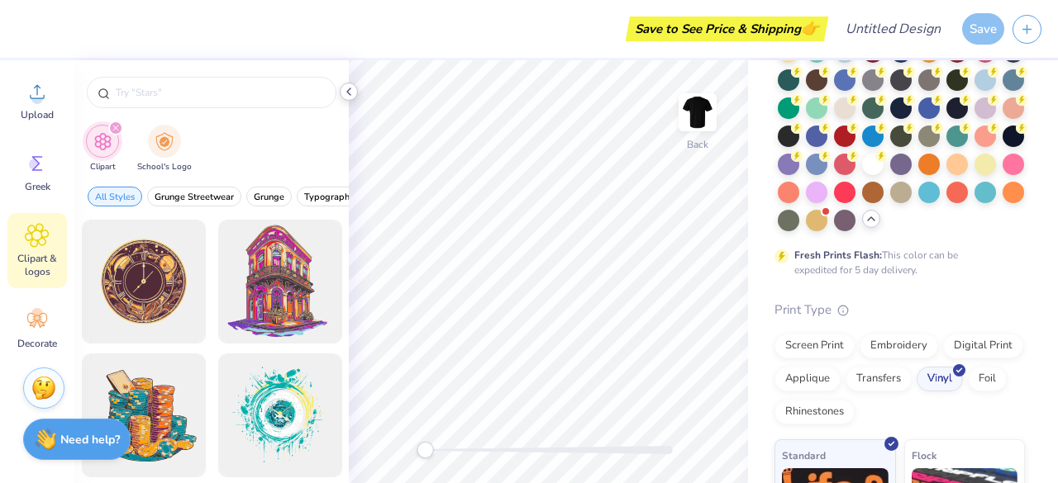
click at [349, 97] on icon at bounding box center [348, 91] width 13 height 13
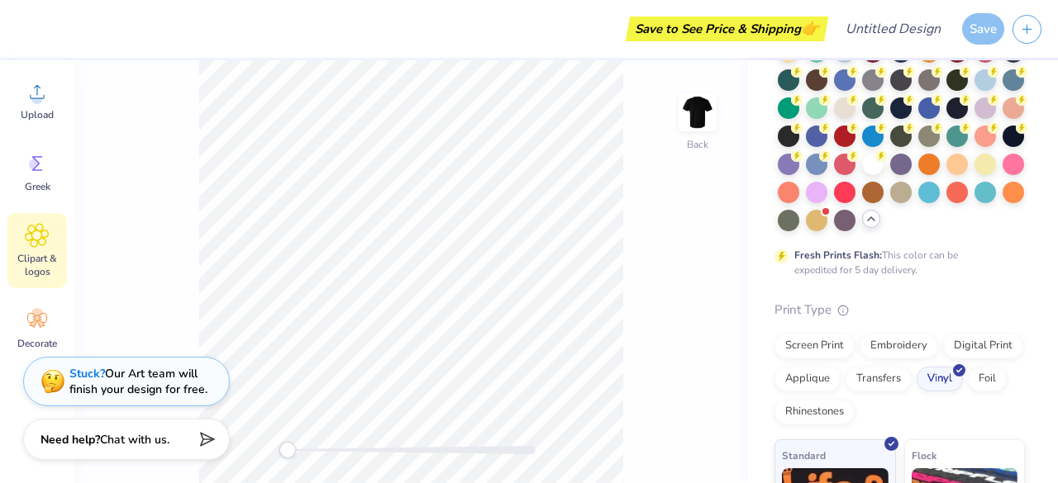
click at [83, 378] on strong "Stuck?" at bounding box center [87, 374] width 36 height 16
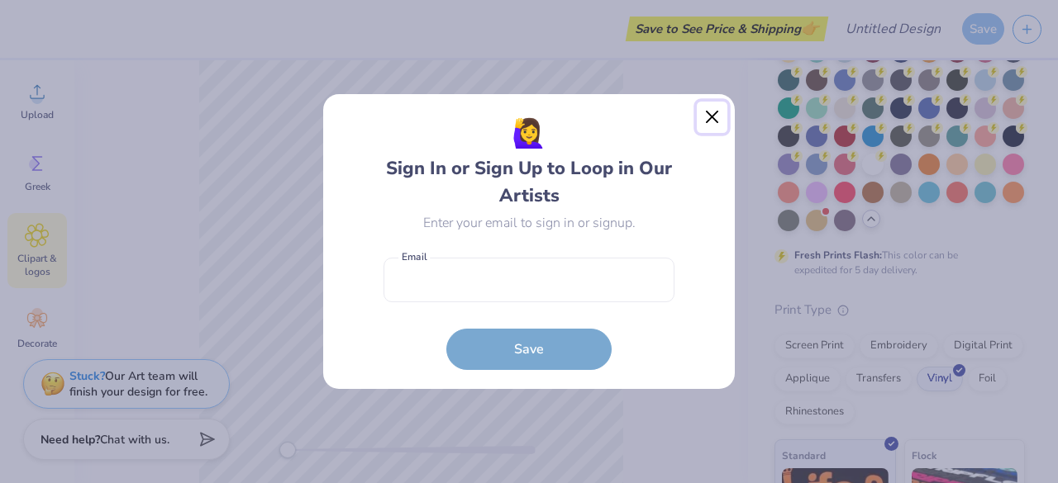
click at [718, 118] on button "Close" at bounding box center [711, 117] width 31 height 31
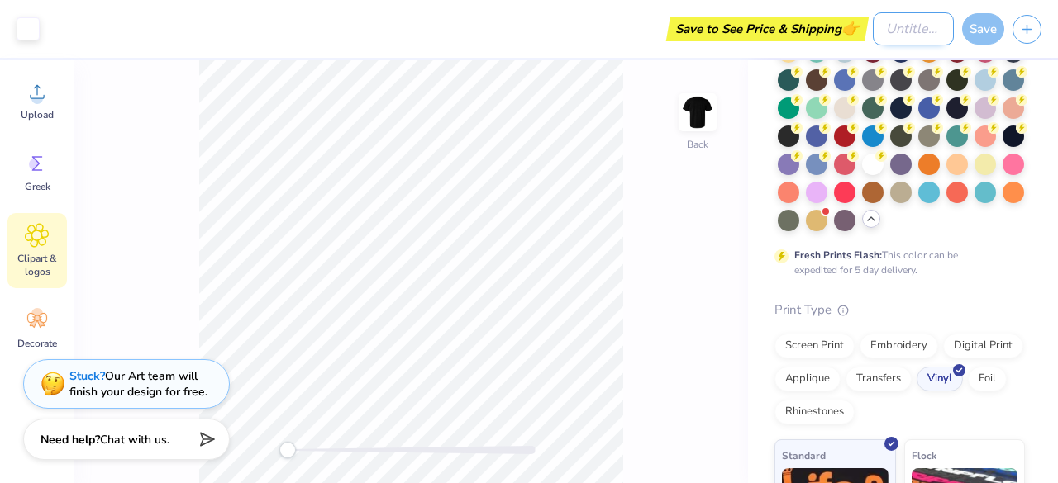
click at [920, 21] on input "Design Title" at bounding box center [912, 28] width 81 height 33
type input "Make Art"
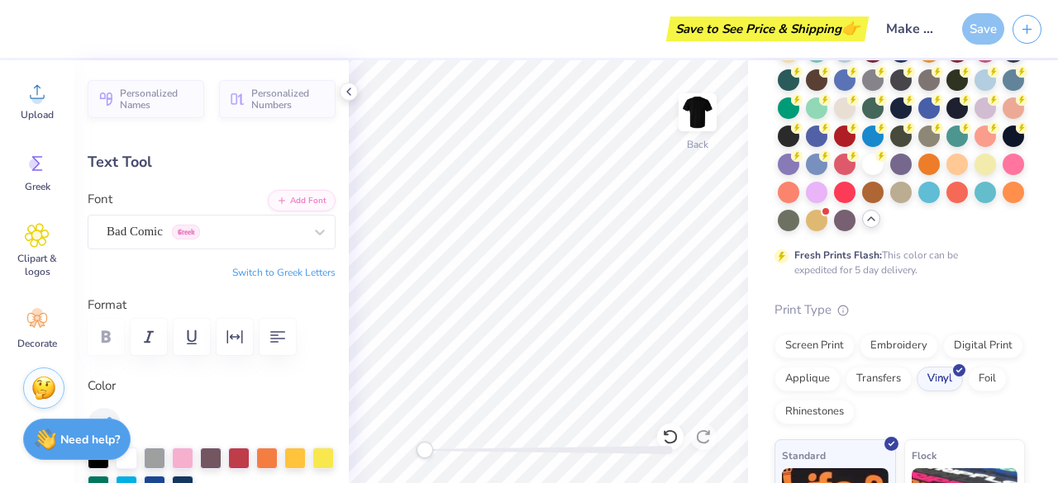
scroll to position [13, 2]
type textarea "Make Art Not War"
type input "7.71"
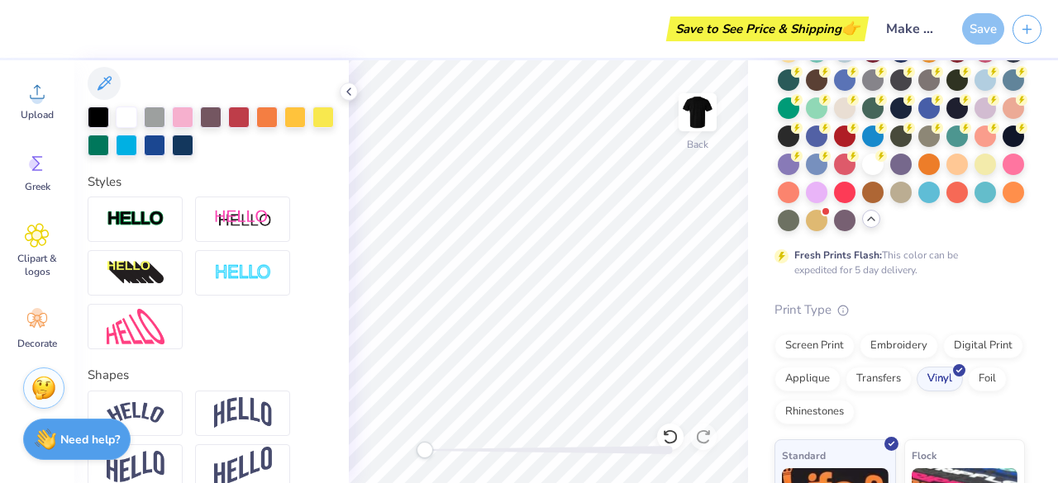
scroll to position [362, 0]
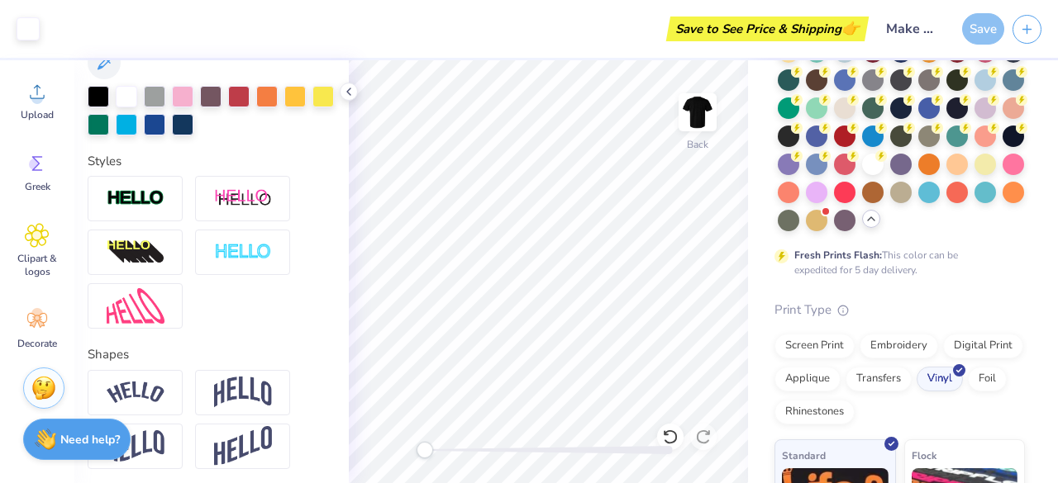
type input "5.04"
type input "10.34"
type input "5.13"
type input "3.73"
click at [715, 113] on img at bounding box center [697, 112] width 66 height 66
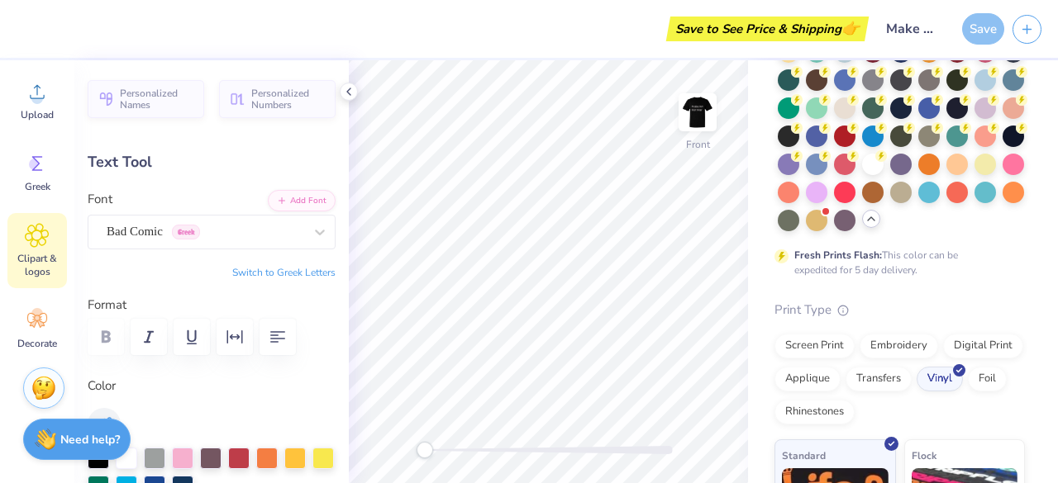
scroll to position [0, 0]
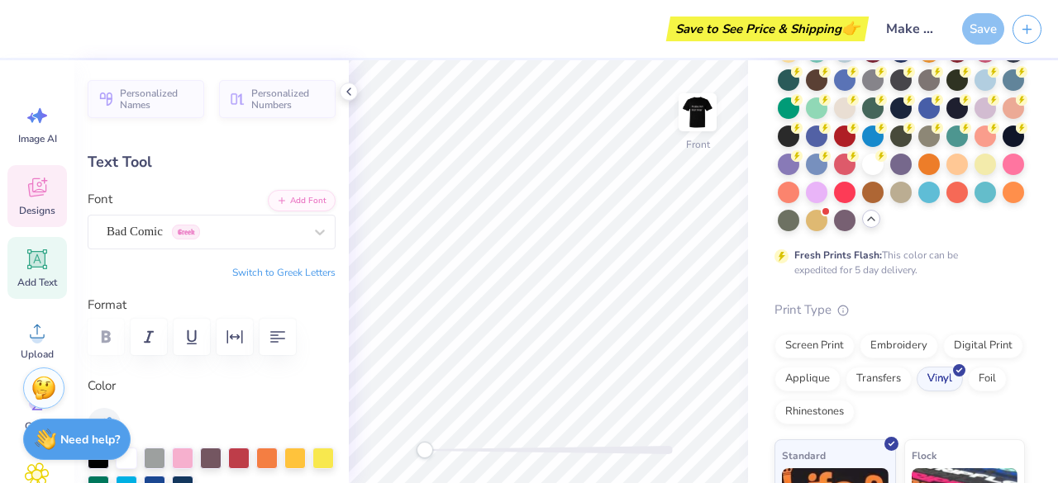
click at [43, 202] on div "Designs" at bounding box center [36, 196] width 59 height 62
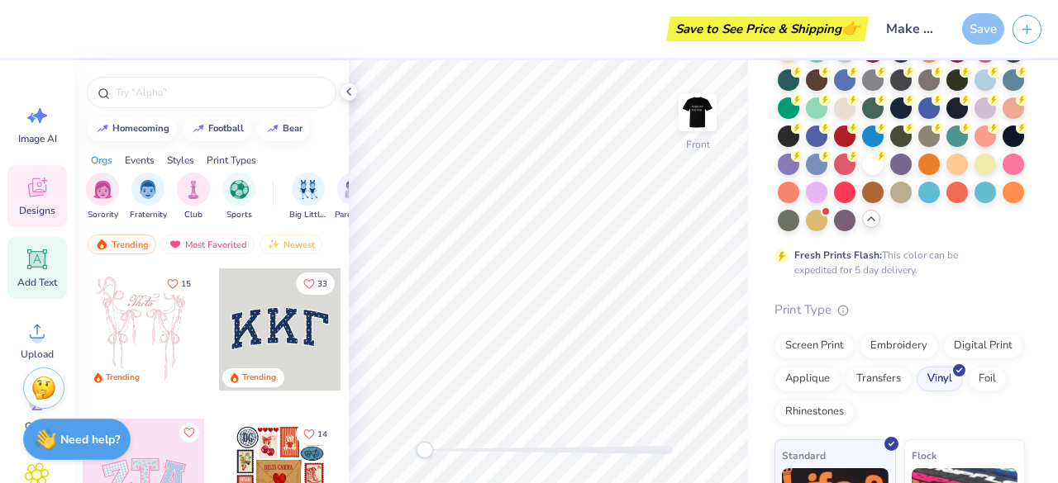
click at [40, 252] on icon at bounding box center [37, 260] width 20 height 20
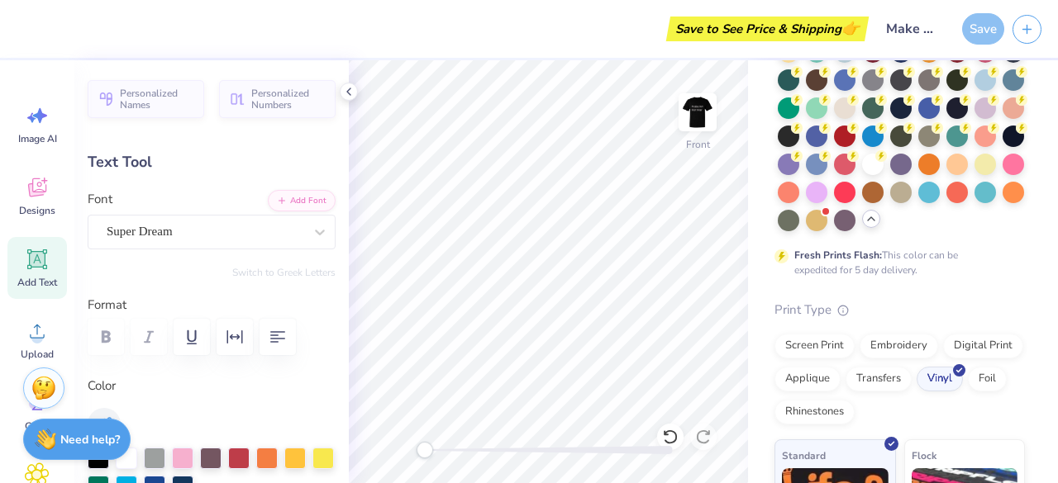
scroll to position [13, 2]
paste textarea "“When the power of love overcomes the love of power, the world will know peace.”"
type textarea "“When the power of love overcomes the love of power, the world will know peace.”"
type input "14.53"
type input "0.36"
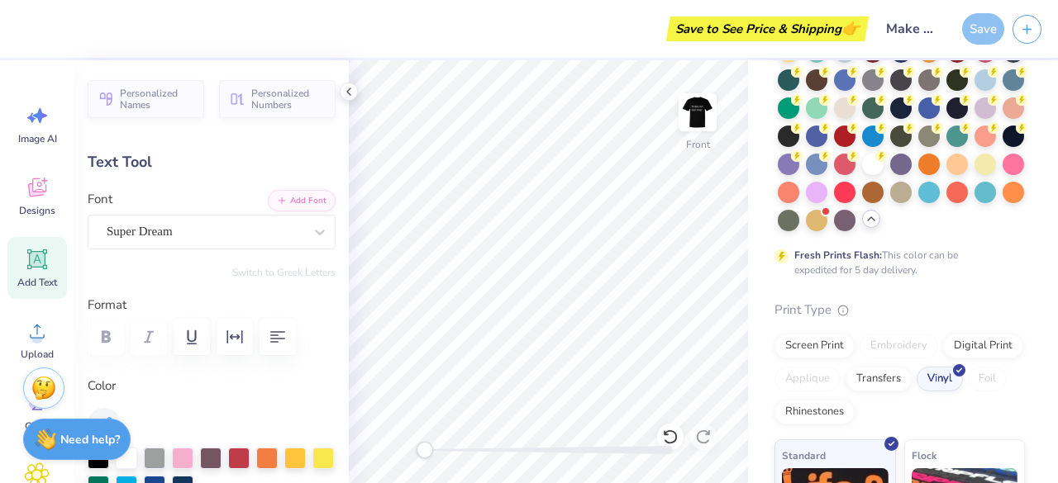
scroll to position [13, 17]
type input "4.81"
type textarea "“When the power of love overcomes the love of power, the world will know peace.”"
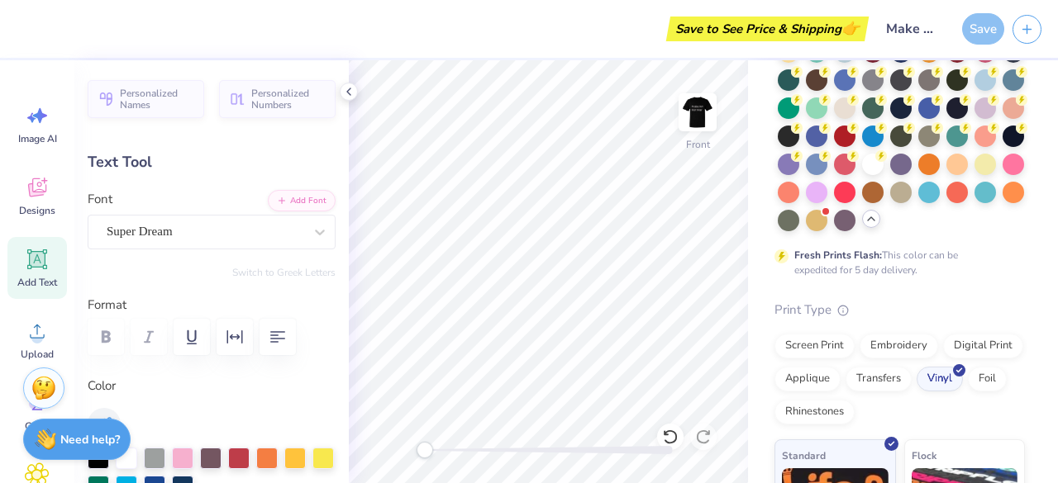
type input "9.57"
type input "0.82"
click at [473, 435] on div "Front" at bounding box center [548, 271] width 399 height 423
type input "3.97"
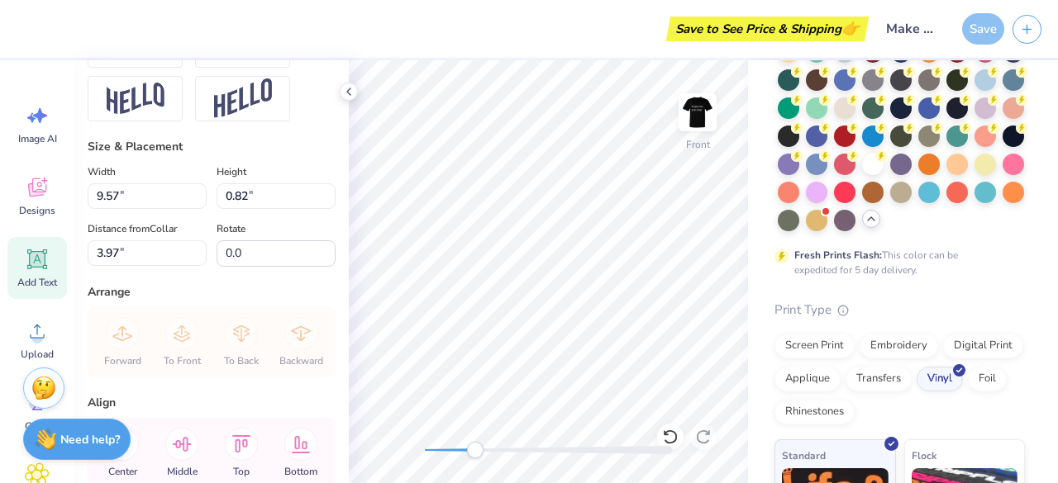
scroll to position [718, 0]
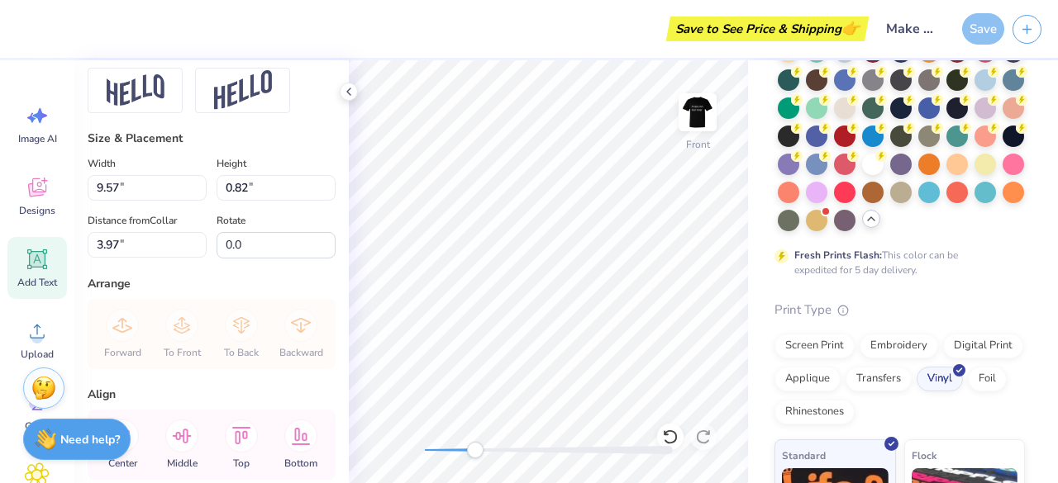
type textarea "“When the power of love overcomes the love of power, the world will know peace.”"
click at [195, 179] on input "9.58" at bounding box center [147, 188] width 119 height 26
click at [195, 179] on input "9.59" at bounding box center [147, 188] width 119 height 26
click at [195, 179] on input "9.6" at bounding box center [147, 188] width 119 height 26
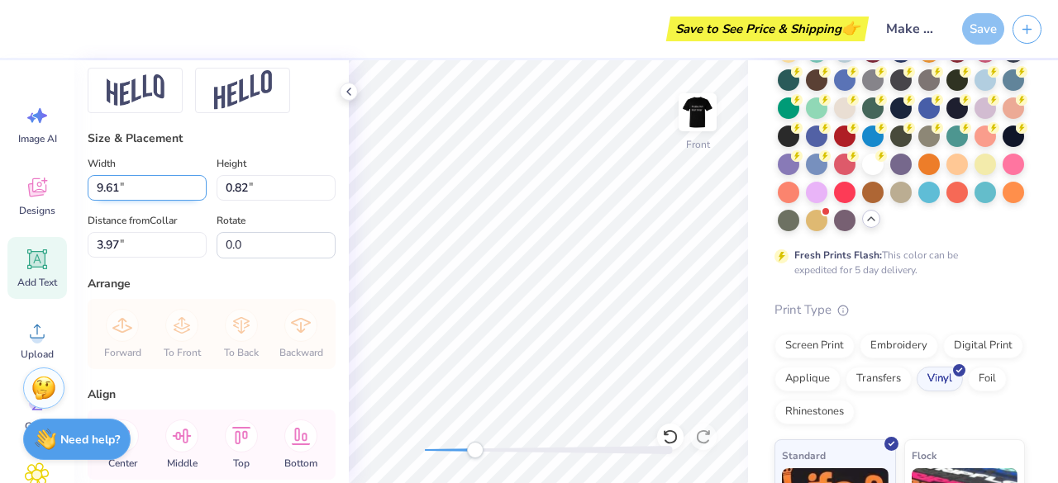
click at [190, 179] on input "9.61" at bounding box center [147, 188] width 119 height 26
click at [190, 179] on input "9.62" at bounding box center [147, 188] width 119 height 26
click at [190, 179] on input "9.63" at bounding box center [147, 188] width 119 height 26
click at [190, 179] on input "9.64" at bounding box center [147, 188] width 119 height 26
click at [190, 179] on input "9.65" at bounding box center [147, 188] width 119 height 26
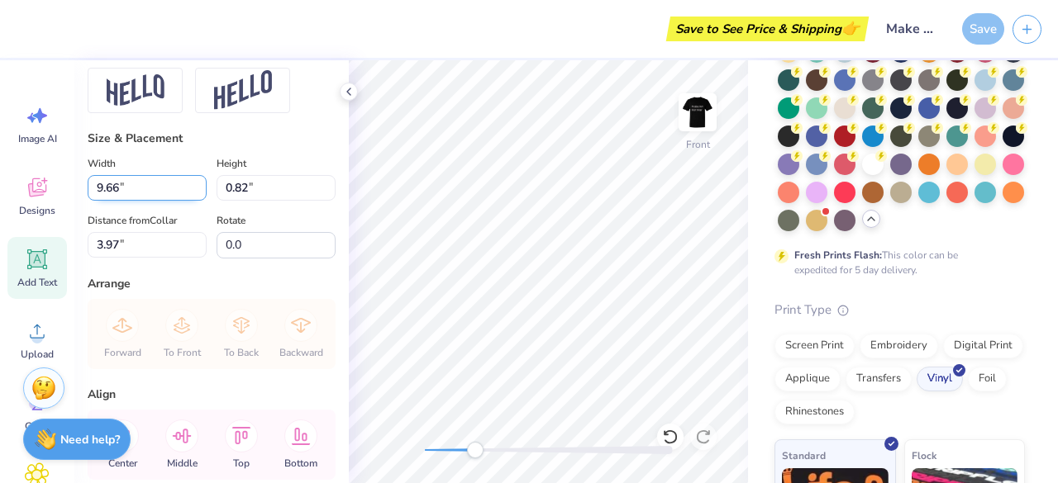
click at [190, 179] on input "9.66" at bounding box center [147, 188] width 119 height 26
click at [190, 179] on input "9.67" at bounding box center [147, 188] width 119 height 26
click at [190, 179] on input "9.68" at bounding box center [147, 188] width 119 height 26
click at [190, 179] on input "9.69" at bounding box center [147, 188] width 119 height 26
click at [190, 179] on input "9.7" at bounding box center [147, 188] width 119 height 26
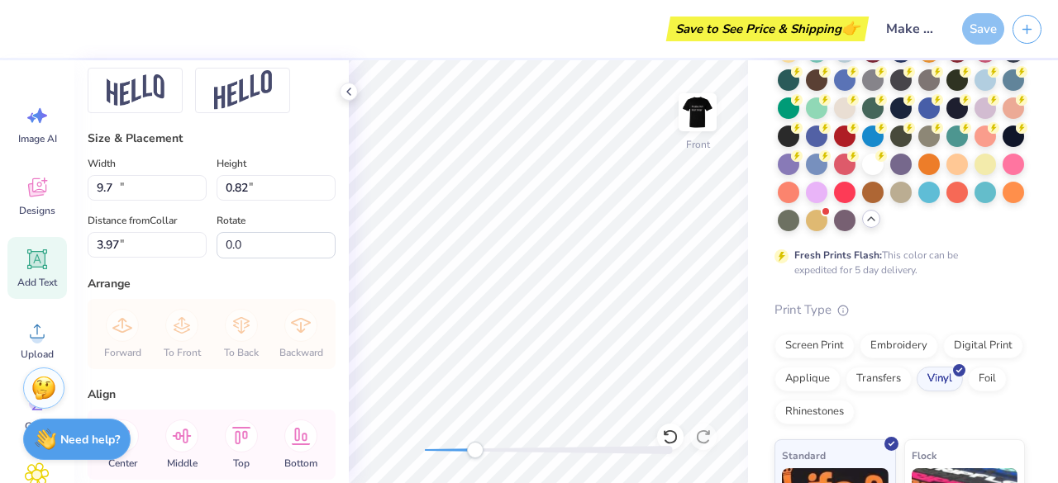
type input "9.69"
type input "0.83"
click at [193, 181] on input "9.7" at bounding box center [147, 188] width 119 height 26
click at [193, 181] on input "9.71" at bounding box center [147, 188] width 119 height 26
click at [193, 181] on input "9.72" at bounding box center [147, 188] width 119 height 26
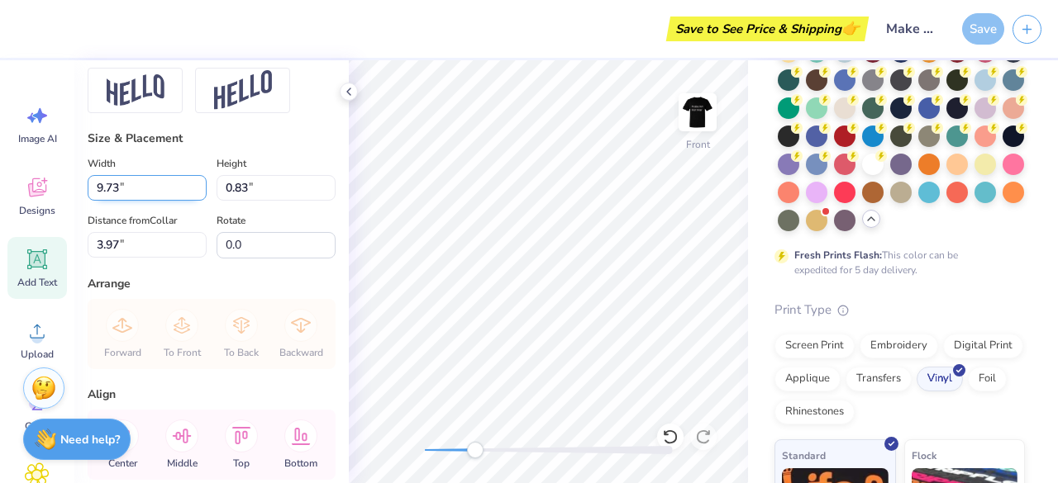
click at [193, 181] on input "9.73" at bounding box center [147, 188] width 119 height 26
click at [193, 181] on input "9.74" at bounding box center [147, 188] width 119 height 26
click at [193, 181] on input "9.75" at bounding box center [147, 188] width 119 height 26
click at [193, 181] on input "9.76" at bounding box center [147, 188] width 119 height 26
click at [193, 181] on input "9.77" at bounding box center [147, 188] width 119 height 26
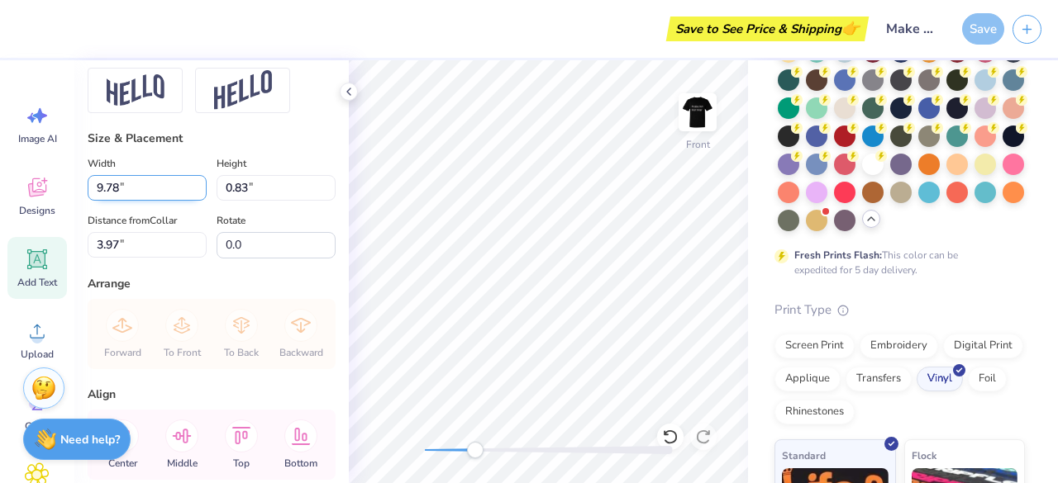
click at [193, 181] on input "9.78" at bounding box center [147, 188] width 119 height 26
click at [193, 181] on input "9.79" at bounding box center [147, 188] width 119 height 26
click at [193, 181] on input "9.8" at bounding box center [147, 188] width 119 height 26
click at [193, 181] on input "9.81" at bounding box center [147, 188] width 119 height 26
click at [193, 181] on input "9.82" at bounding box center [147, 188] width 119 height 26
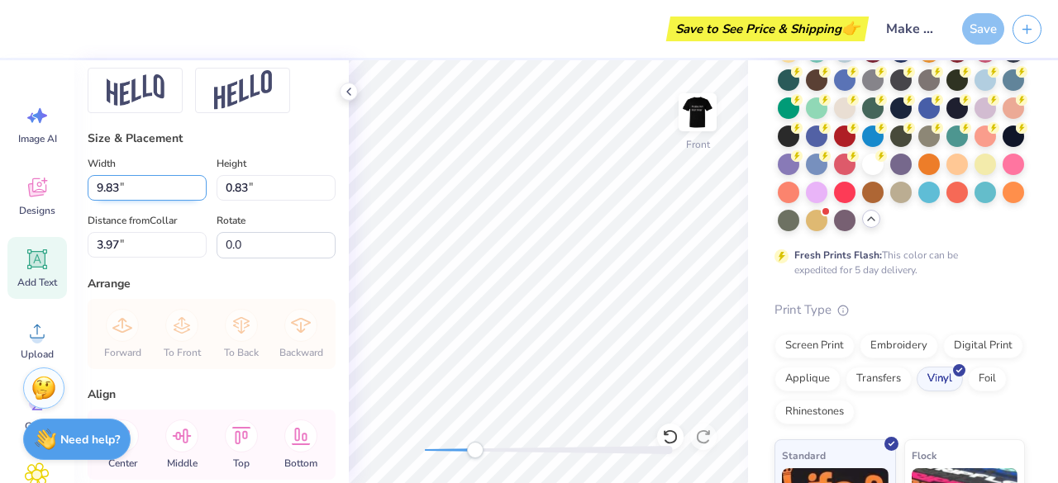
click at [193, 181] on input "9.83" at bounding box center [147, 188] width 119 height 26
click at [193, 181] on input "9.84" at bounding box center [147, 188] width 119 height 26
type input "9.85"
click at [193, 181] on input "9.85" at bounding box center [147, 188] width 119 height 26
type input "0.84"
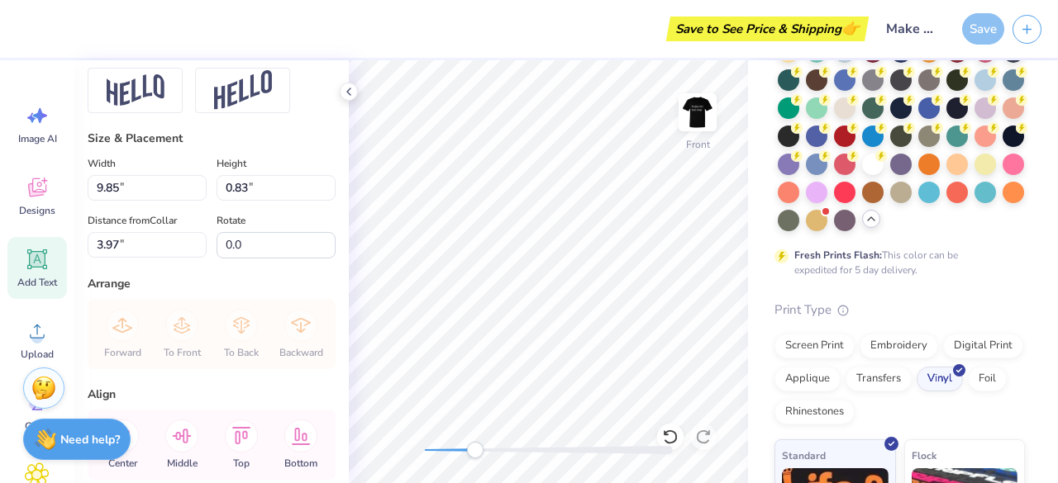
type input "3.96"
type textarea "“"
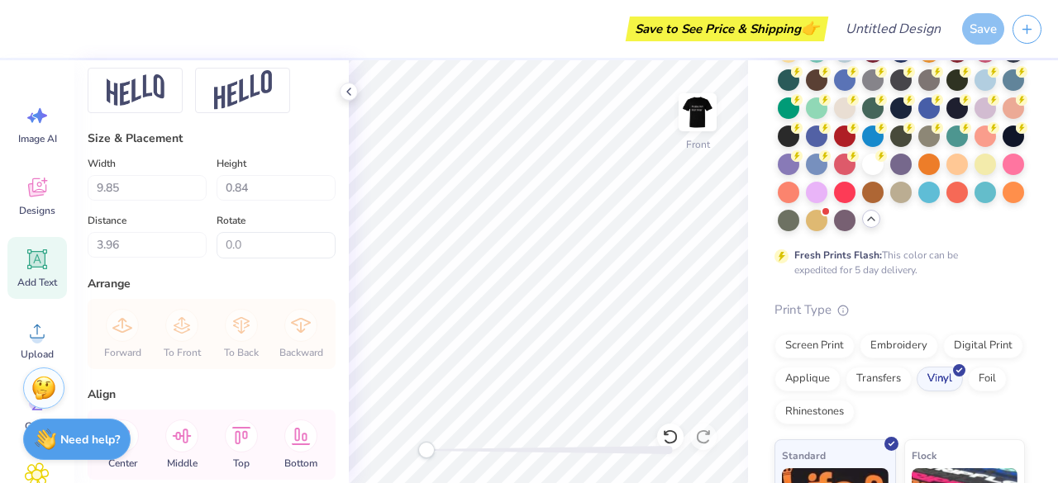
click at [51, 259] on div "Add Text" at bounding box center [36, 268] width 59 height 62
type input "5.69"
type input "1.65"
type input "12.93"
paste textarea "When the power of love"
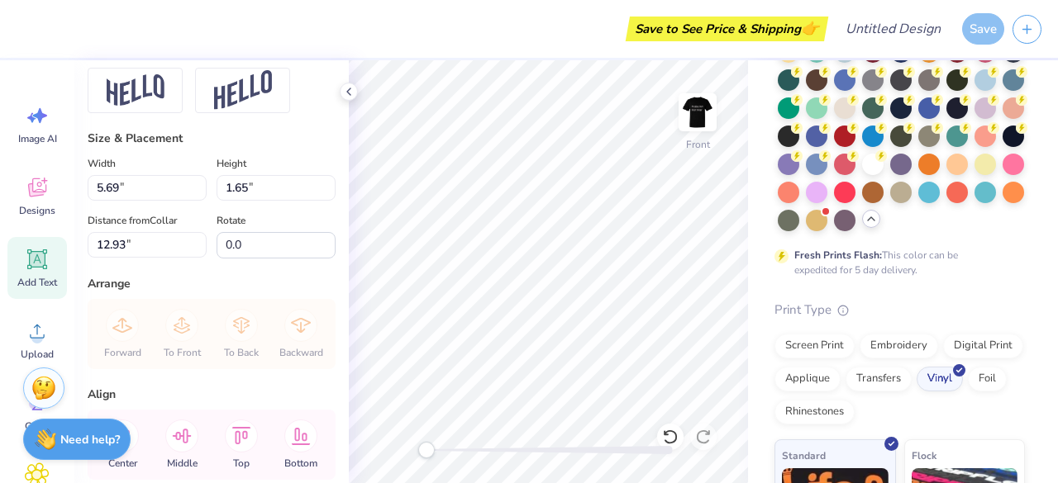
scroll to position [13, 9]
type textarea "When the power of love"
type input "14.53"
type input "1.26"
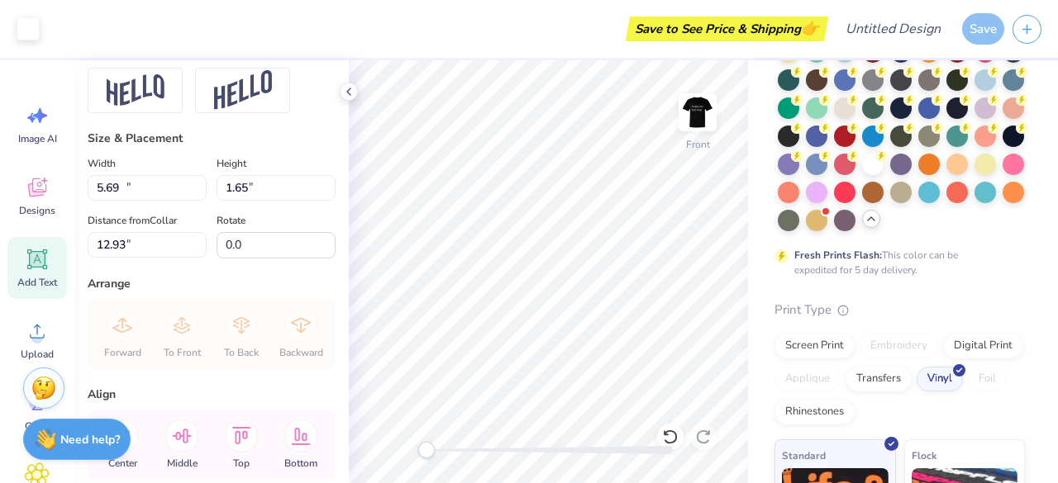
type input "13.12"
click at [33, 267] on icon at bounding box center [37, 260] width 20 height 20
type input "5.69"
type input "1.65"
type input "12.93"
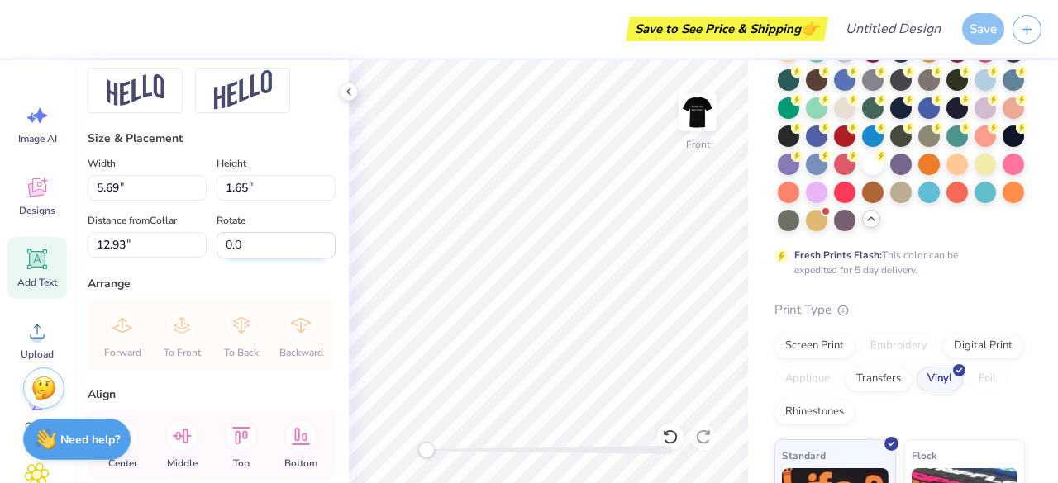
paste textarea "overcomes the love of power,"
type textarea "overcomes the love of power,"
type input "14.53"
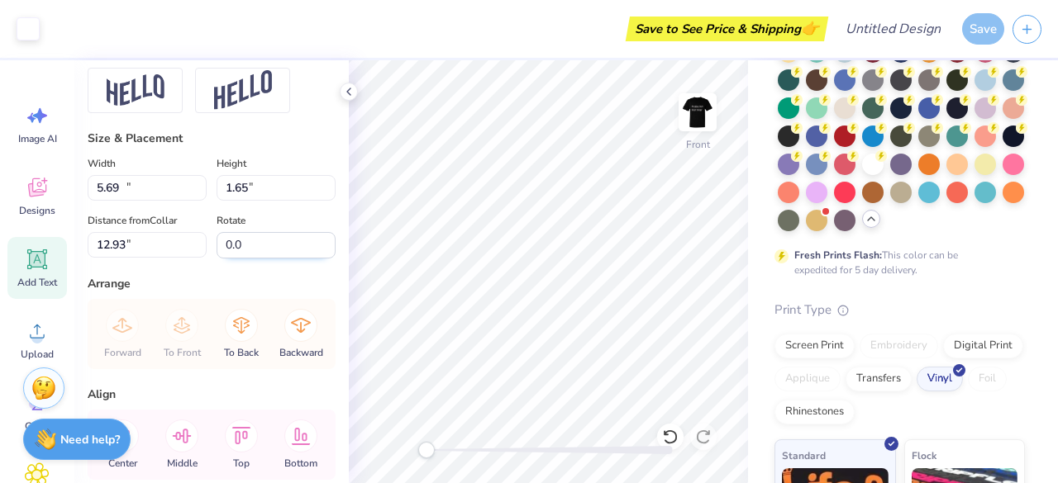
type input "1.00"
type input "13.25"
type textarea "overcomes the love of power"
type input "14.26"
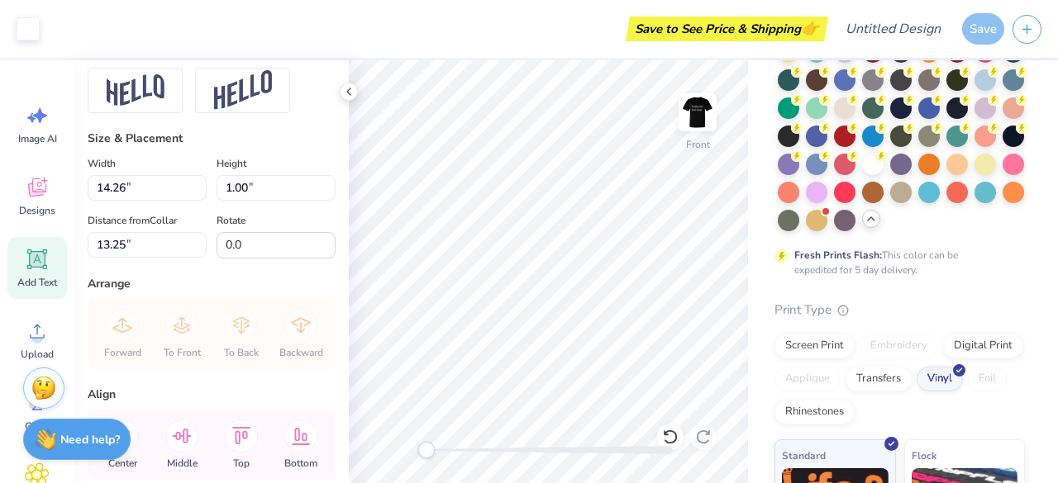
scroll to position [13, 2]
type input "6.84"
click at [38, 252] on icon at bounding box center [38, 260] width 16 height 16
type input "5.69"
type input "1.65"
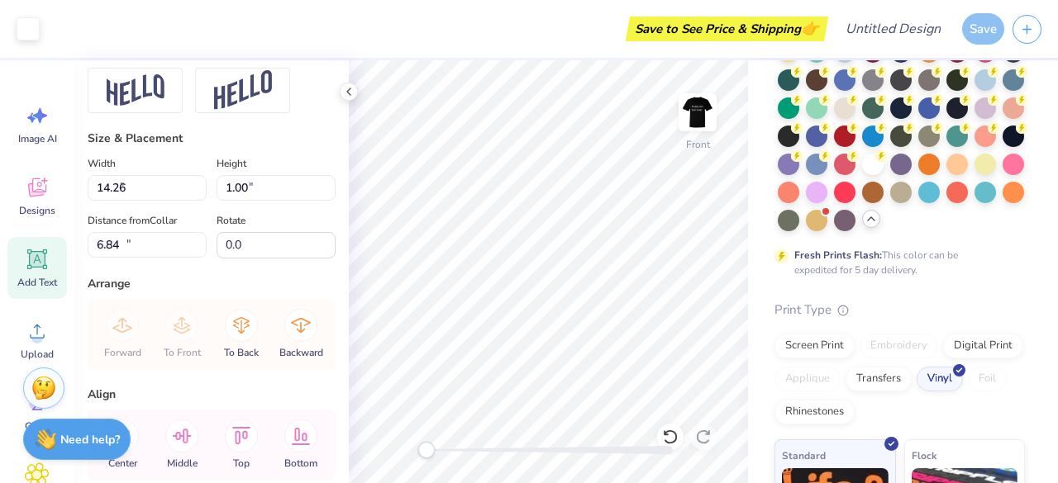
type input "12.93"
paste textarea "the world will know peace"
type textarea "the world will know peace"
type input "14.53"
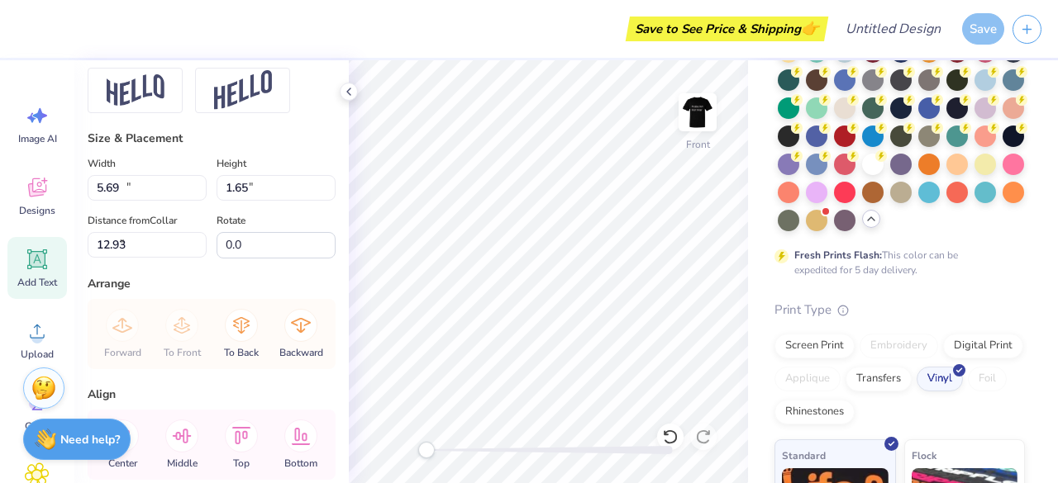
type input "1.13"
type input "8.26"
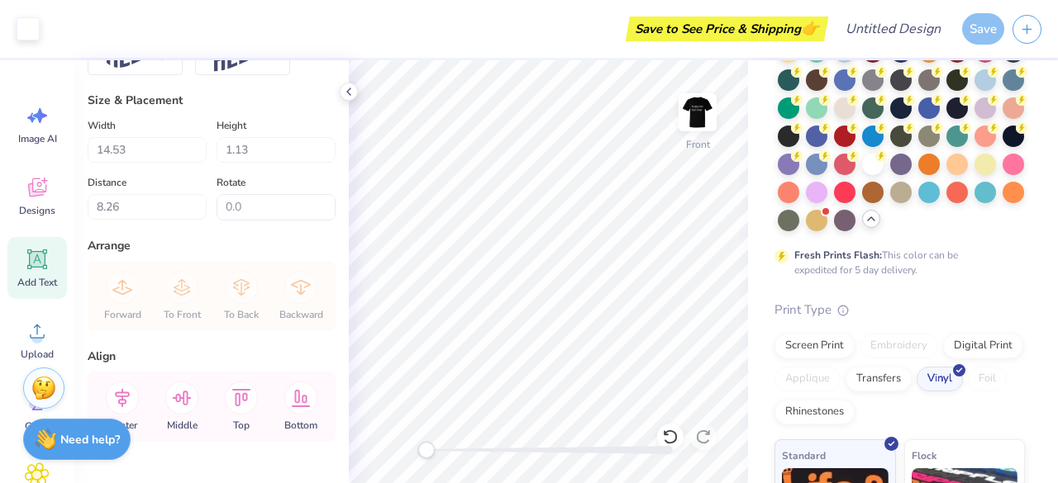
scroll to position [760, 0]
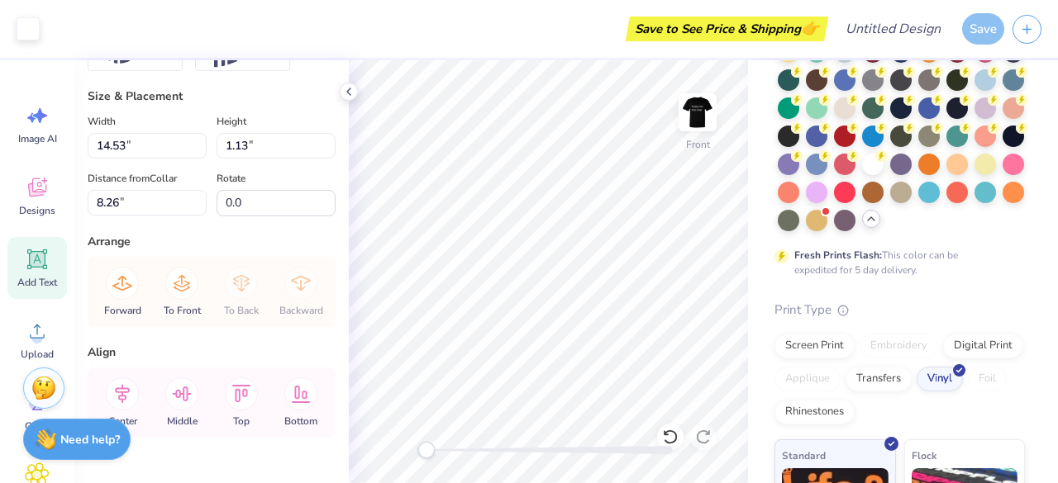
type input "1.26"
type input "5.58"
click at [112, 289] on icon at bounding box center [122, 283] width 33 height 33
click at [185, 282] on icon at bounding box center [181, 283] width 33 height 33
click at [185, 282] on div "Forward To Front To Back Backward" at bounding box center [212, 292] width 238 height 70
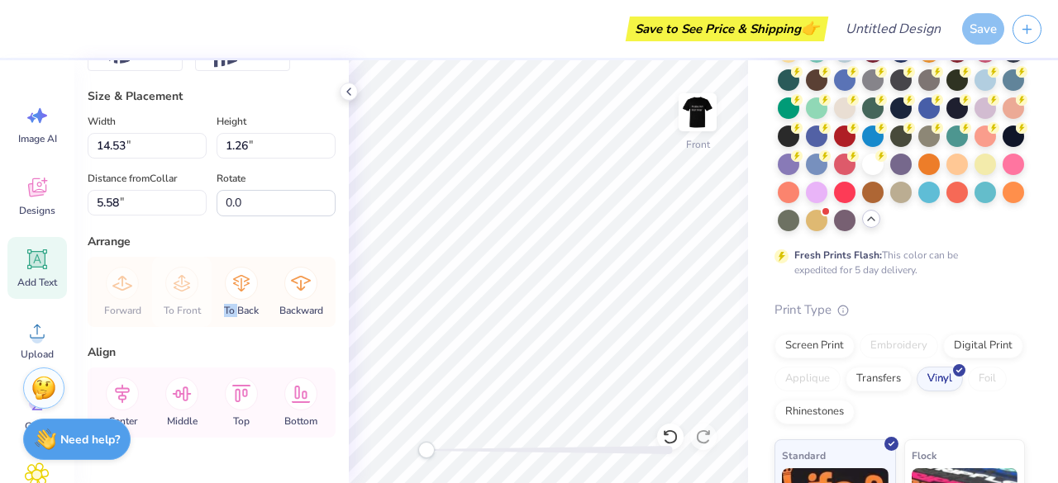
click at [185, 282] on div "Forward To Front To Back Backward" at bounding box center [212, 292] width 238 height 70
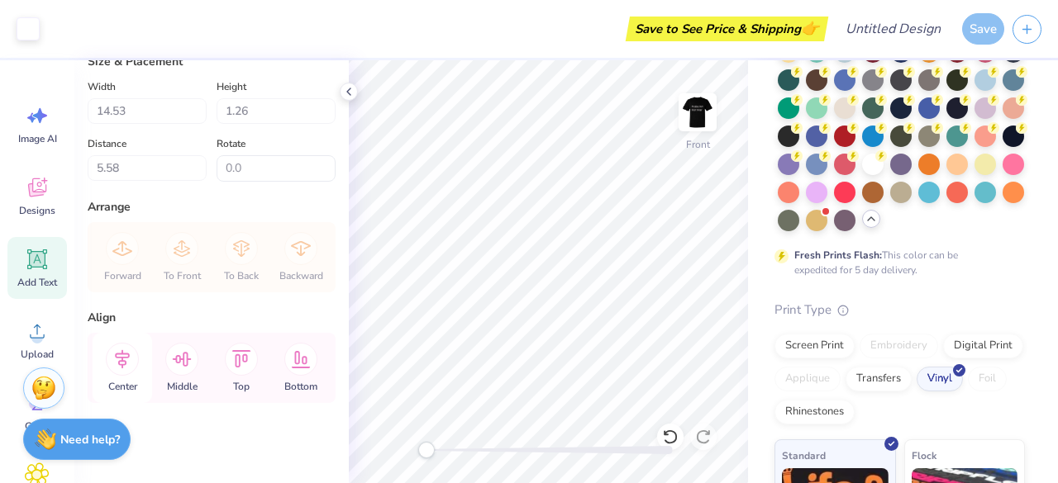
click at [116, 366] on icon at bounding box center [122, 359] width 33 height 33
click at [121, 373] on icon at bounding box center [122, 359] width 33 height 33
click at [196, 359] on icon at bounding box center [181, 359] width 33 height 33
click at [180, 358] on icon at bounding box center [182, 359] width 19 height 15
click at [127, 358] on icon at bounding box center [122, 359] width 33 height 33
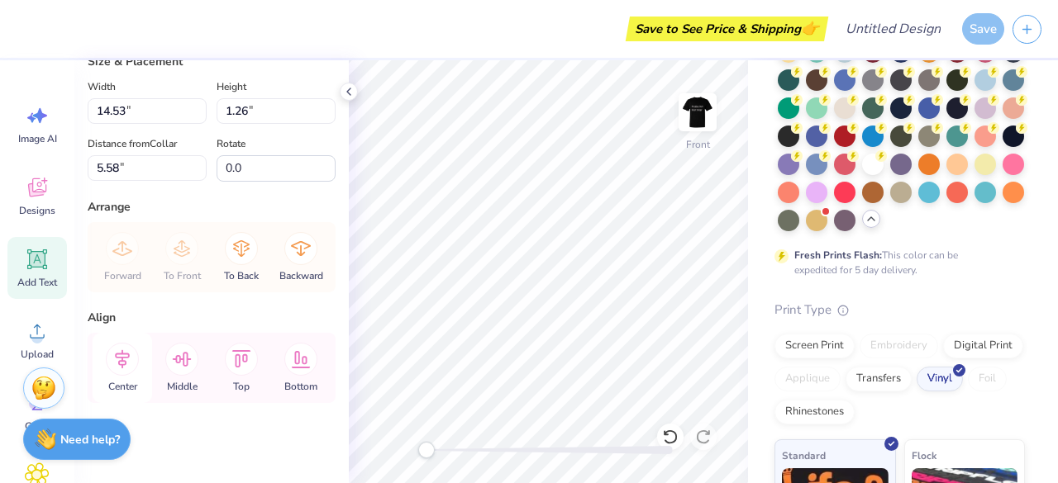
click at [127, 358] on icon at bounding box center [122, 359] width 33 height 33
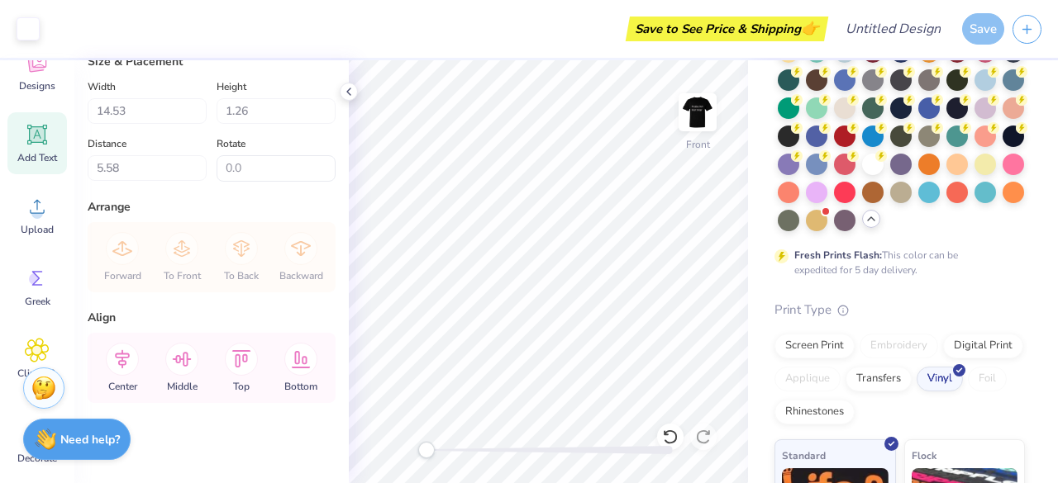
scroll to position [130, 0]
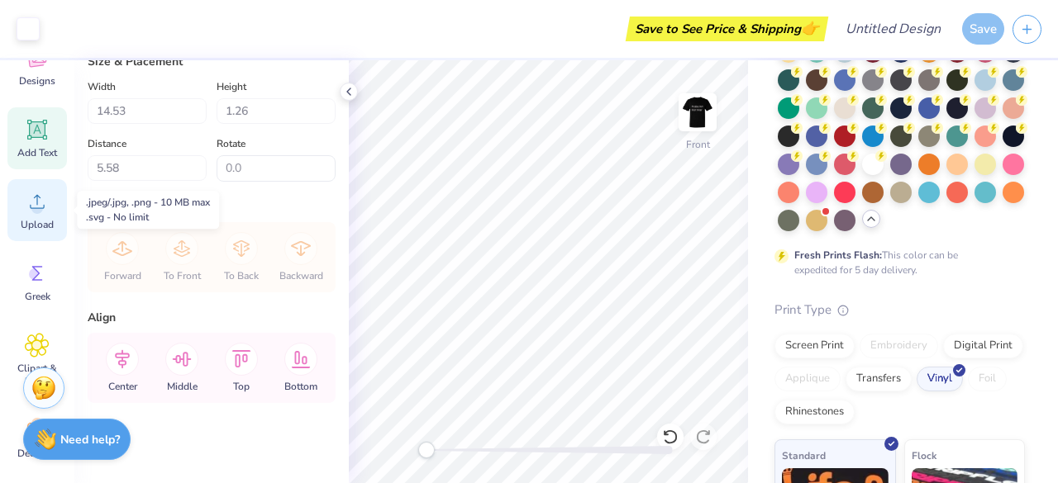
click at [26, 219] on span "Upload" at bounding box center [37, 224] width 33 height 13
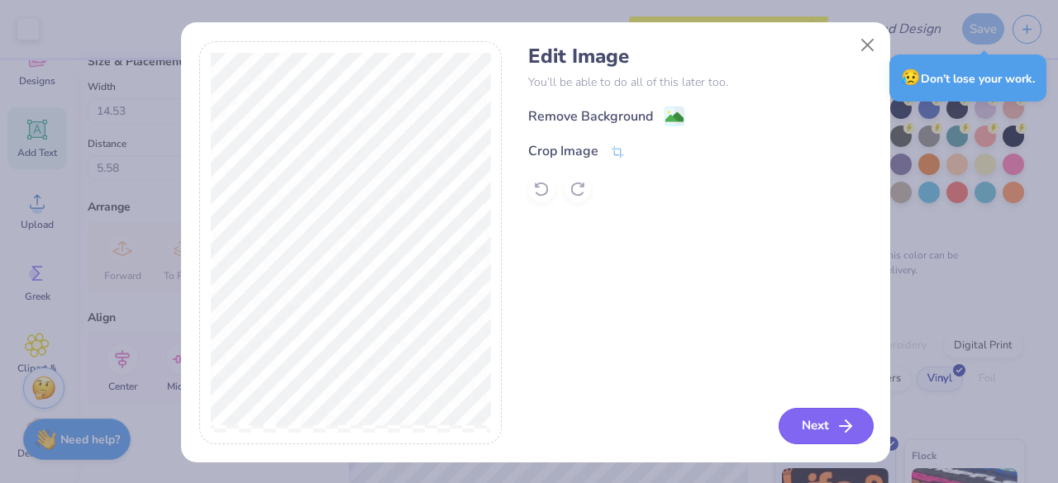
click at [826, 421] on button "Next" at bounding box center [825, 426] width 95 height 36
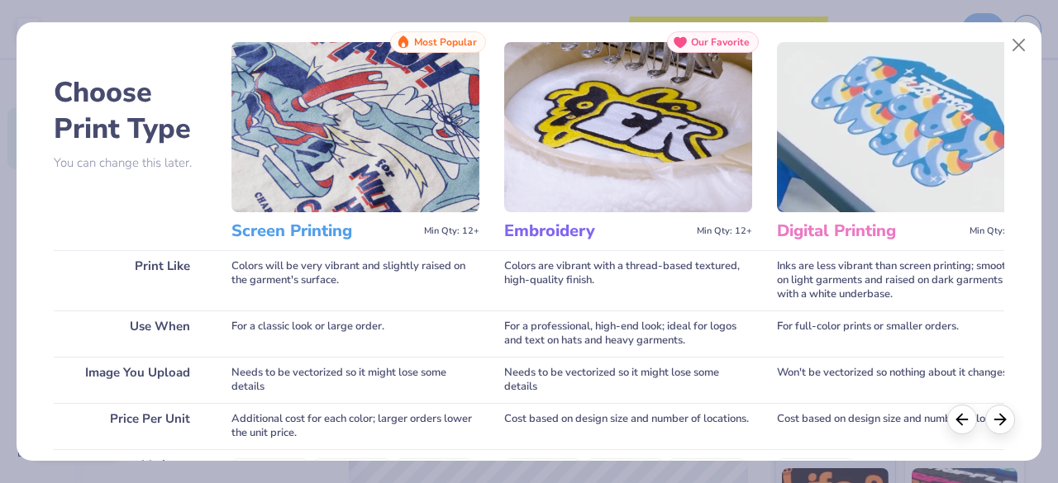
scroll to position [40, 0]
click at [882, 103] on img at bounding box center [901, 128] width 248 height 170
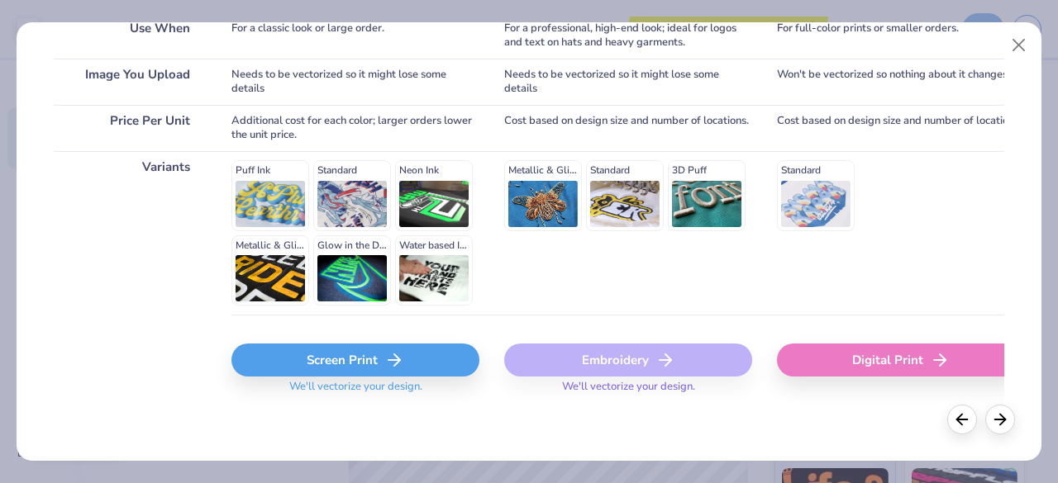
click at [829, 368] on div "Digital Print" at bounding box center [901, 360] width 248 height 33
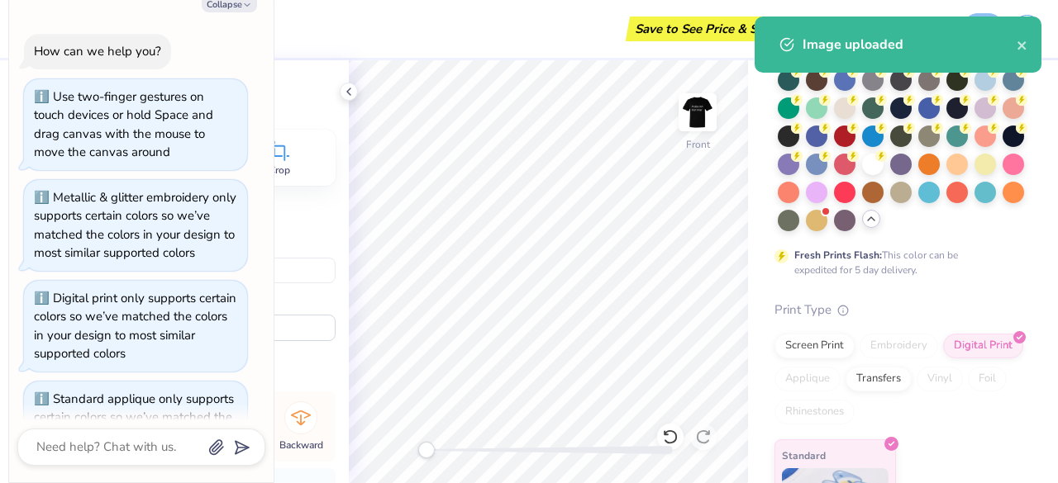
scroll to position [385, 0]
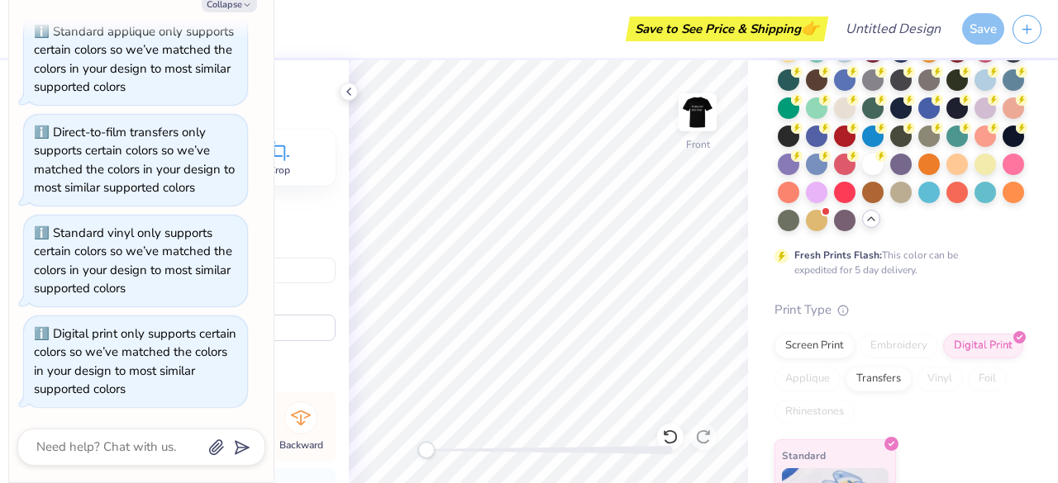
type textarea "x"
type input "5.49"
type input "11.28"
type input "11.46"
click at [693, 122] on img at bounding box center [697, 112] width 66 height 66
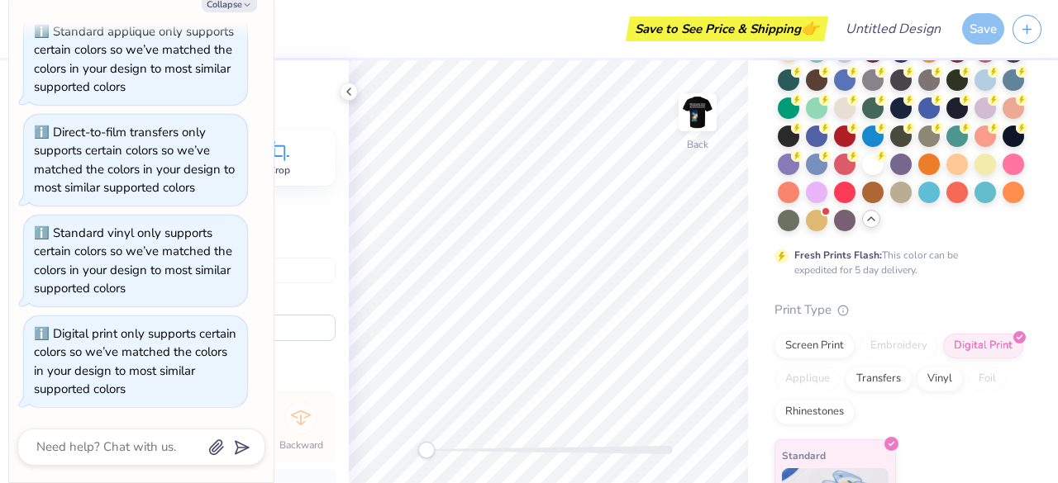
type textarea "x"
type input "5.40"
type input "11.10"
type input "9.16"
click at [248, 3] on icon "button" at bounding box center [247, 5] width 10 height 10
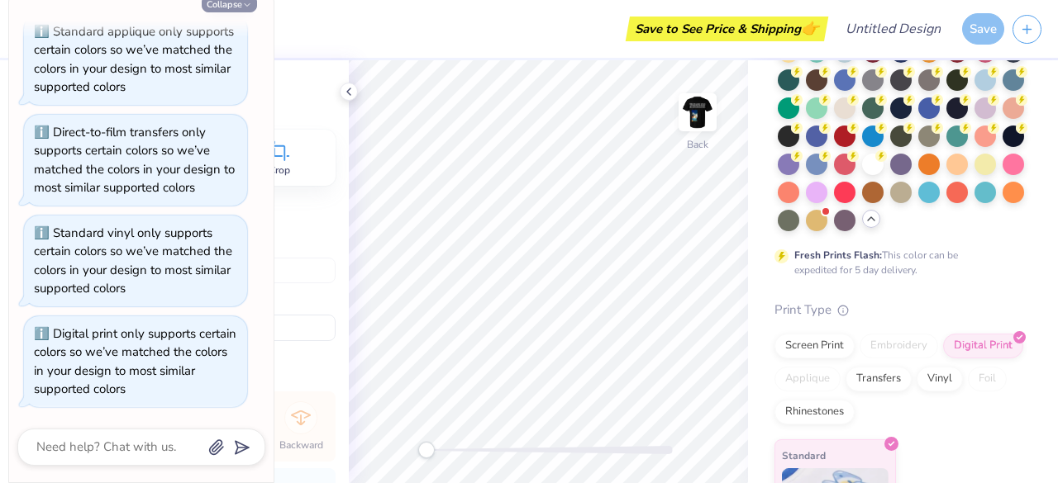
type textarea "x"
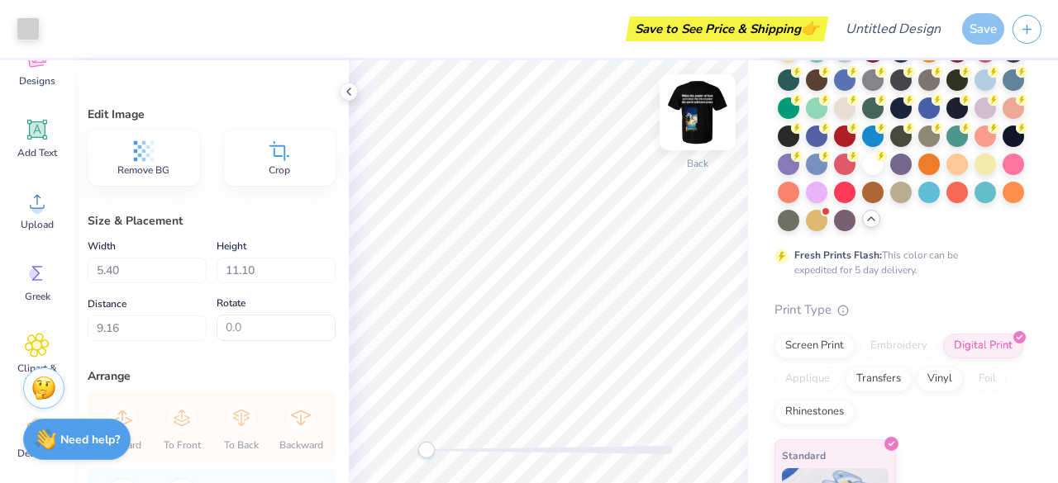
click at [682, 120] on img at bounding box center [697, 112] width 66 height 66
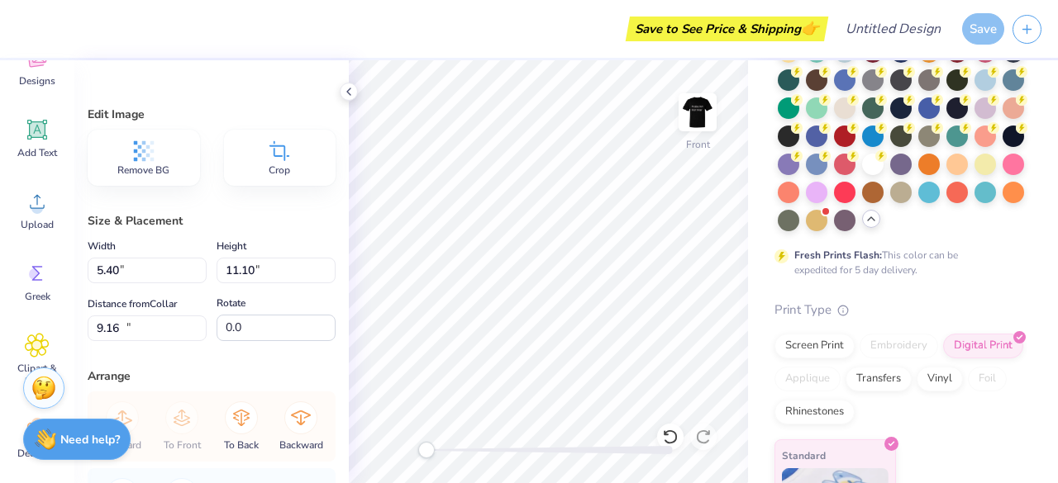
type input "5.49"
type input "11.28"
type input "11.65"
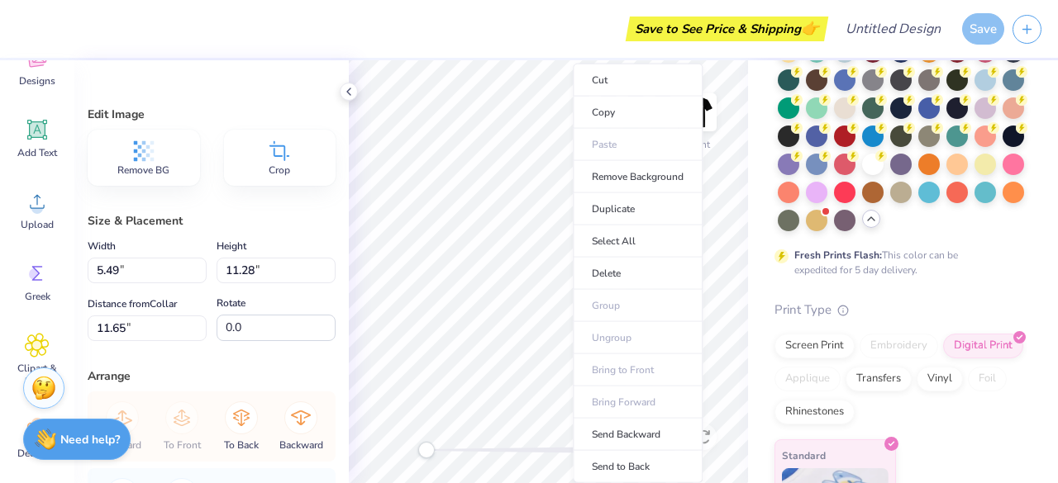
type input "7.35"
type input "15.10"
type input "11.16"
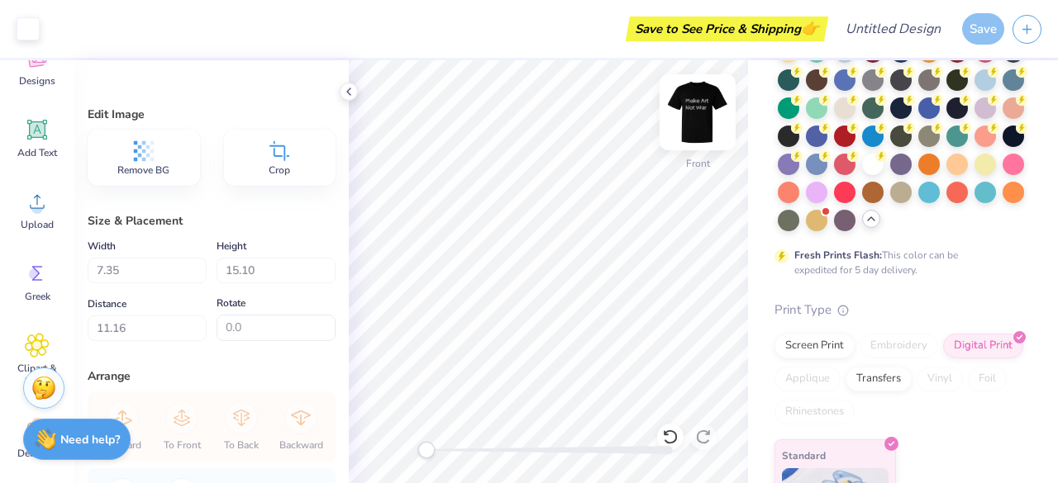
click at [699, 129] on img at bounding box center [697, 112] width 66 height 66
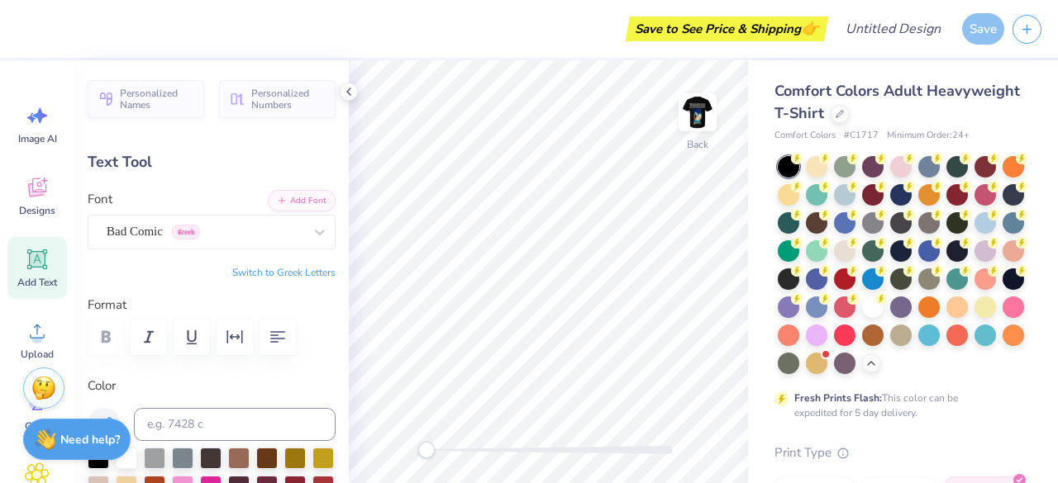
scroll to position [143, 0]
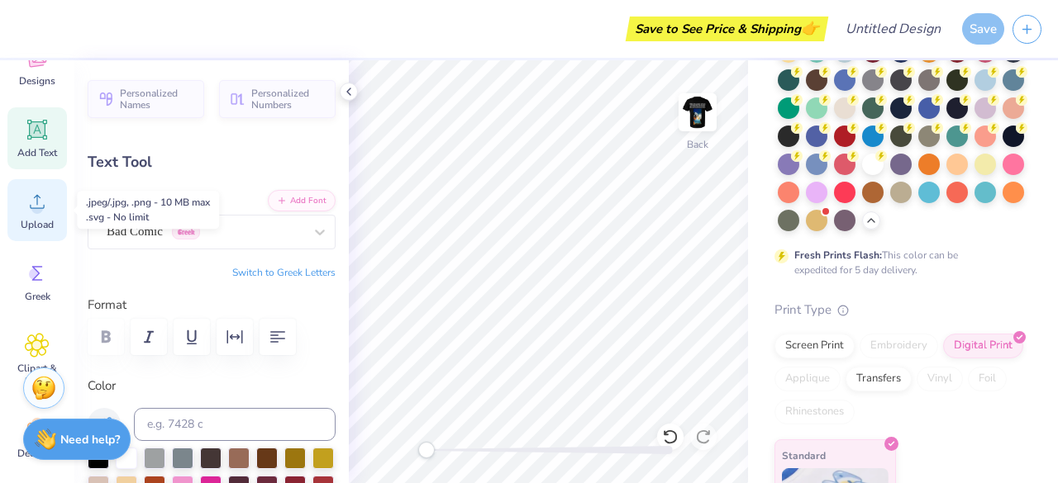
click at [47, 222] on span "Upload" at bounding box center [37, 224] width 33 height 13
click at [48, 213] on icon at bounding box center [37, 201] width 25 height 25
click at [55, 212] on div "Upload" at bounding box center [36, 210] width 59 height 62
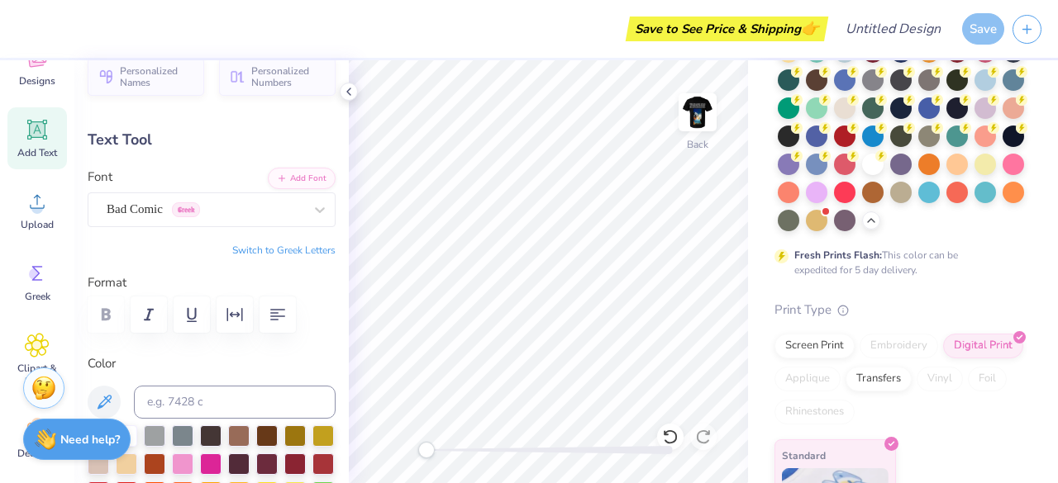
scroll to position [17, 0]
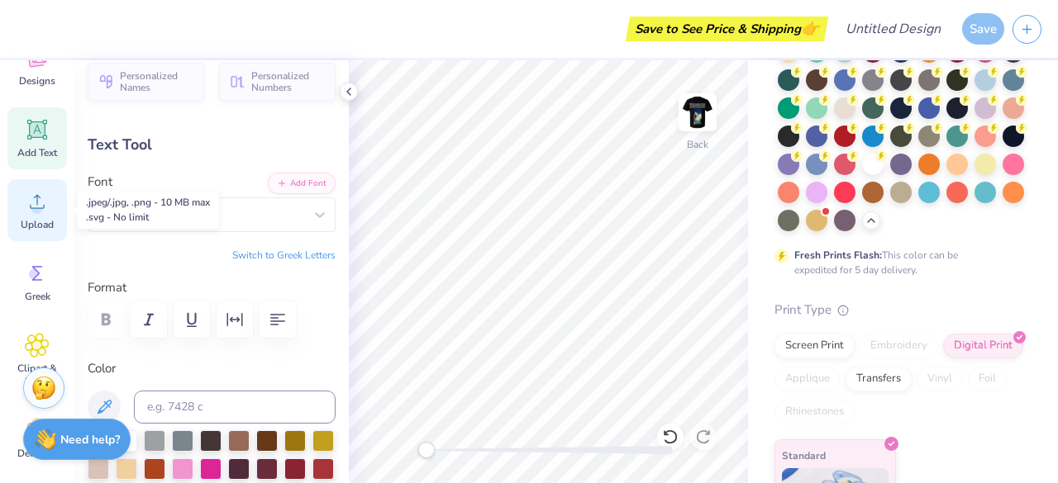
click at [49, 214] on div "Upload" at bounding box center [36, 210] width 59 height 62
click at [25, 203] on icon at bounding box center [37, 201] width 25 height 25
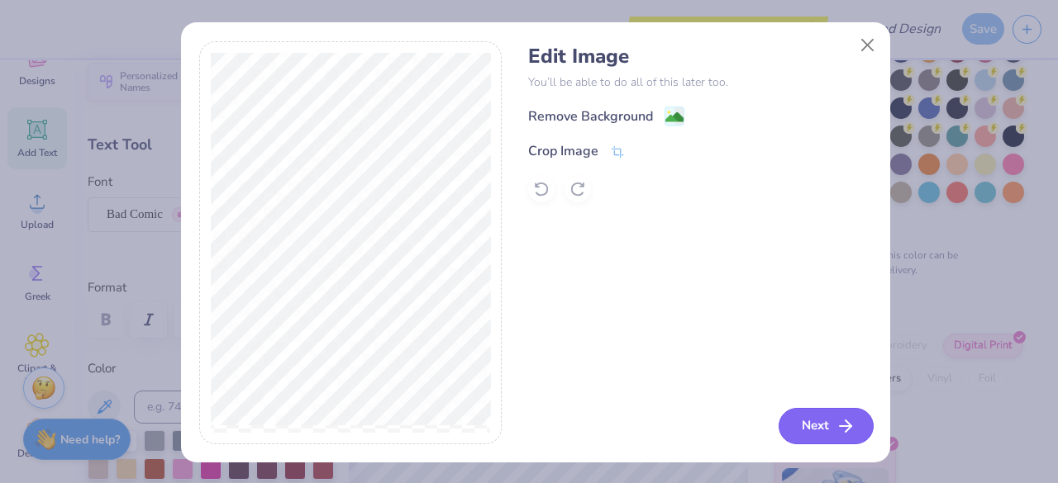
click at [806, 424] on button "Next" at bounding box center [825, 426] width 95 height 36
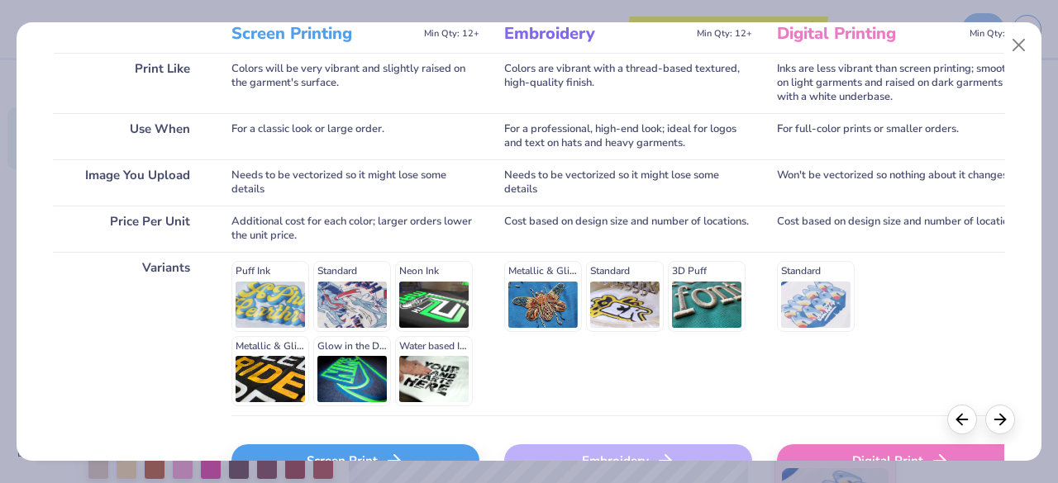
scroll to position [0, 0]
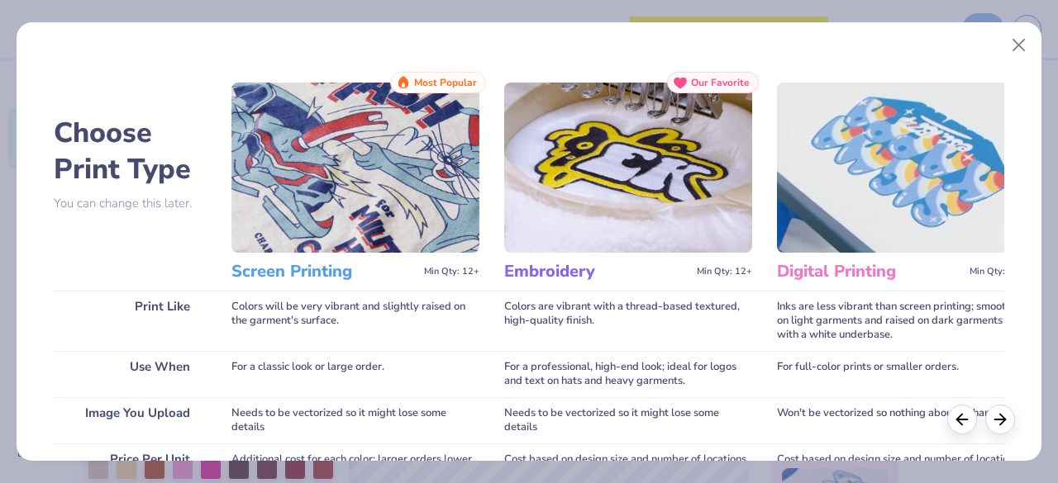
click at [882, 158] on img at bounding box center [901, 168] width 248 height 170
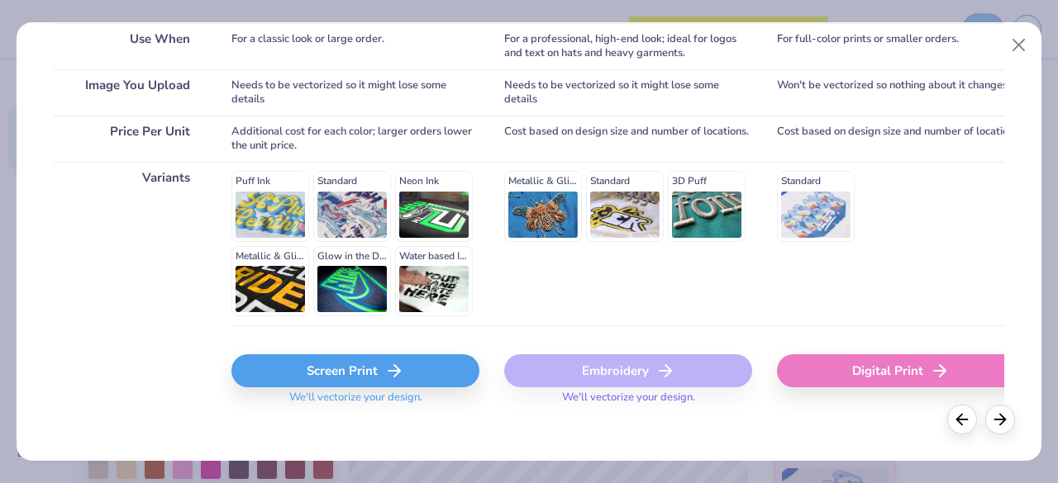
scroll to position [339, 0]
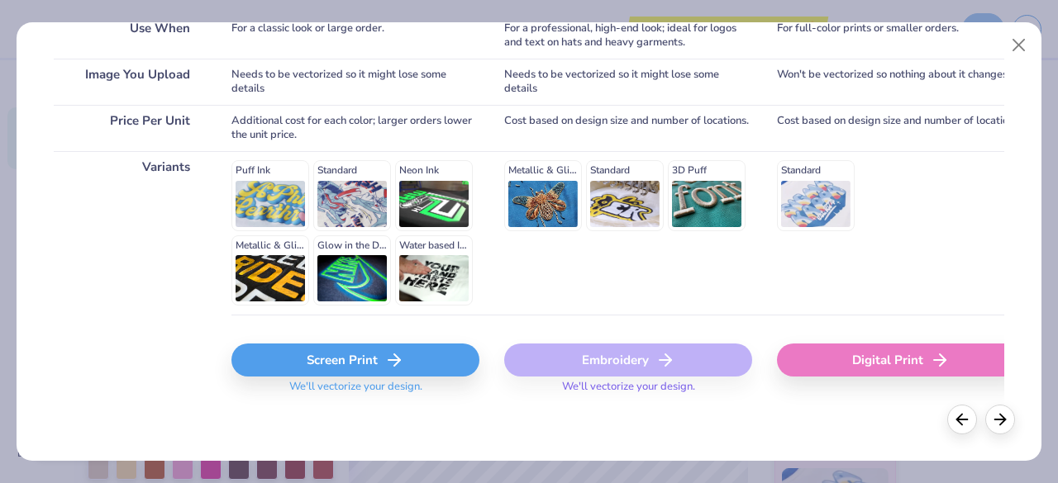
click at [859, 362] on div "Digital Print" at bounding box center [901, 360] width 248 height 33
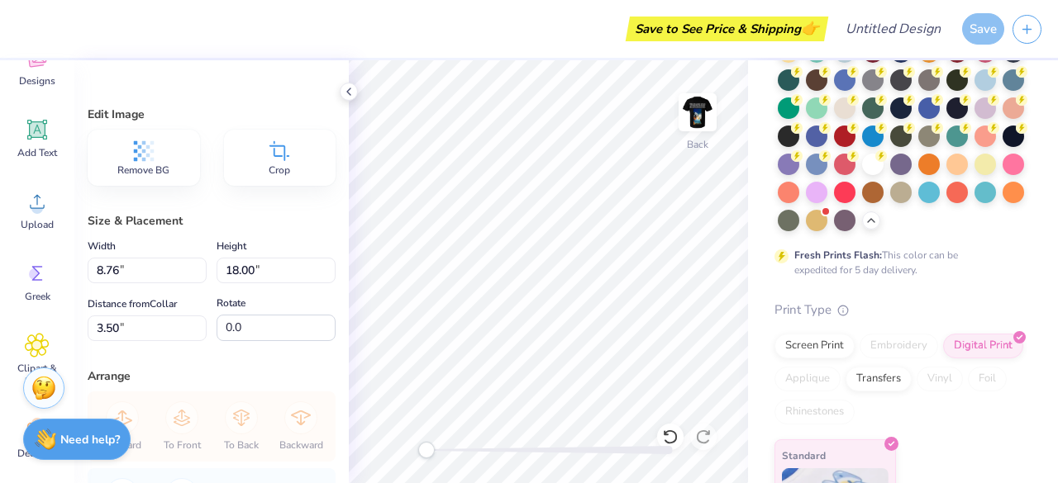
type input "5.49"
type input "11.28"
type input "10.21"
click at [692, 110] on img at bounding box center [697, 112] width 66 height 66
type input "7.35"
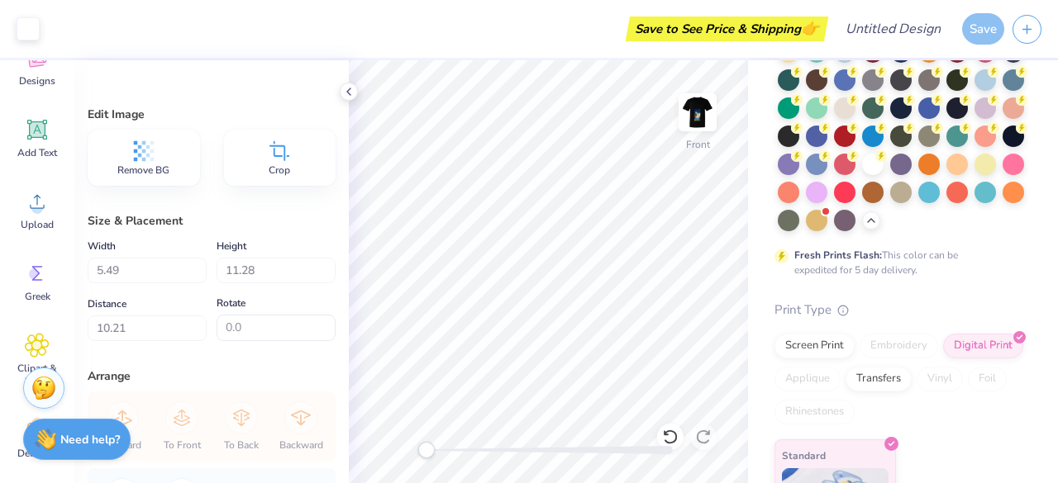
type input "15.10"
type input "10.48"
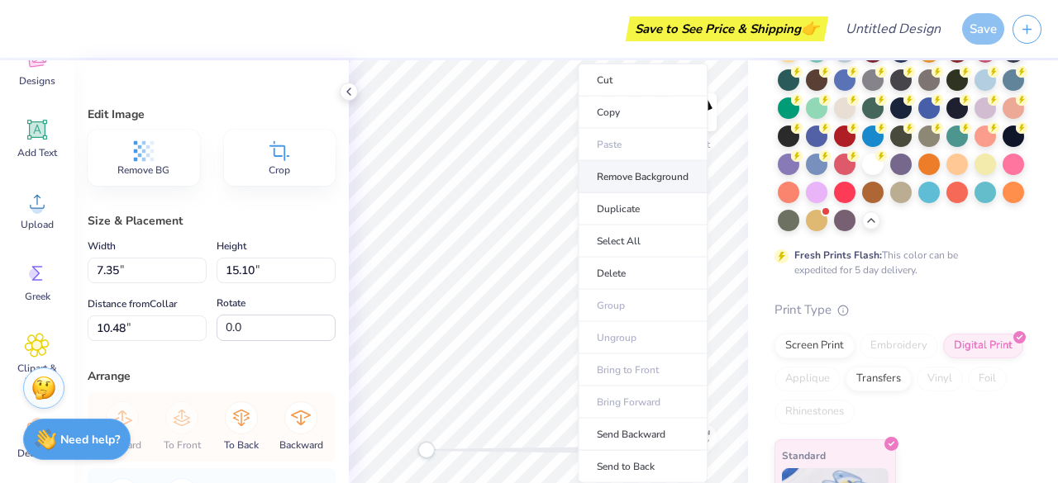
click at [658, 185] on li "Remove Background" at bounding box center [643, 177] width 130 height 32
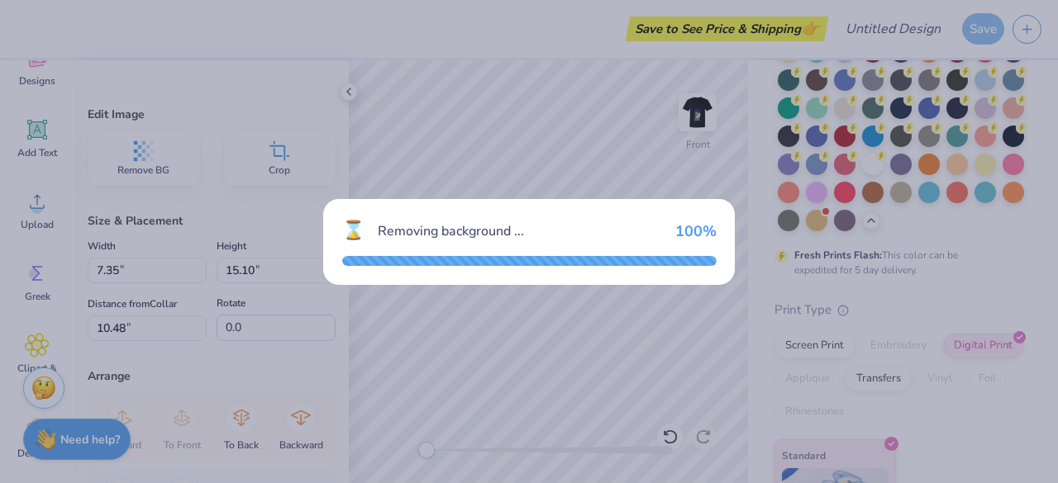
click at [438, 118] on div "⌛ Removing background ... 100 %" at bounding box center [529, 241] width 1058 height 483
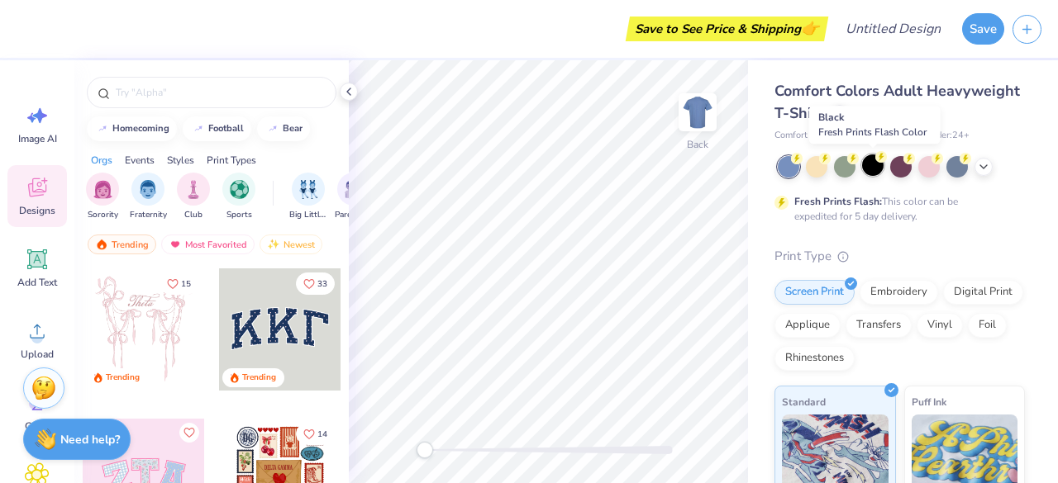
click at [879, 161] on circle at bounding box center [881, 157] width 12 height 12
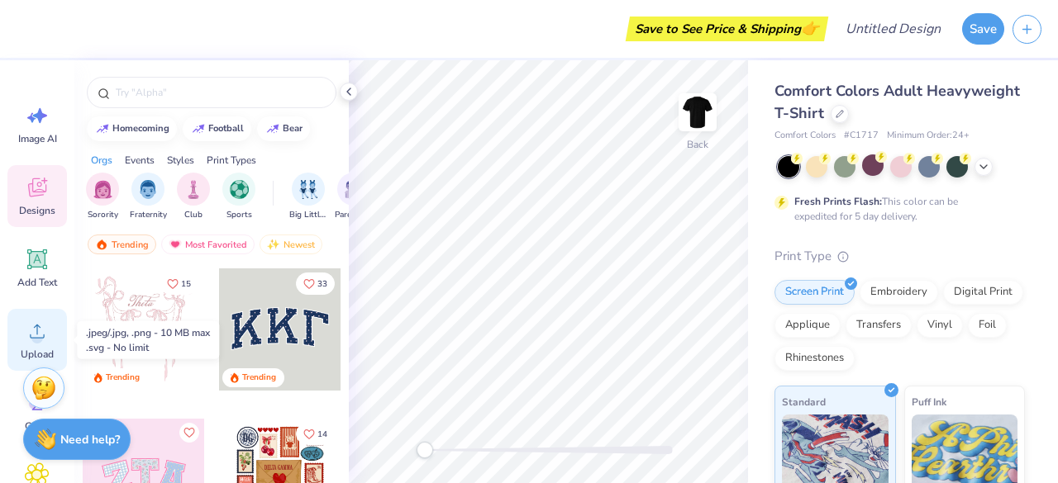
click at [36, 331] on icon at bounding box center [37, 332] width 15 height 14
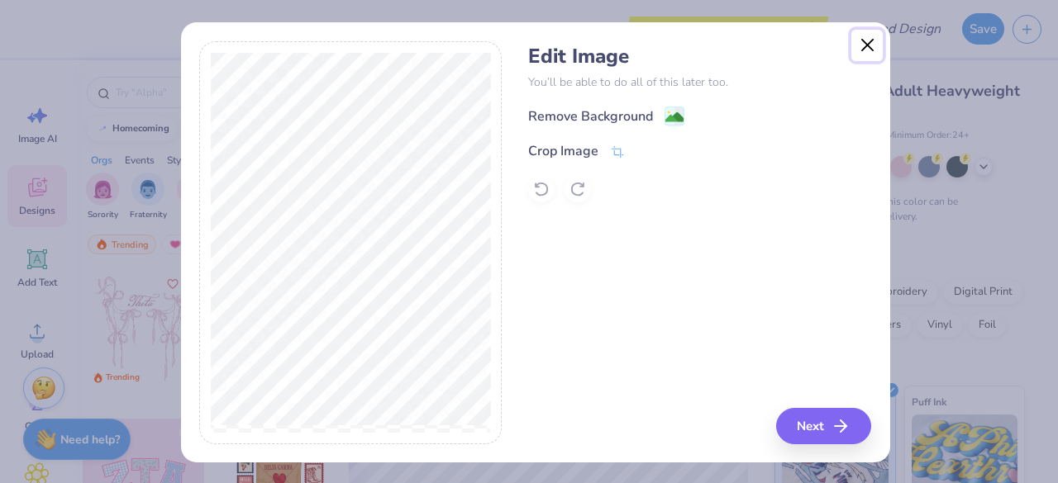
click at [860, 49] on button "Close" at bounding box center [866, 45] width 31 height 31
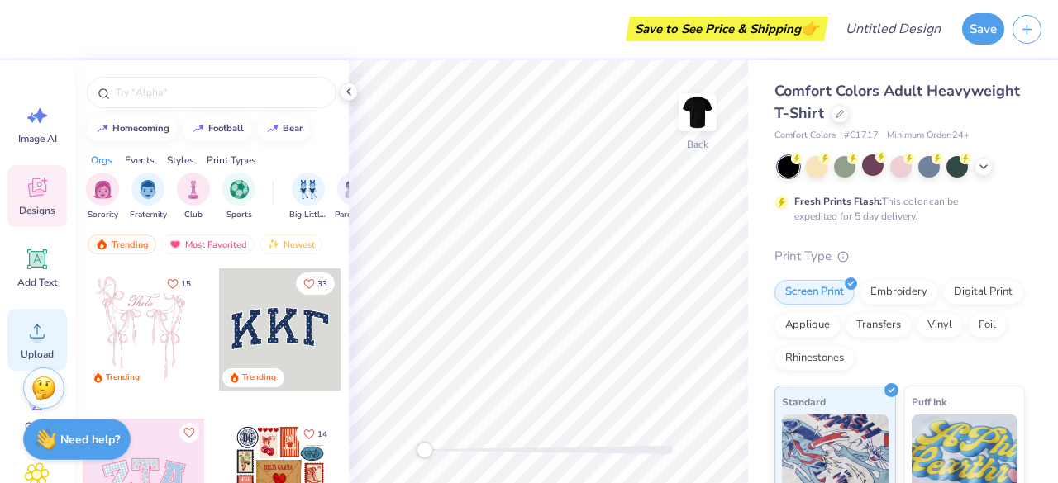
click at [38, 341] on circle at bounding box center [37, 338] width 12 height 12
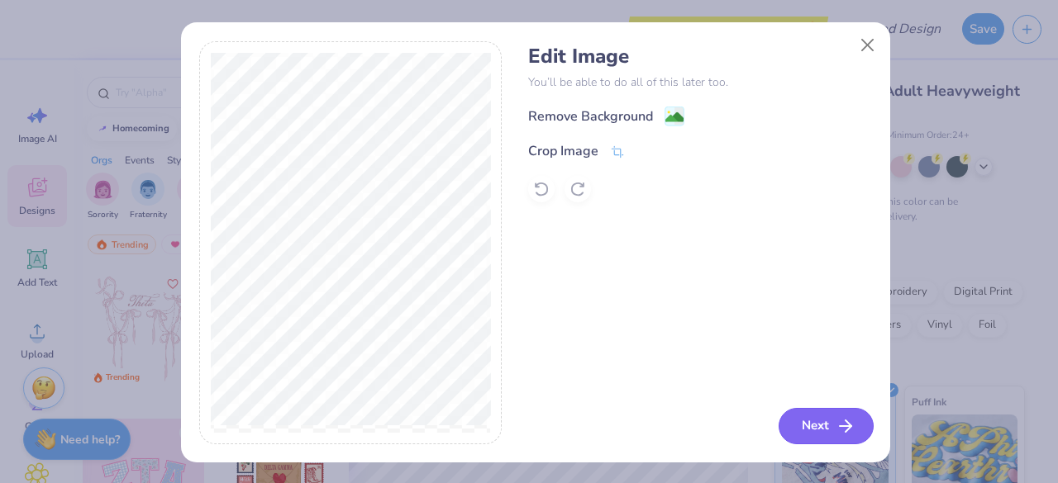
click at [803, 422] on button "Next" at bounding box center [825, 426] width 95 height 36
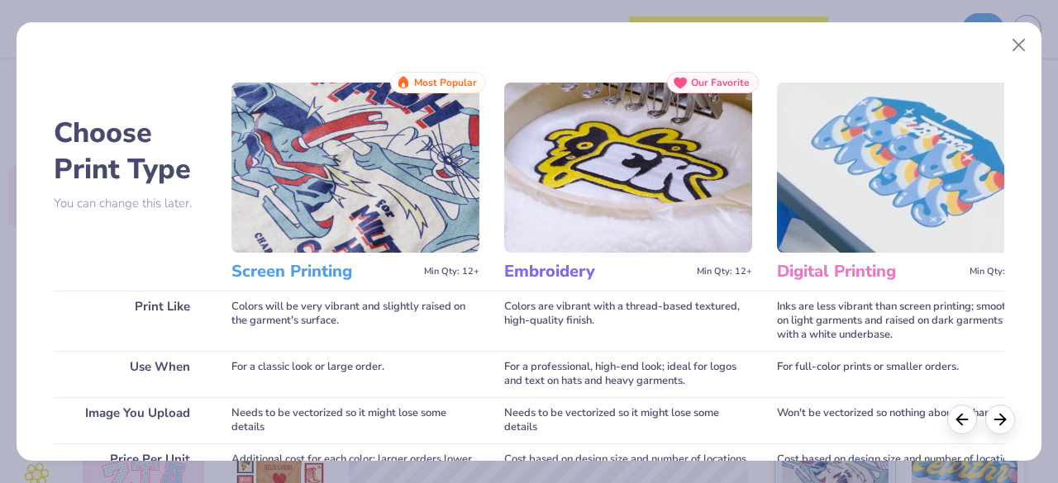
scroll to position [339, 0]
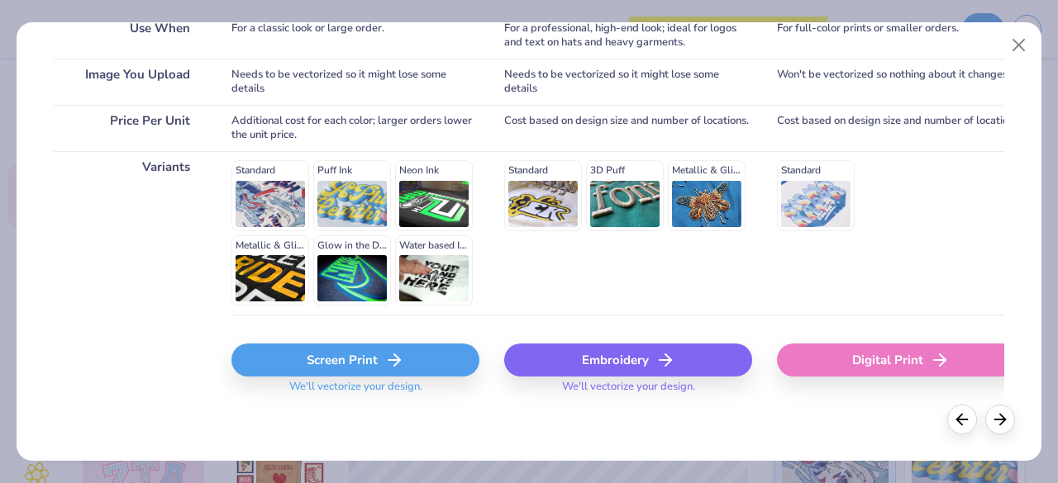
click at [818, 378] on div "Digital Print" at bounding box center [901, 364] width 248 height 98
click at [811, 366] on div "Digital Print" at bounding box center [901, 360] width 248 height 33
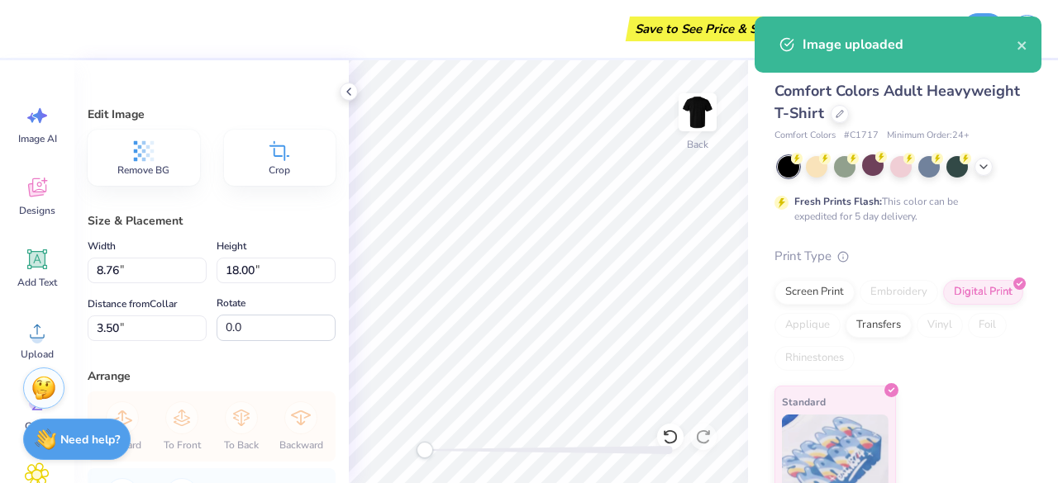
type input "5.88"
type input "12.08"
type input "9.42"
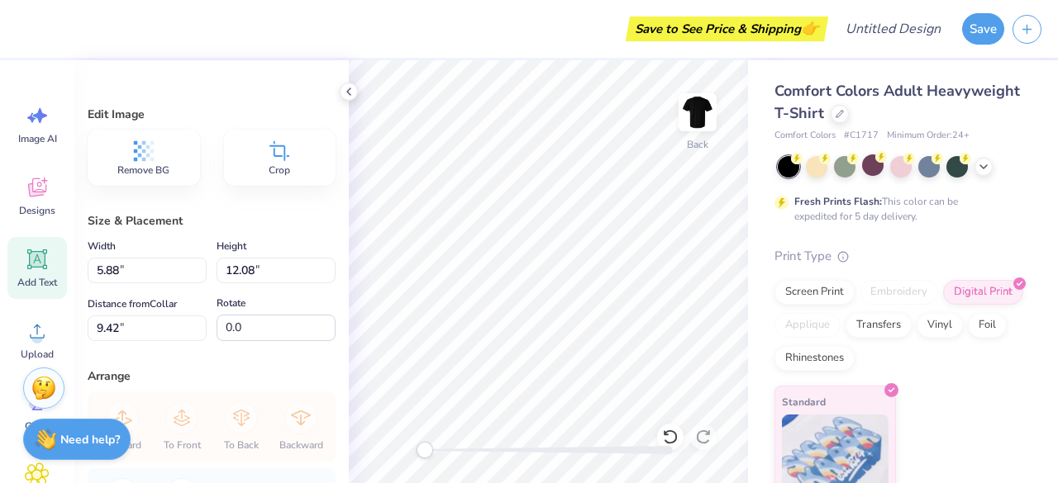
click at [28, 267] on icon at bounding box center [37, 259] width 25 height 25
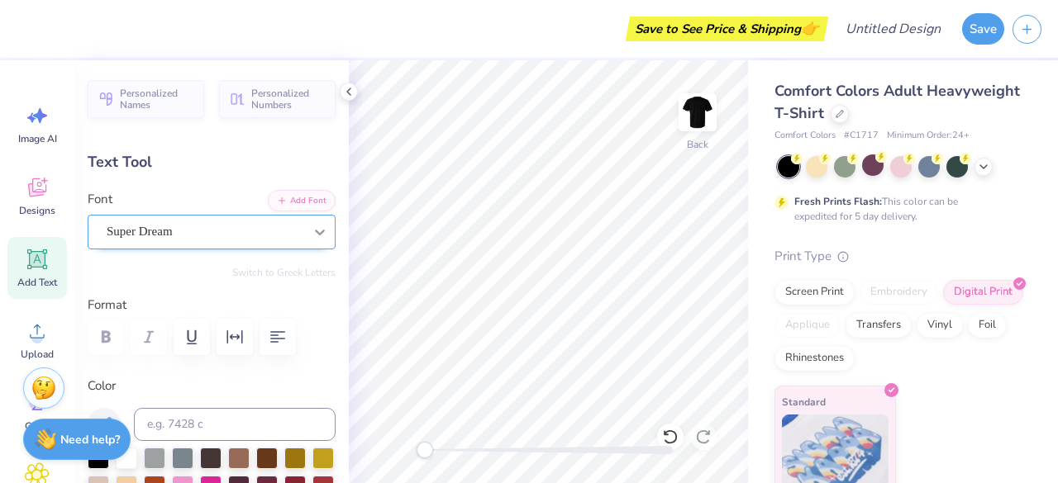
scroll to position [15, 2]
type textarea "Make Peace Not War"
click at [319, 226] on div at bounding box center [320, 232] width 30 height 30
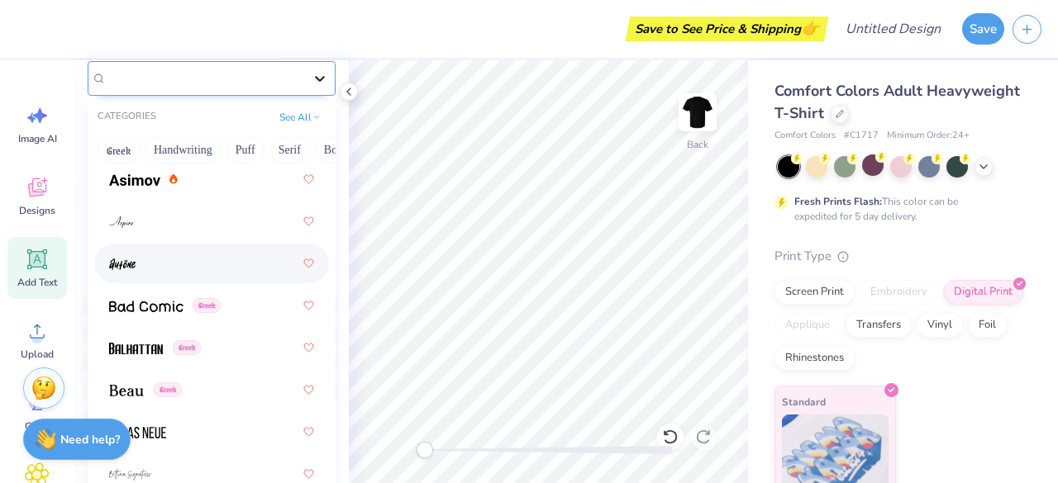
scroll to position [884, 0]
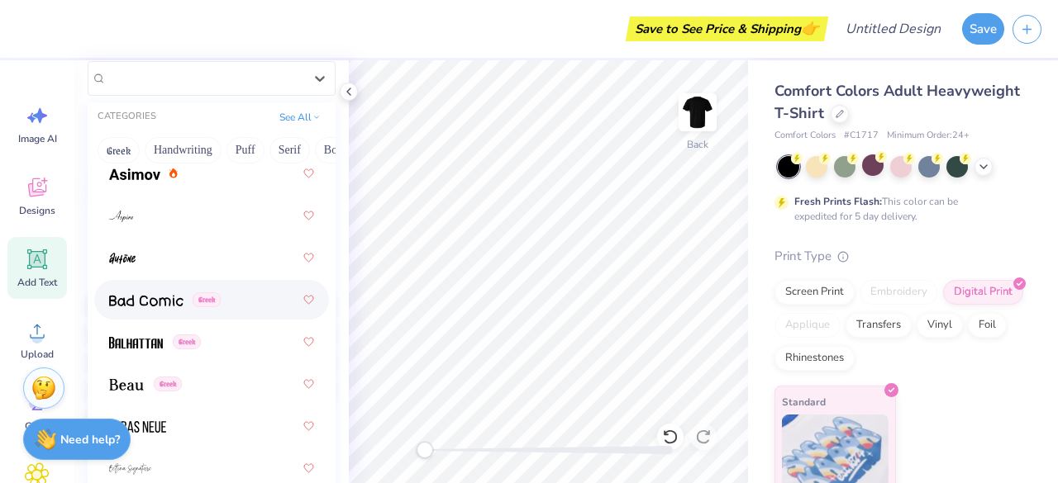
click at [175, 308] on div "Greek" at bounding box center [211, 300] width 205 height 30
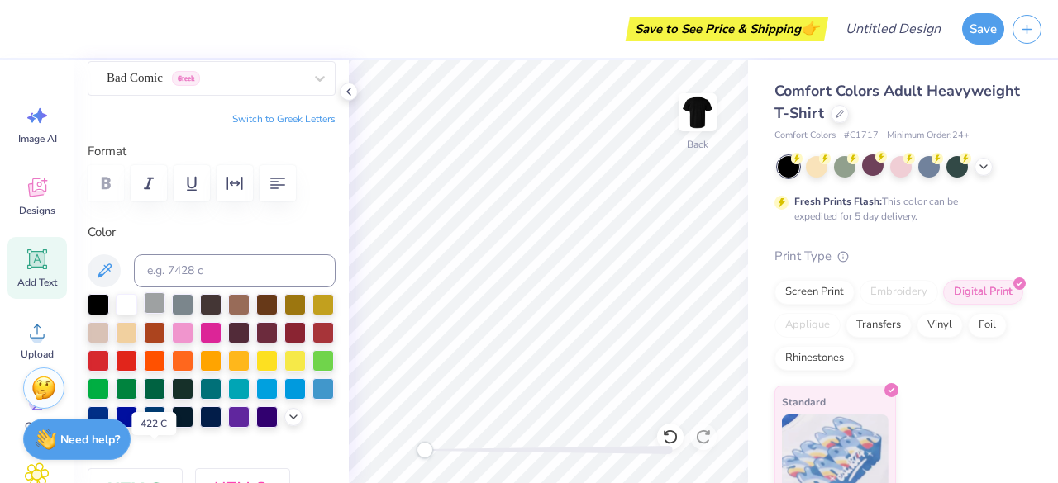
scroll to position [0, 0]
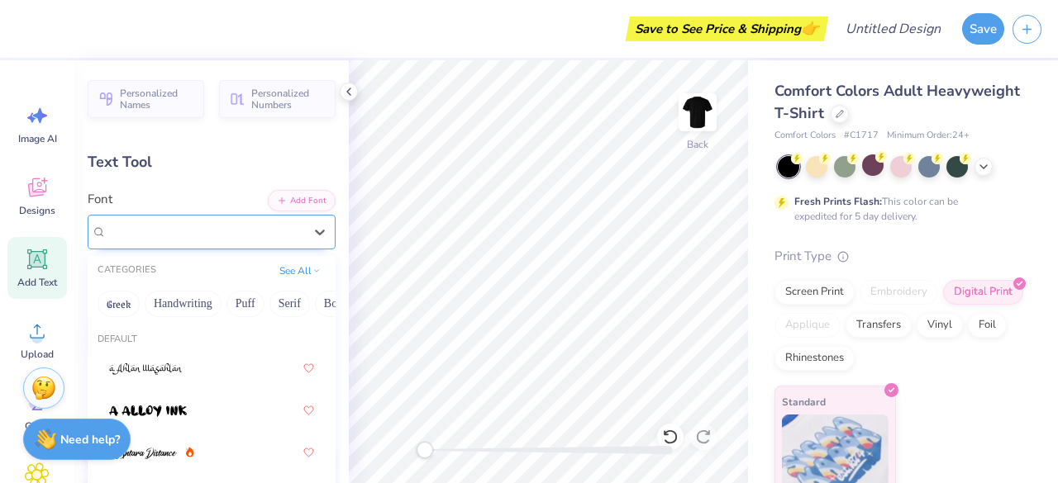
click at [202, 232] on div "Bad Comic Greek" at bounding box center [205, 232] width 200 height 26
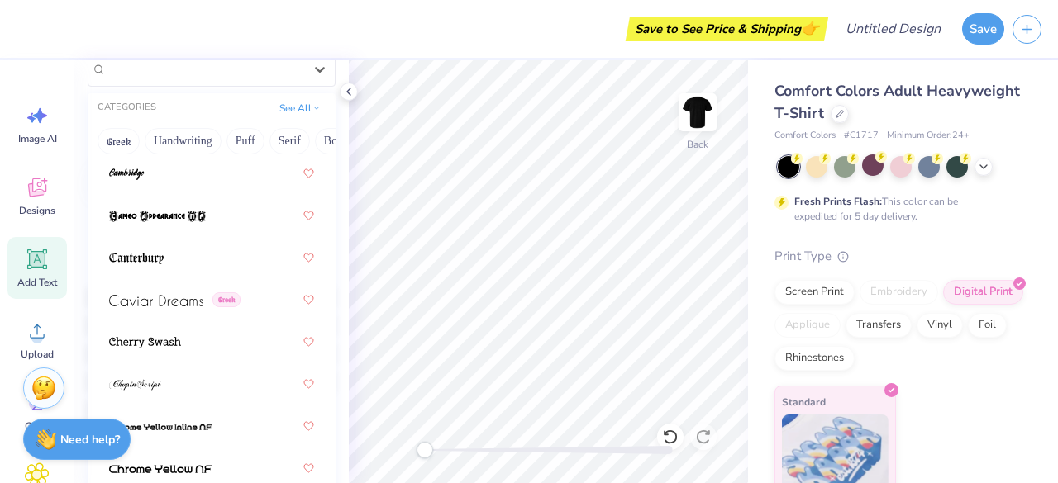
scroll to position [2435, 0]
click at [170, 300] on img at bounding box center [156, 300] width 94 height 12
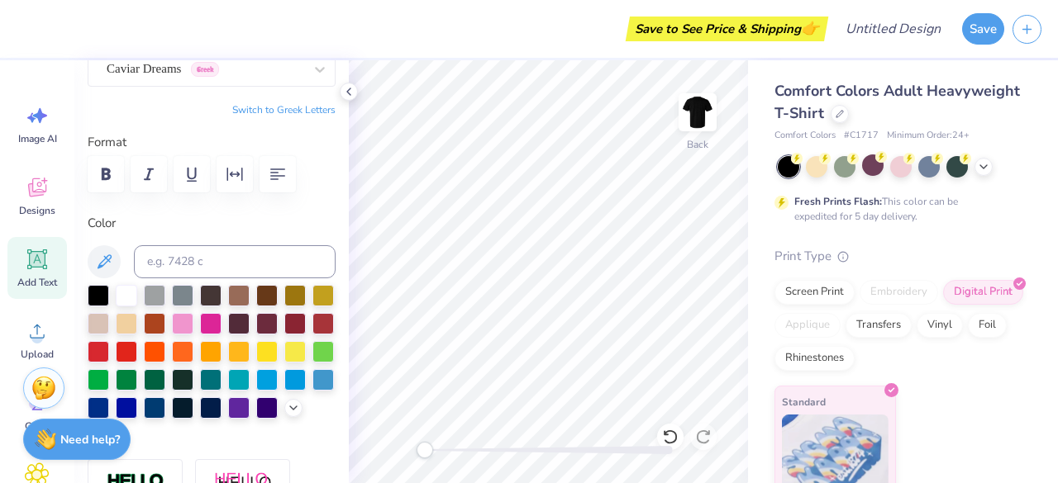
scroll to position [0, 0]
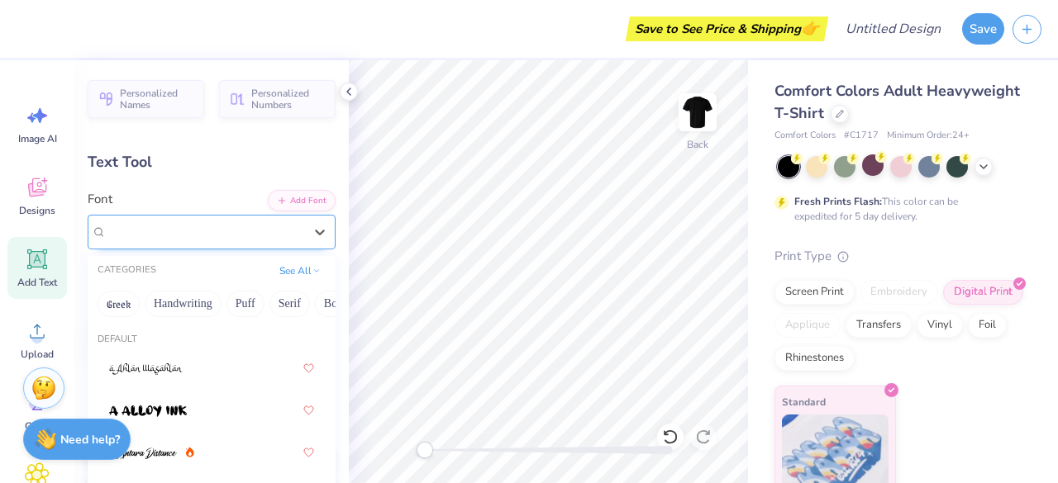
click at [191, 240] on div at bounding box center [205, 232] width 197 height 22
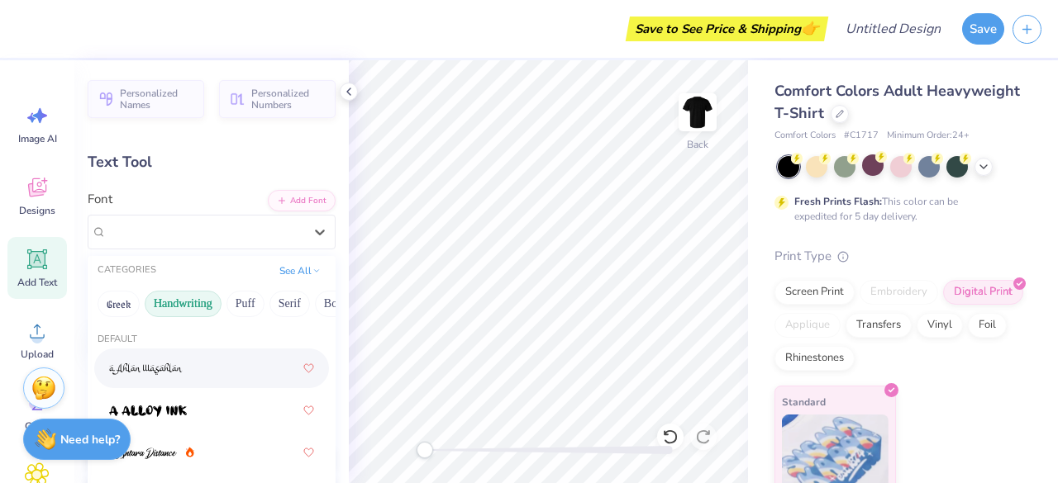
click at [177, 302] on button "Handwriting" at bounding box center [183, 304] width 77 height 26
click at [248, 306] on button "Puff" at bounding box center [245, 304] width 38 height 26
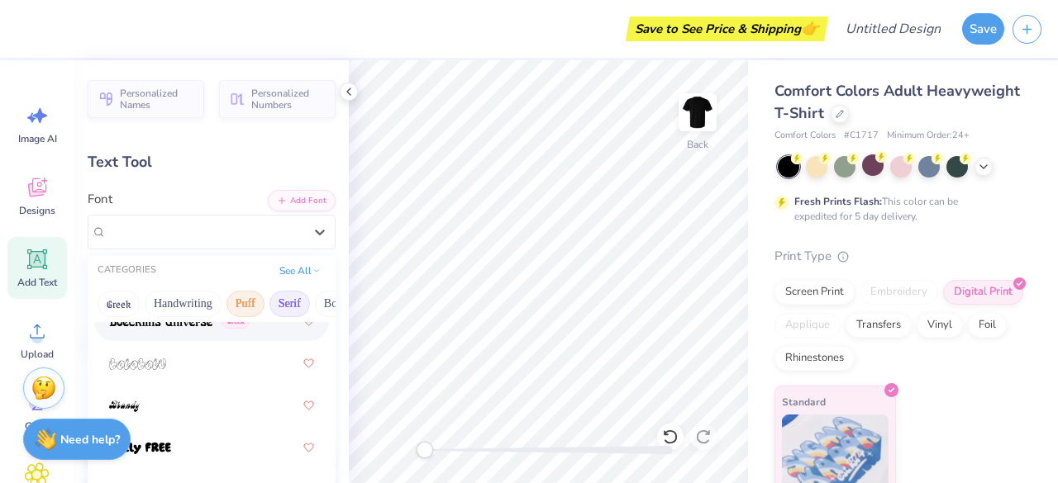
scroll to position [0, 89]
click at [255, 300] on button "Bold" at bounding box center [246, 304] width 40 height 26
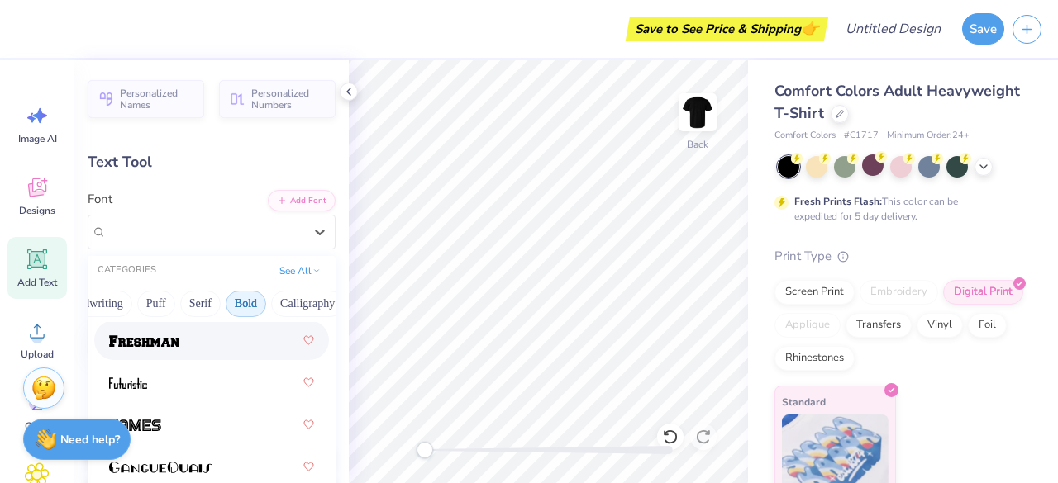
scroll to position [871, 0]
click at [202, 356] on div at bounding box center [211, 341] width 235 height 40
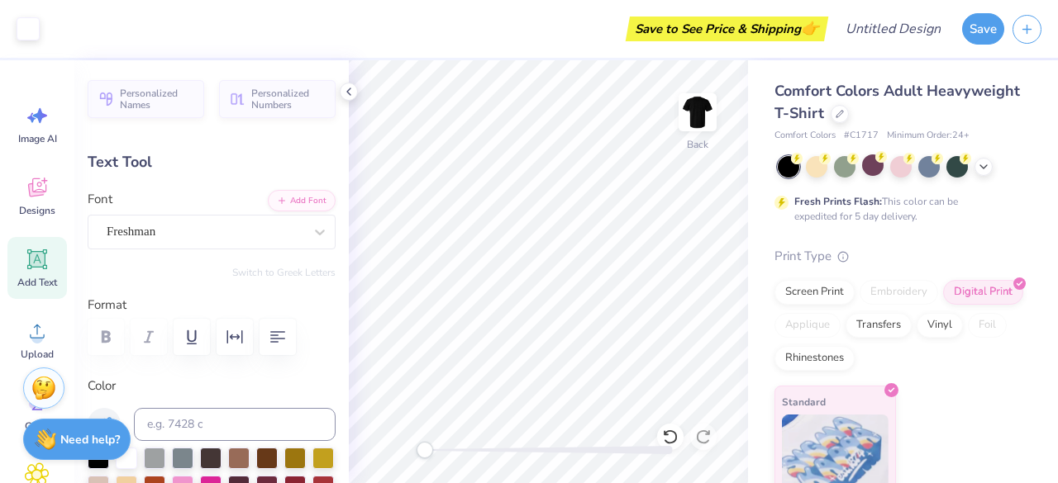
type input "14.17"
type input "4.65"
type input "1.49"
type textarea "Make Peace Not War"
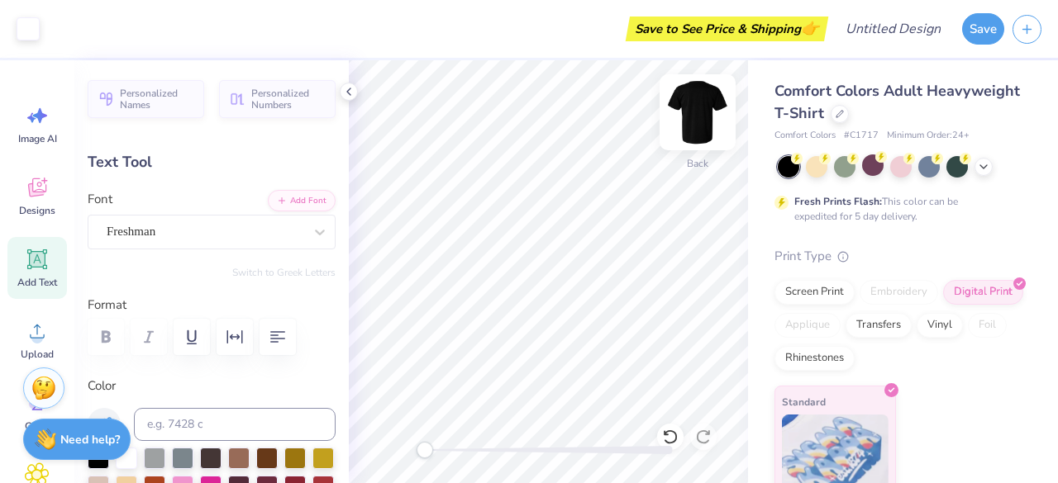
click at [704, 103] on img at bounding box center [697, 112] width 66 height 66
click at [42, 263] on icon at bounding box center [38, 260] width 16 height 16
type input "5.69"
type input "1.65"
type input "12.93"
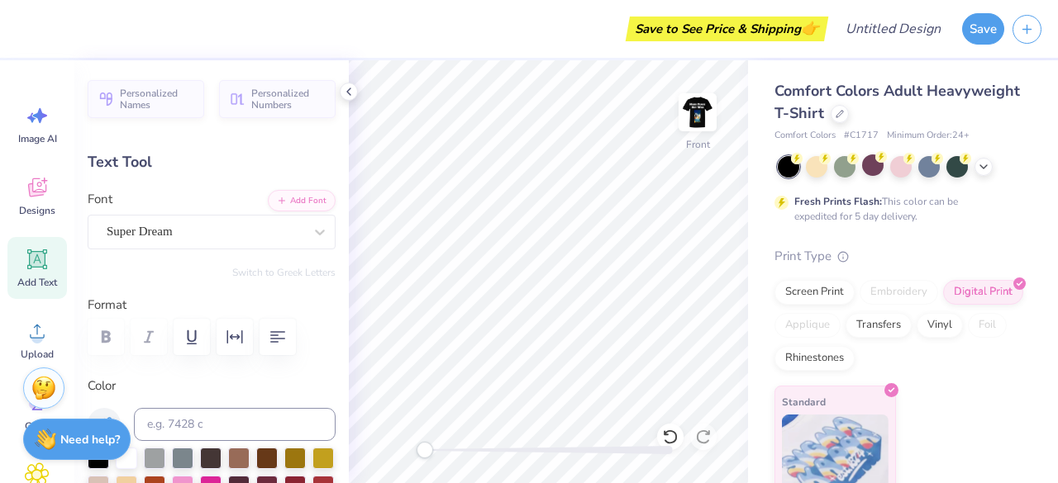
paste textarea "I made a vow of peace, no matter how many people I have to kill to get it."
type textarea "I made a vow of peace, no matter how many people I have to kill to get it."
type input "14.53"
type input "0.41"
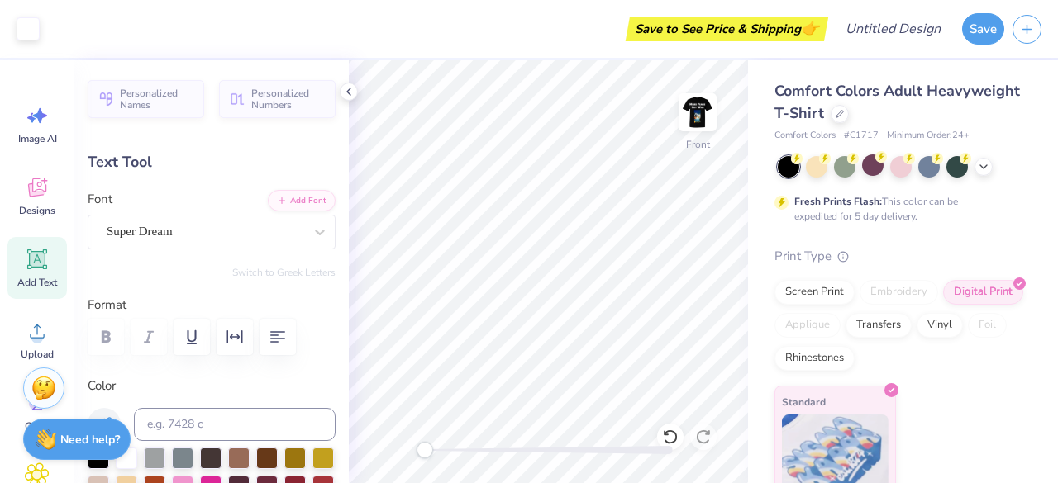
type input "13.55"
type textarea "I made a vow of peace, no matter how many people I have to kill to get it."
type input "10.02"
type input "0.93"
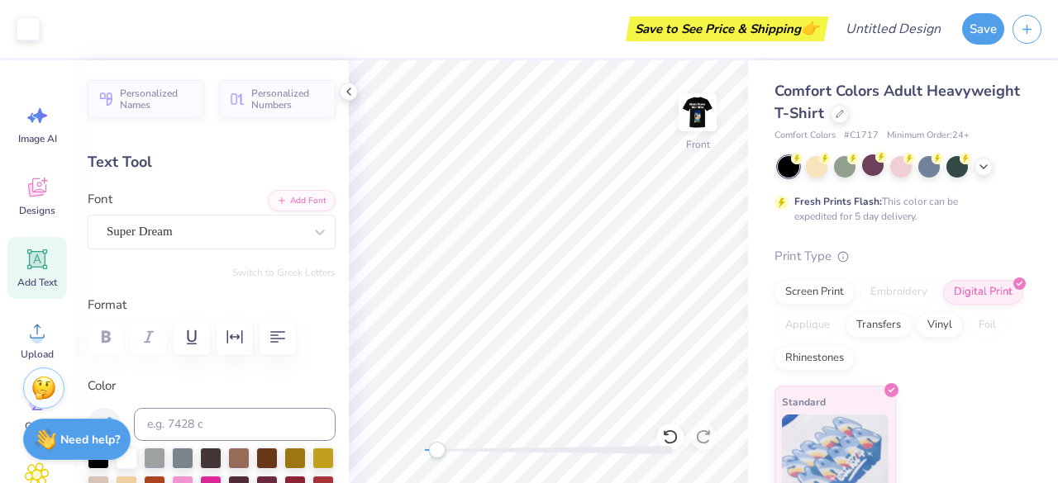
type input "13.29"
type textarea "I made a vow of peace no matter how many people I have to kill to get it."
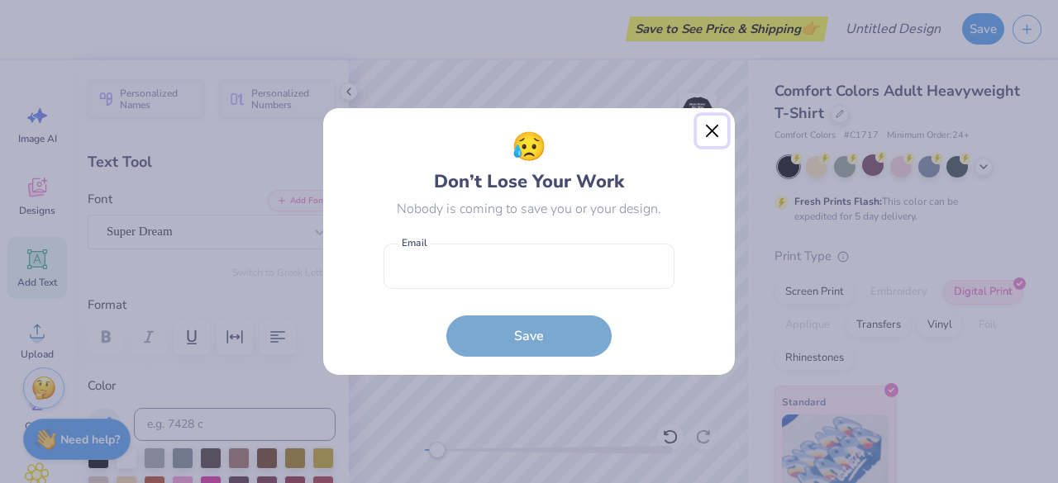
click at [714, 133] on button "Close" at bounding box center [711, 131] width 31 height 31
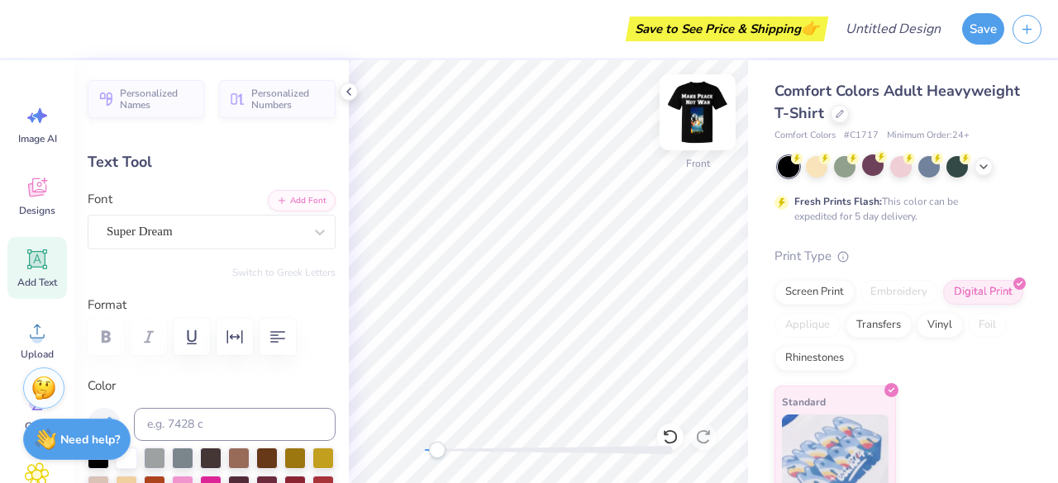
scroll to position [13, 18]
click at [370, 482] on html "Save to See Price & Shipping 👉 Design Title Save Image AI Designs Add Text Uplo…" at bounding box center [529, 241] width 1058 height 483
type input "13.29"
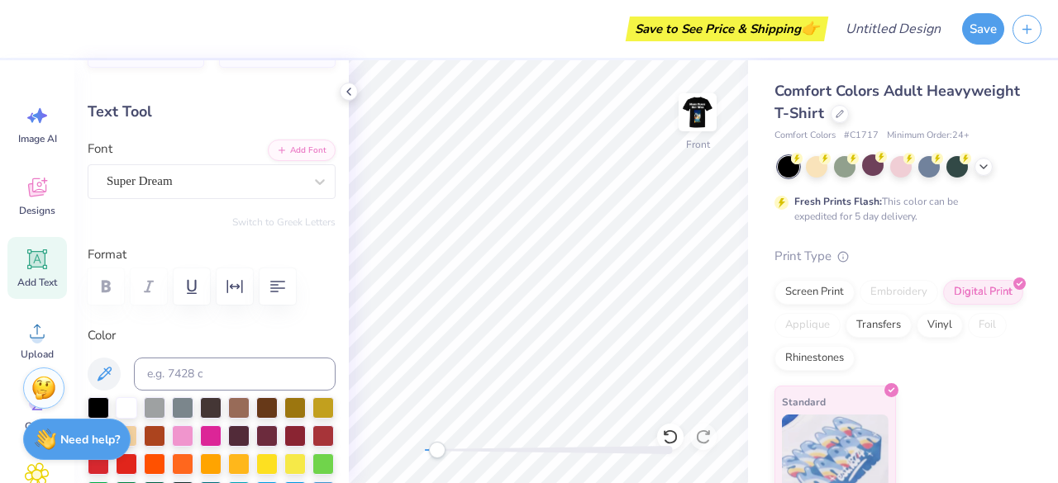
scroll to position [52, 0]
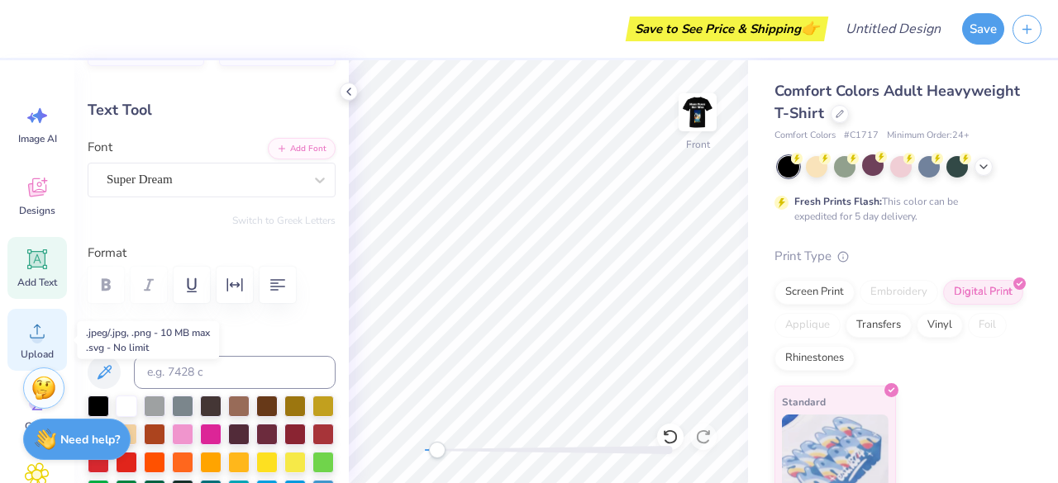
click at [45, 335] on icon at bounding box center [37, 331] width 25 height 25
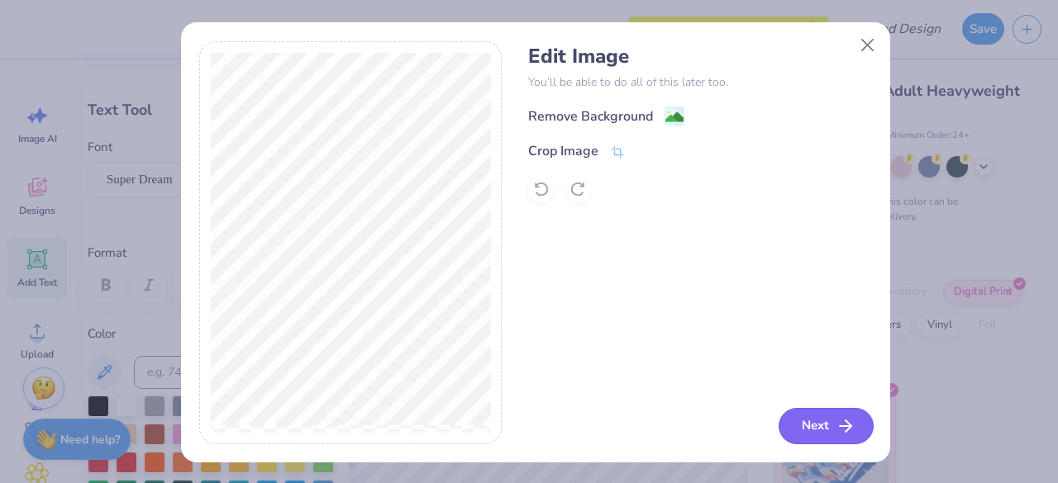
click at [783, 425] on button "Next" at bounding box center [825, 426] width 95 height 36
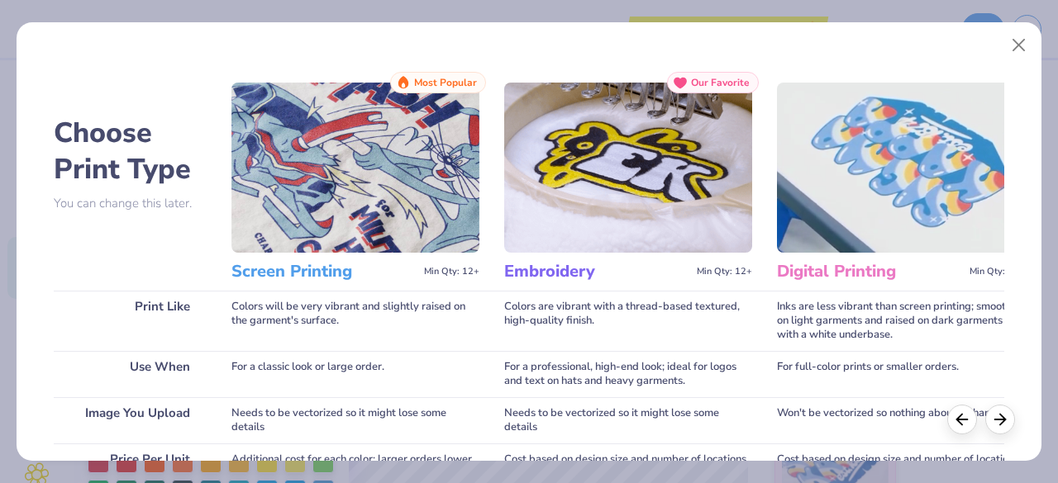
scroll to position [339, 0]
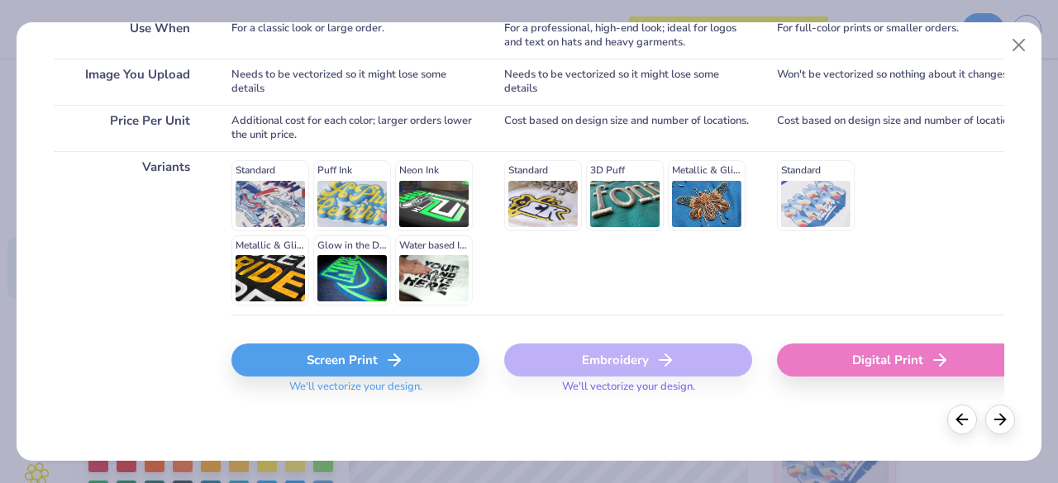
click at [828, 346] on div "Digital Print" at bounding box center [901, 360] width 248 height 33
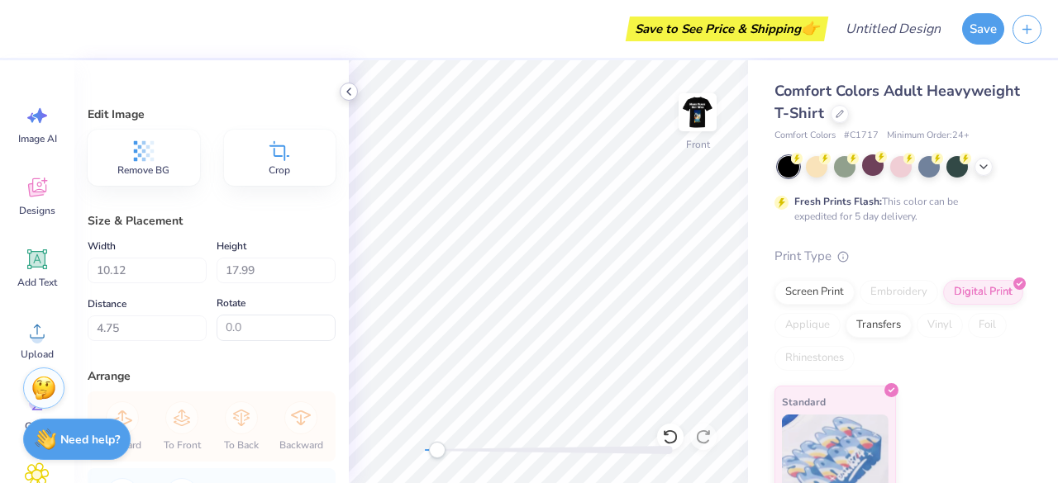
click at [352, 88] on icon at bounding box center [348, 91] width 13 height 13
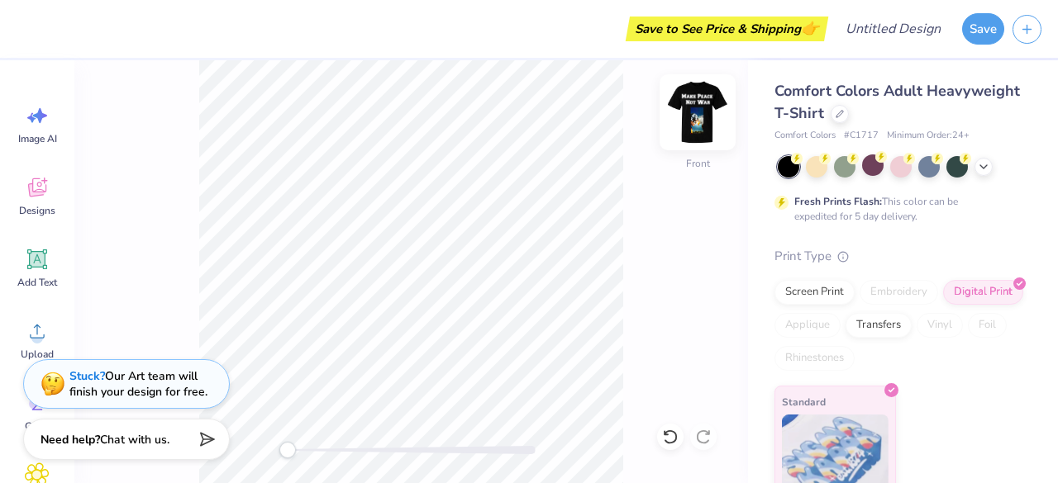
click at [701, 127] on img at bounding box center [697, 112] width 66 height 66
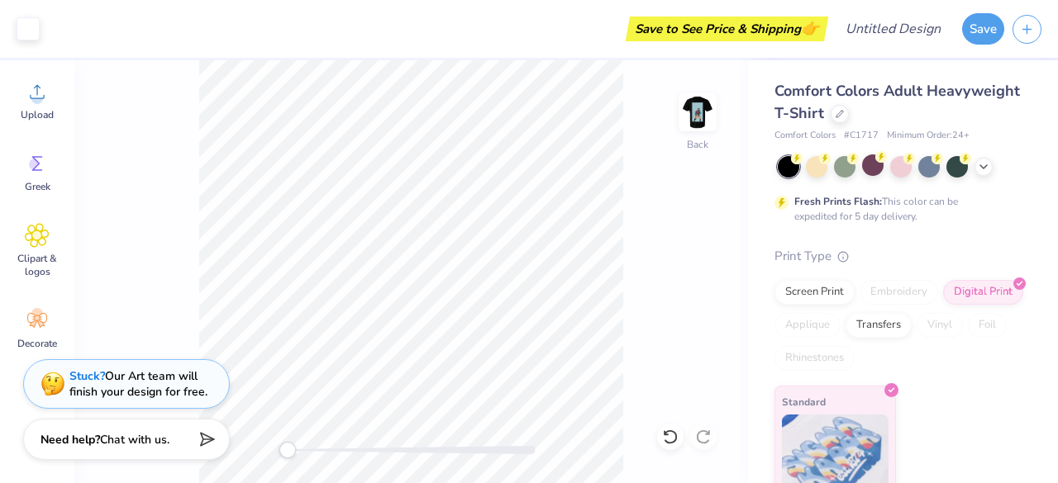
scroll to position [0, 0]
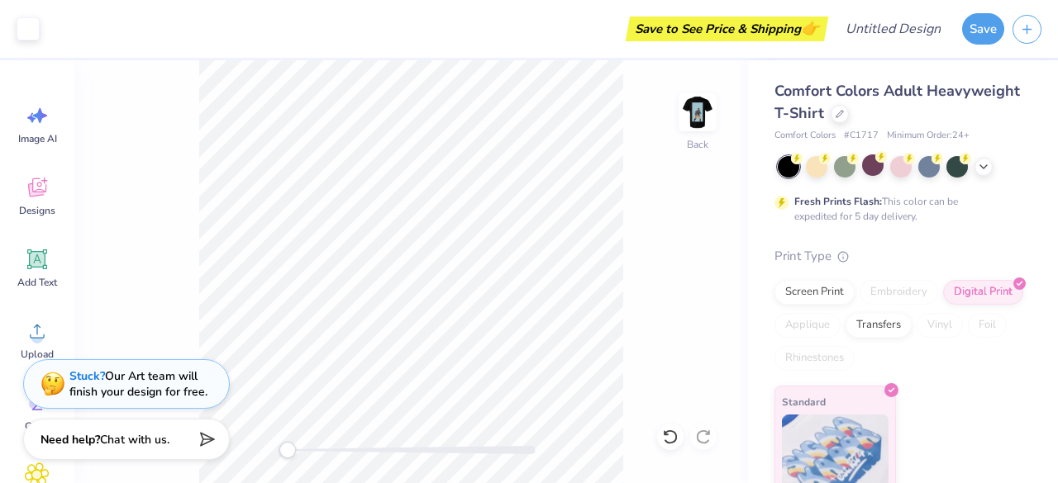
type input "5.88"
type input "12.08"
type input "9.14"
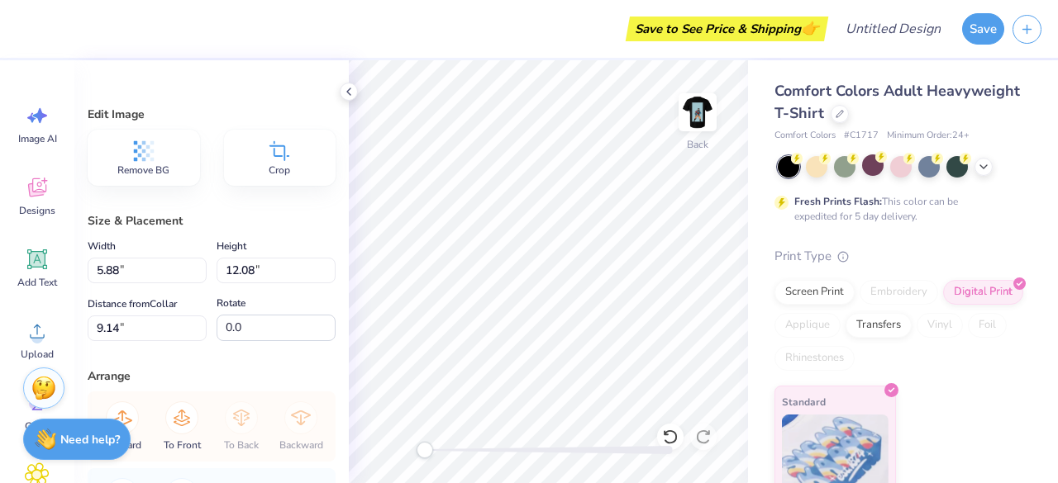
scroll to position [21, 0]
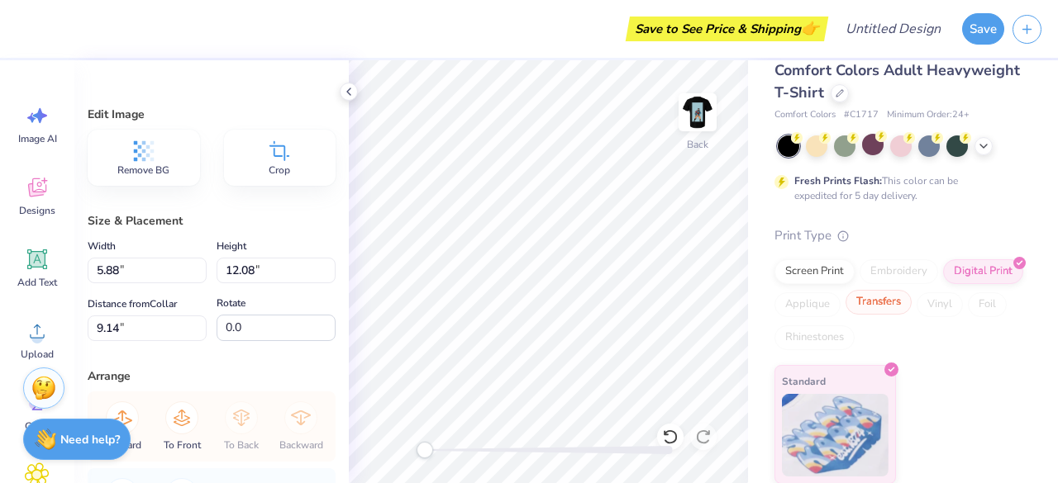
click at [911, 303] on div "Transfers" at bounding box center [878, 302] width 66 height 25
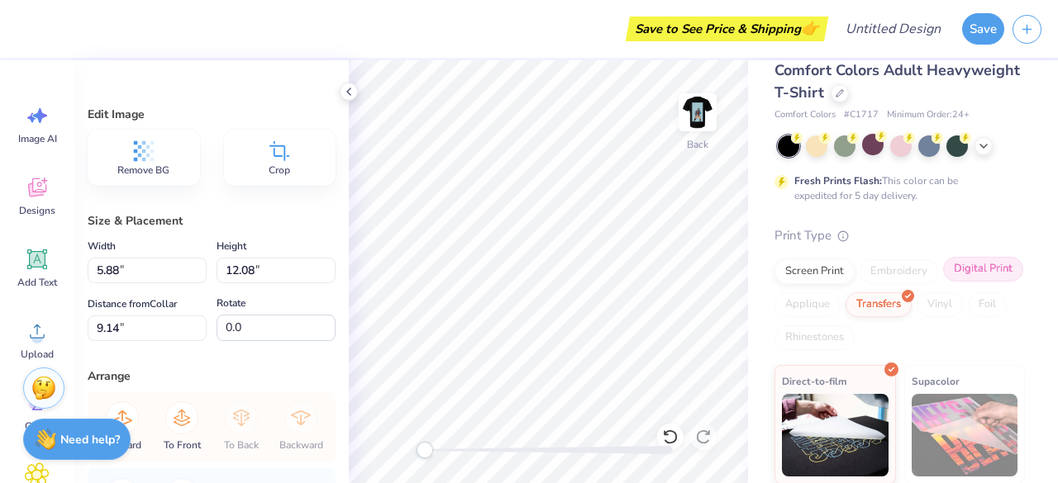
click at [943, 282] on div "Digital Print" at bounding box center [983, 269] width 80 height 25
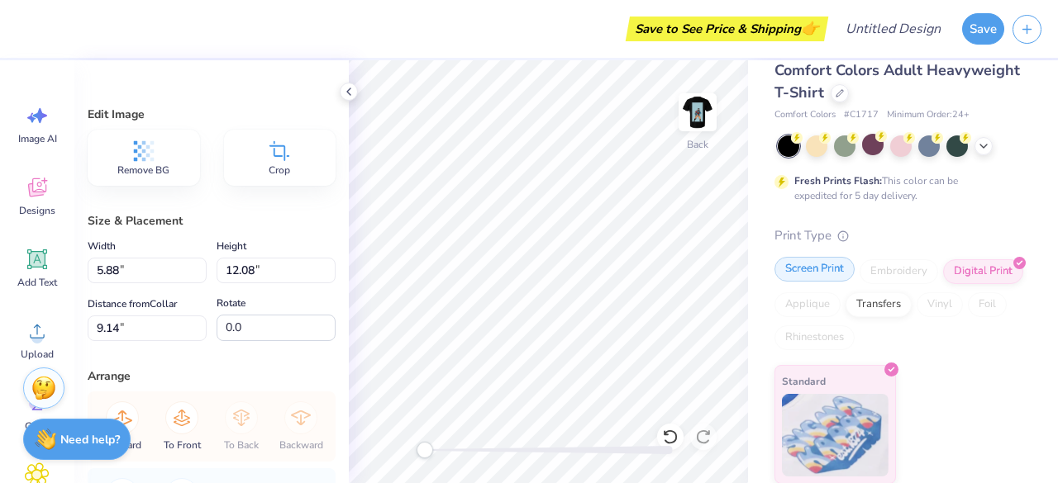
click at [814, 263] on div "Screen Print" at bounding box center [814, 269] width 80 height 25
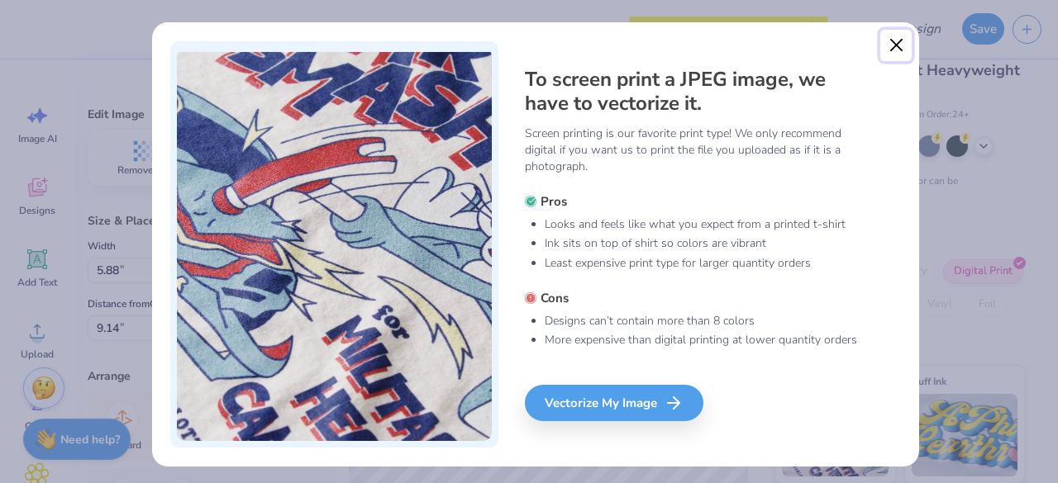
click at [880, 54] on button "Close" at bounding box center [895, 45] width 31 height 31
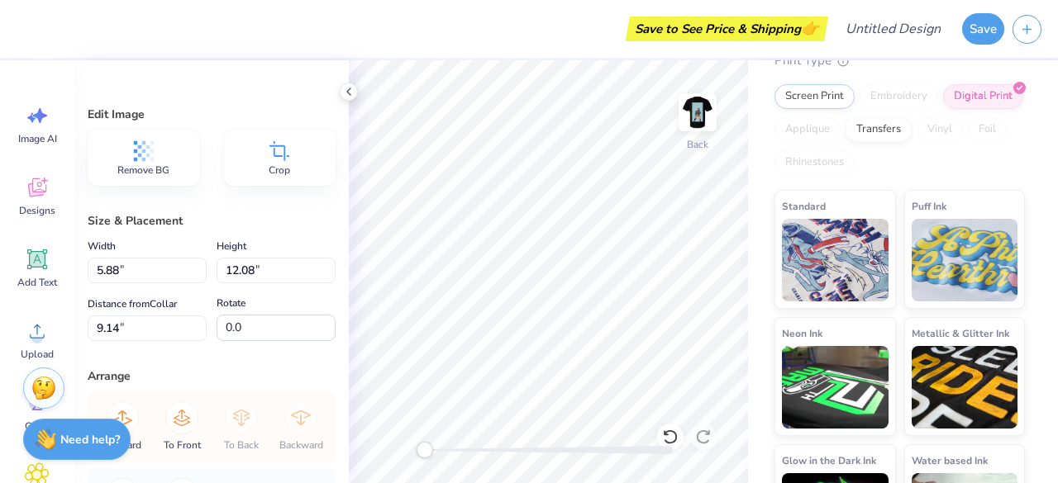
scroll to position [0, 0]
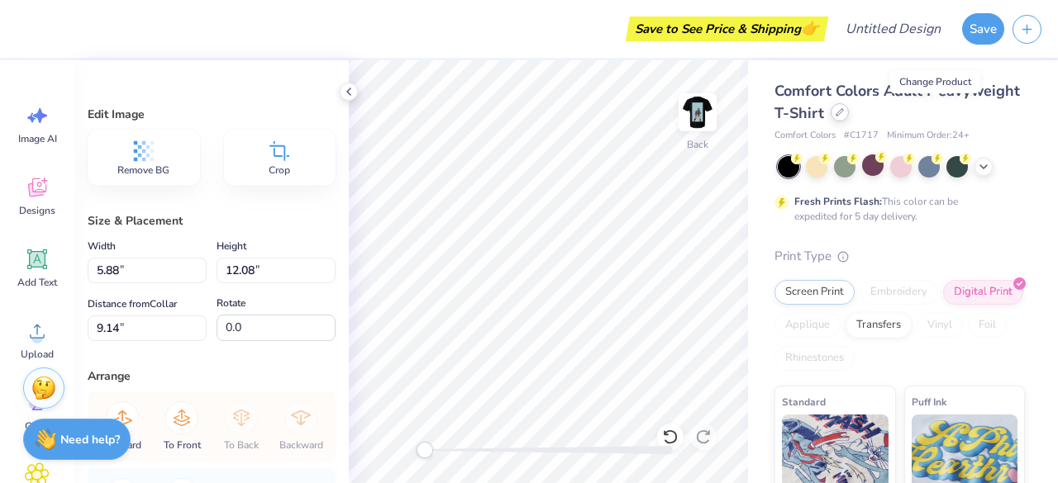
click at [848, 112] on div at bounding box center [839, 112] width 18 height 18
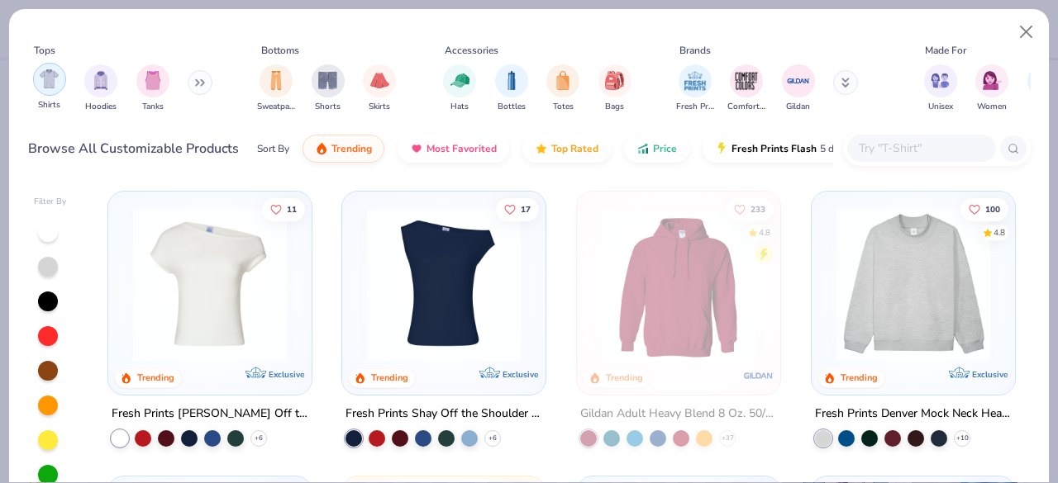
click at [59, 74] on div "filter for Shirts" at bounding box center [49, 79] width 33 height 33
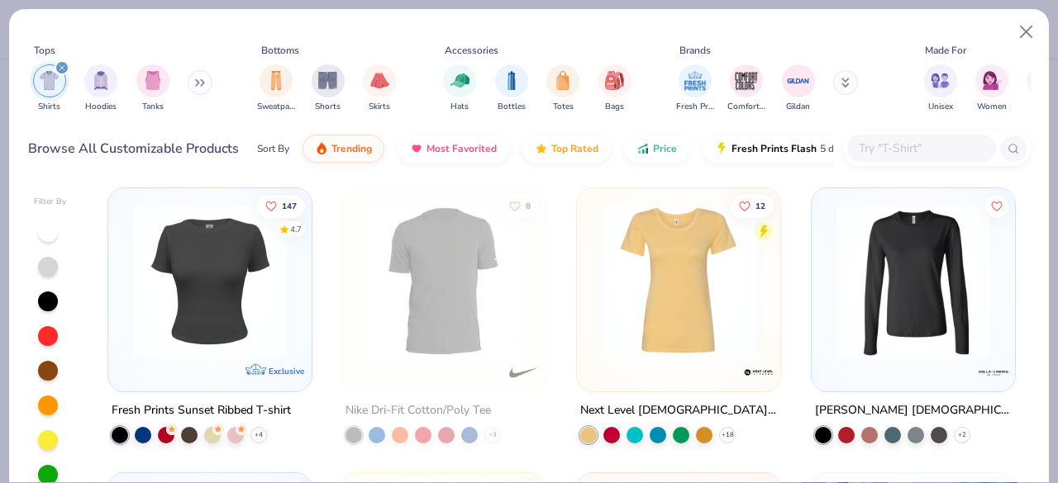
scroll to position [2278, 0]
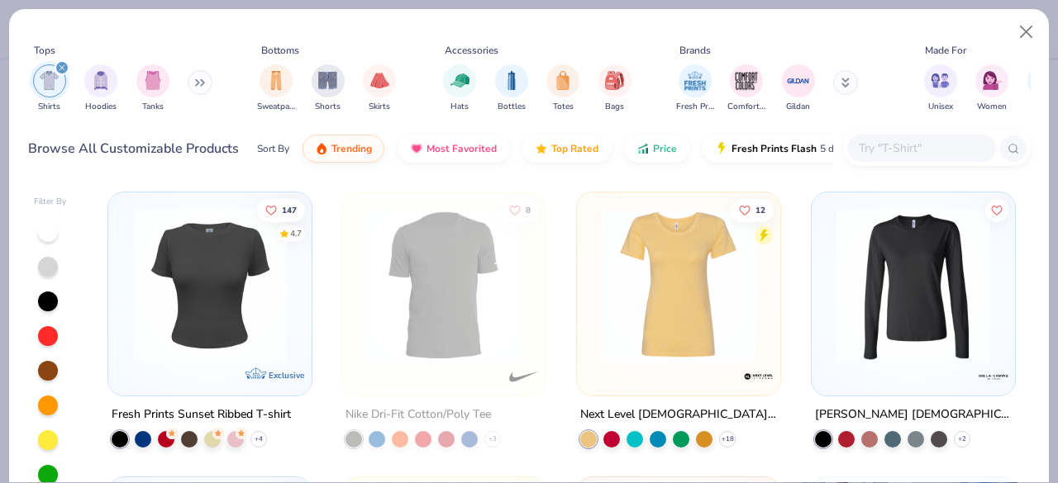
click at [466, 359] on img at bounding box center [444, 286] width 170 height 154
click at [466, 359] on div at bounding box center [444, 286] width 510 height 154
click at [237, 300] on img at bounding box center [210, 286] width 170 height 154
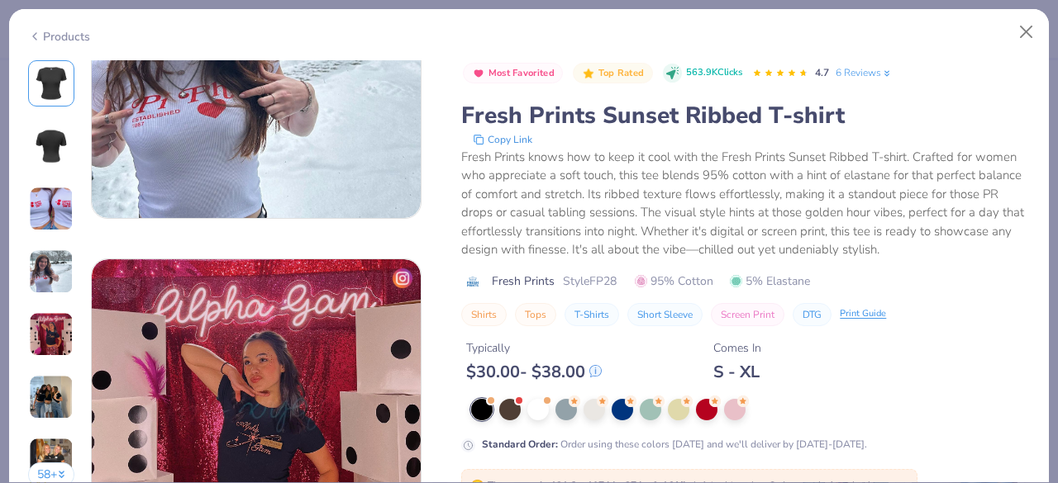
scroll to position [1169, 0]
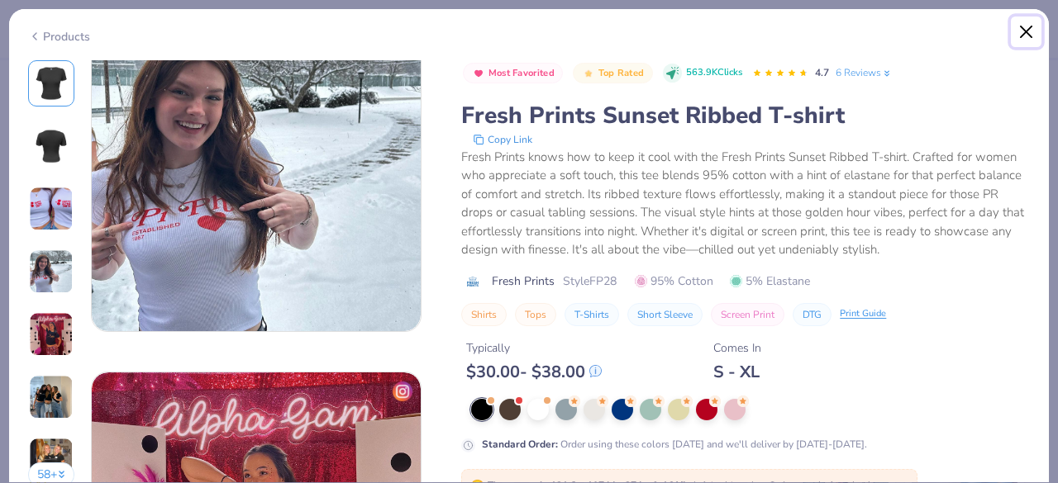
click at [1018, 25] on button "Close" at bounding box center [1025, 32] width 31 height 31
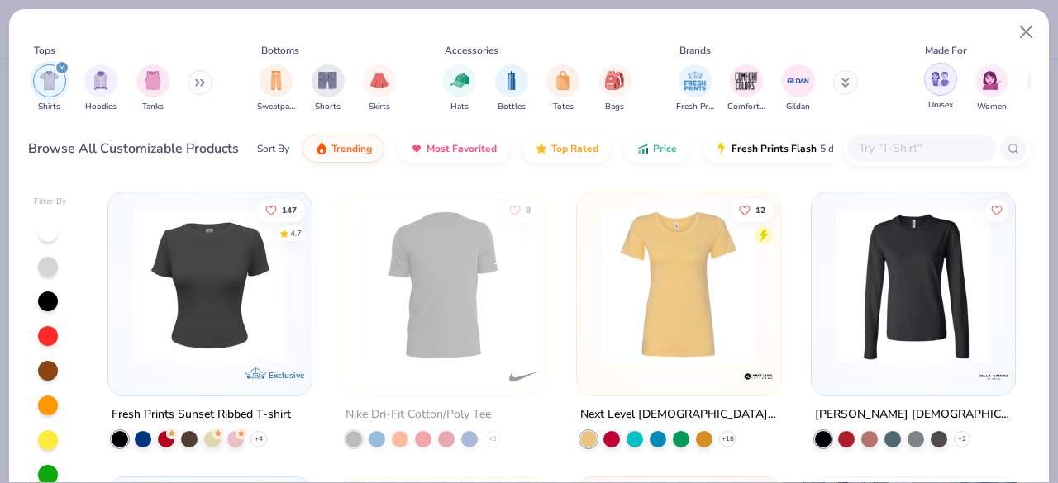
click at [951, 77] on div "filter for Unisex" at bounding box center [940, 79] width 33 height 33
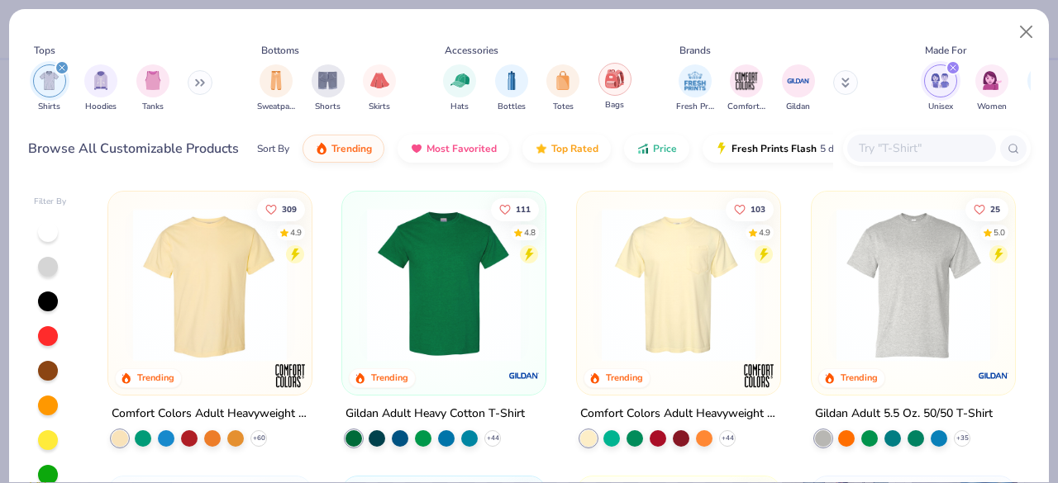
click at [615, 78] on img "filter for Bags" at bounding box center [614, 78] width 18 height 19
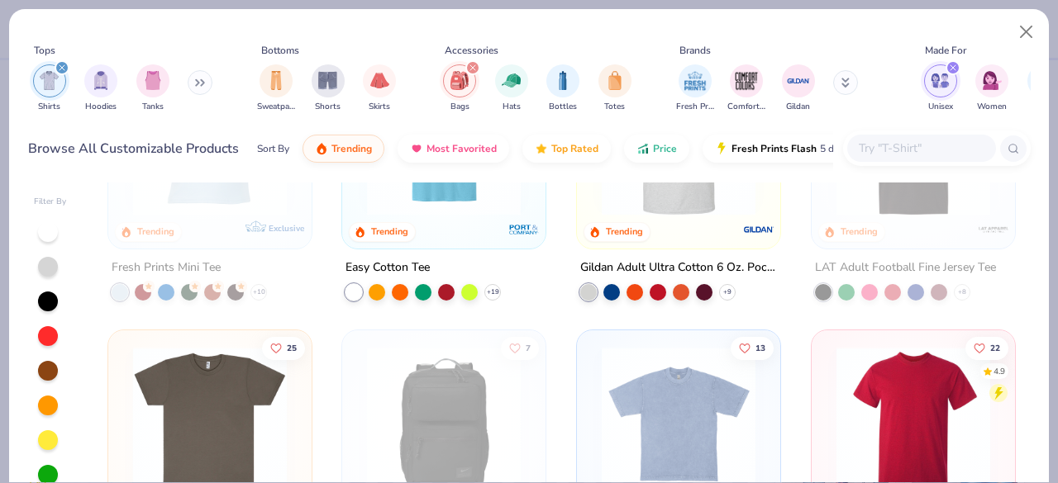
scroll to position [506, 0]
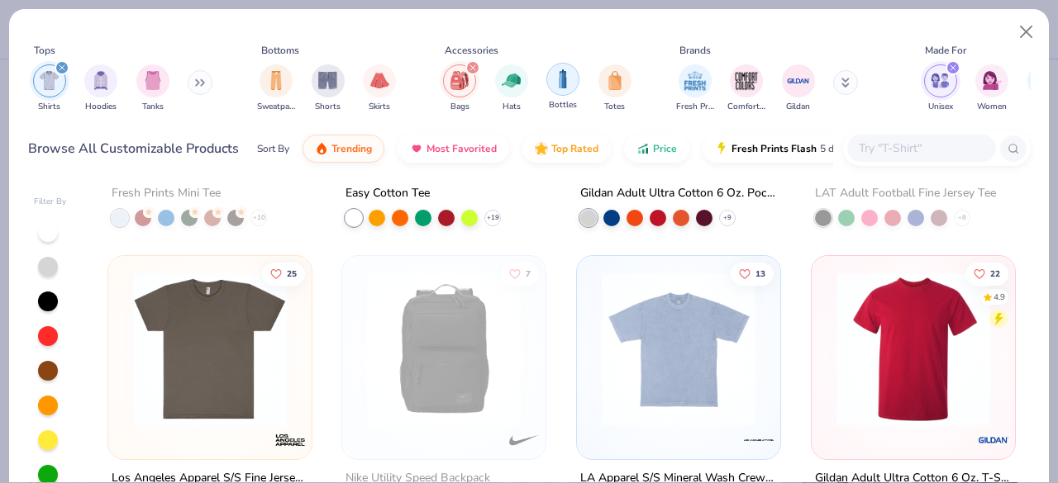
click at [550, 83] on div "filter for Bottles" at bounding box center [562, 79] width 33 height 33
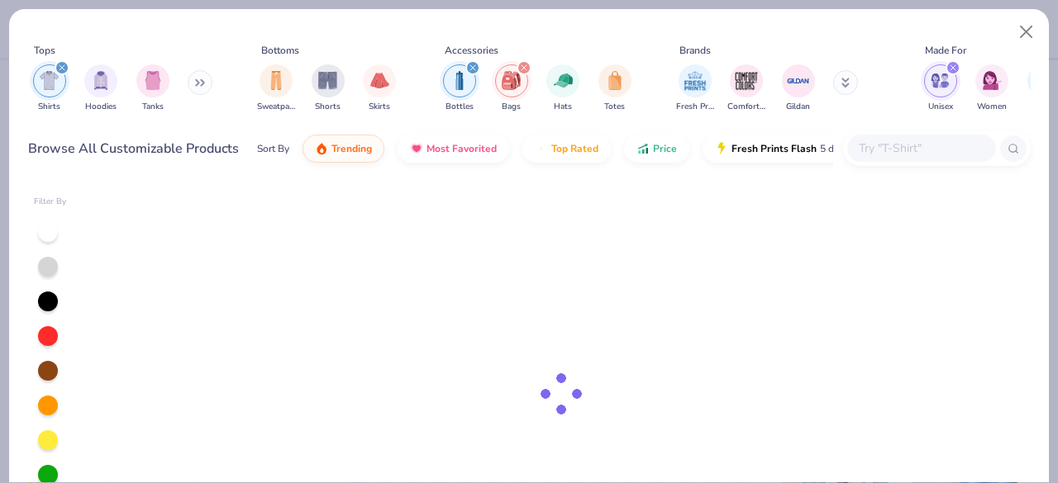
click at [520, 69] on icon "filter for Bags" at bounding box center [523, 67] width 7 height 7
click at [468, 74] on div "filter for Bottles" at bounding box center [472, 67] width 15 height 15
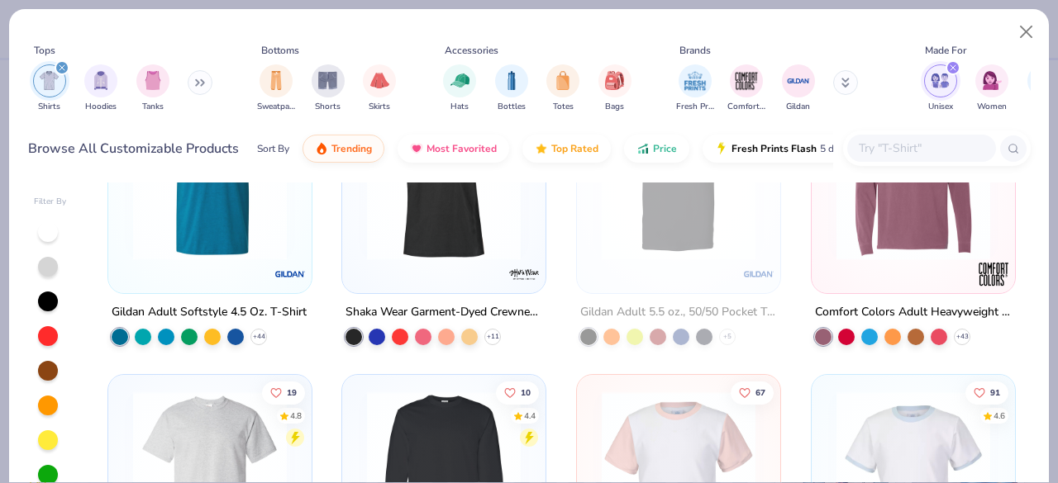
scroll to position [968, 0]
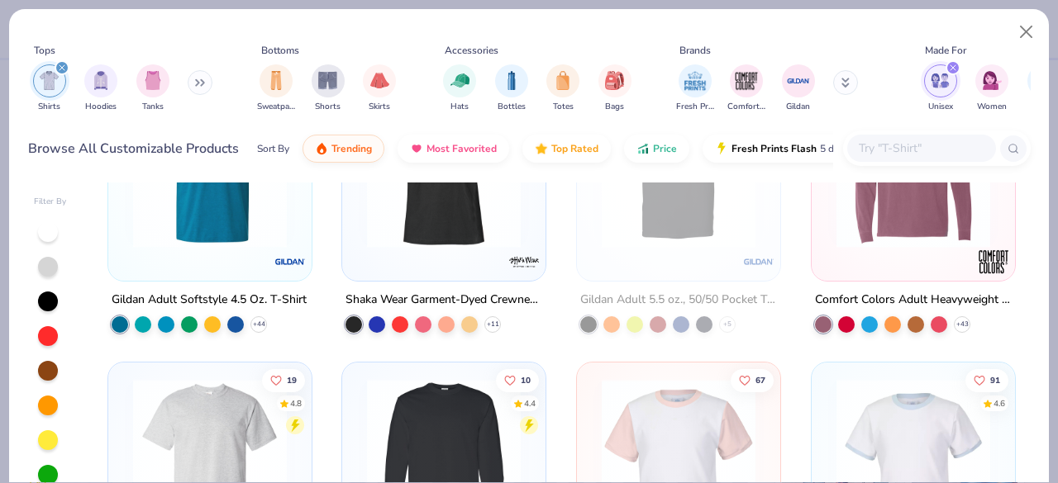
click at [197, 87] on button at bounding box center [200, 82] width 25 height 25
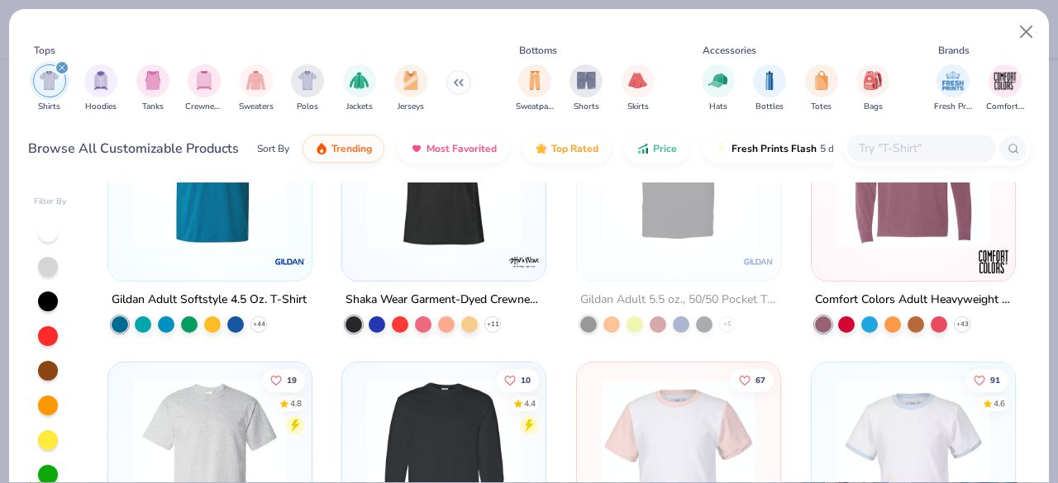
click at [461, 81] on button at bounding box center [458, 82] width 25 height 25
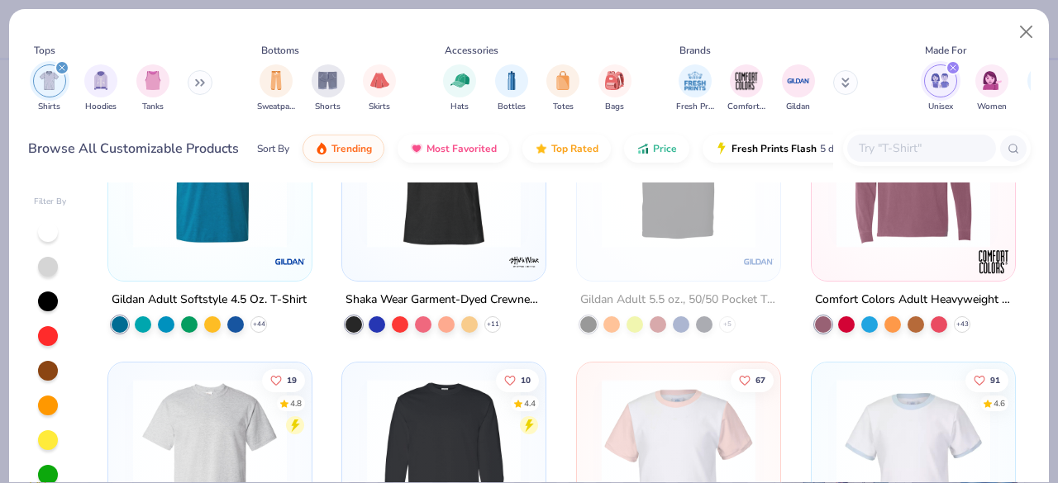
click at [841, 77] on button at bounding box center [845, 82] width 25 height 25
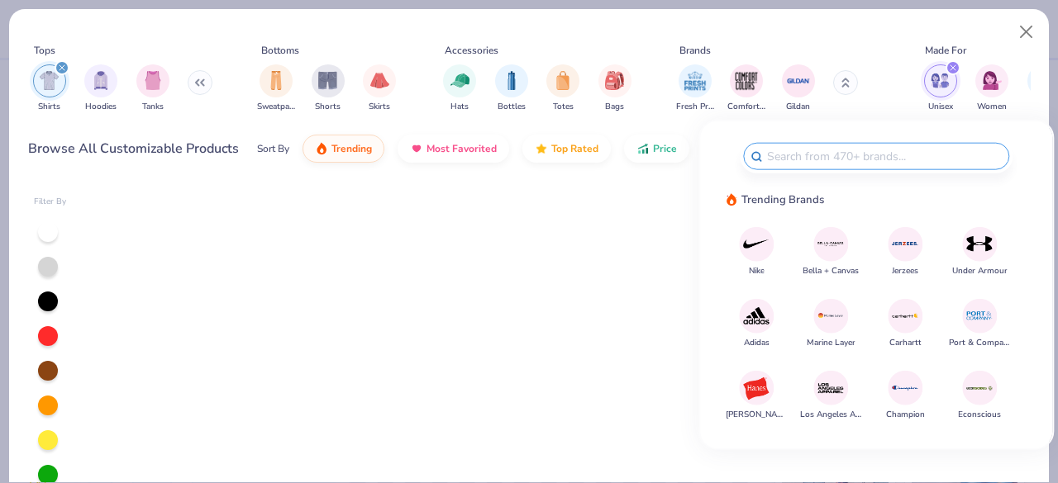
scroll to position [968, 0]
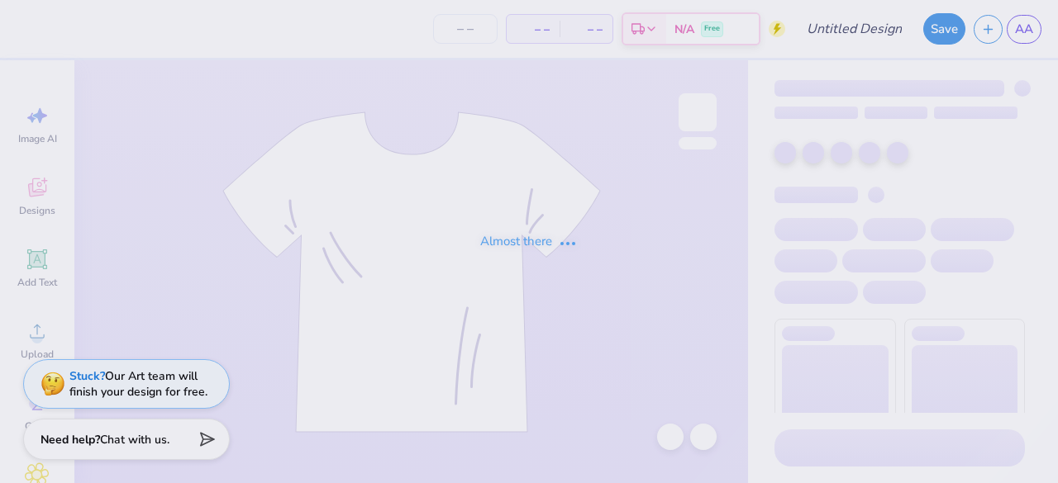
type input "Make Peace not war"
type input "24"
